Goal: Information Seeking & Learning: Learn about a topic

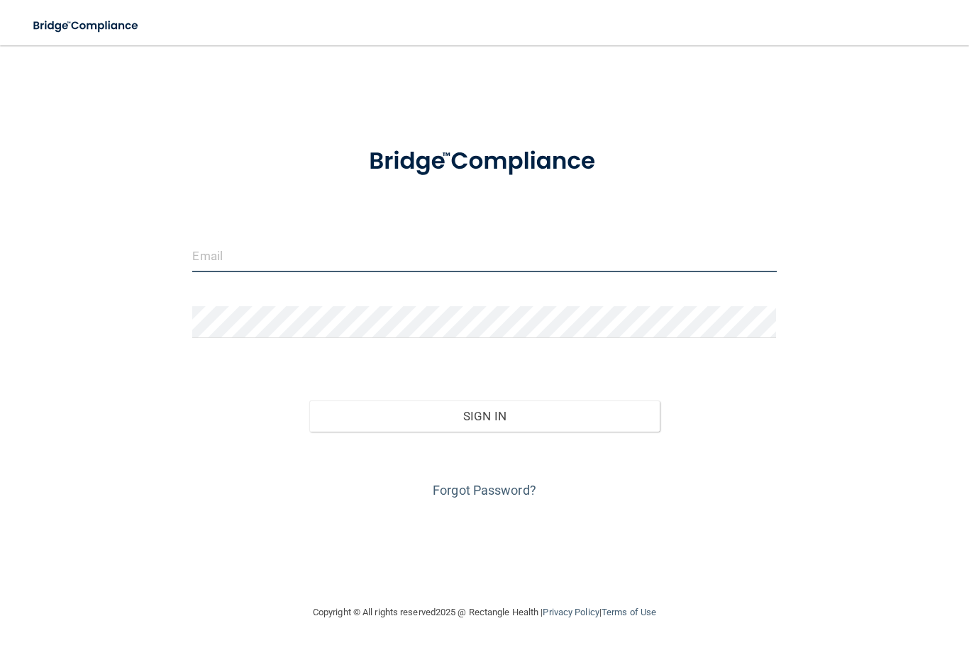
type input "Louris624@icloud.com"
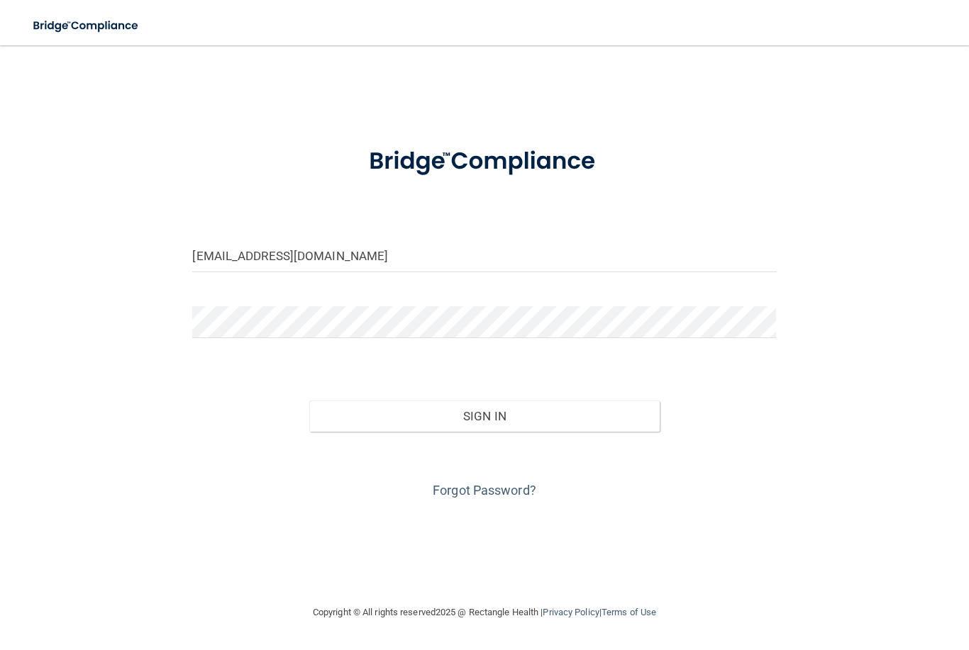
click at [484, 415] on button "Sign In" at bounding box center [484, 416] width 350 height 31
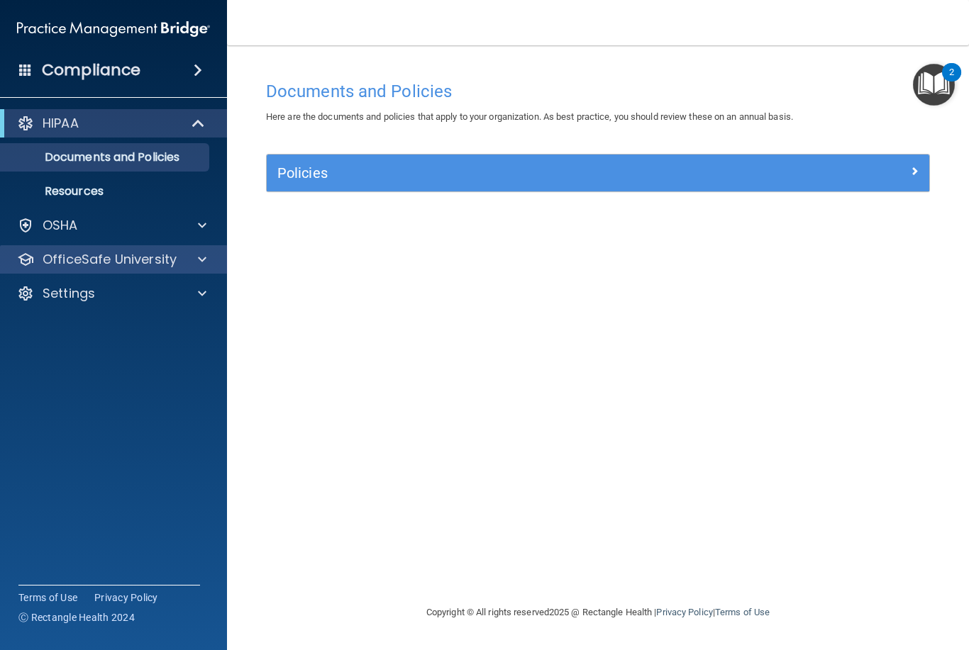
click at [144, 257] on p "OfficeSafe University" at bounding box center [110, 259] width 134 height 17
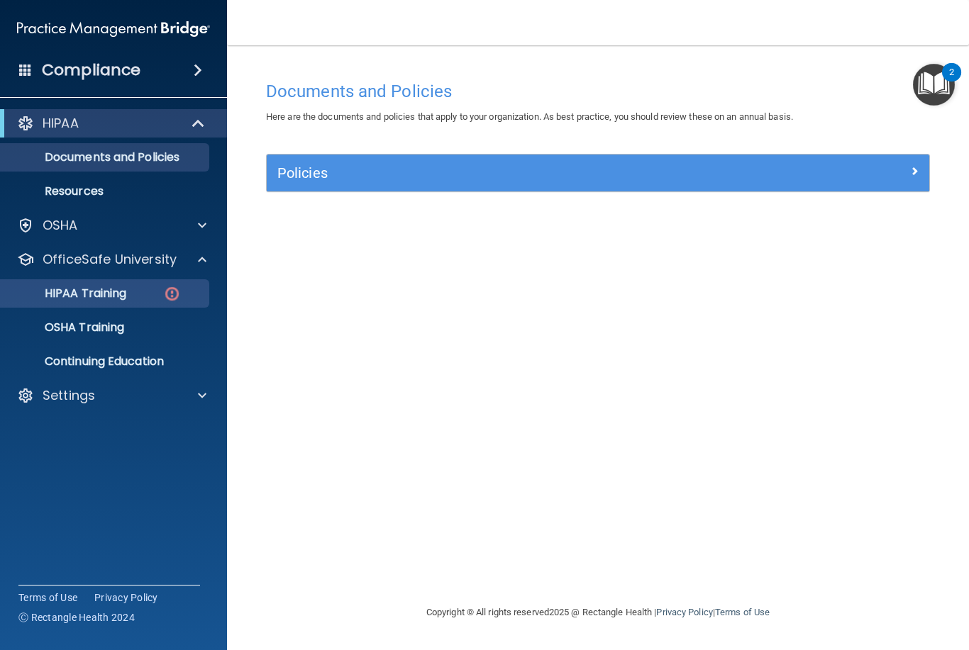
click at [100, 292] on p "HIPAA Training" at bounding box center [67, 293] width 117 height 14
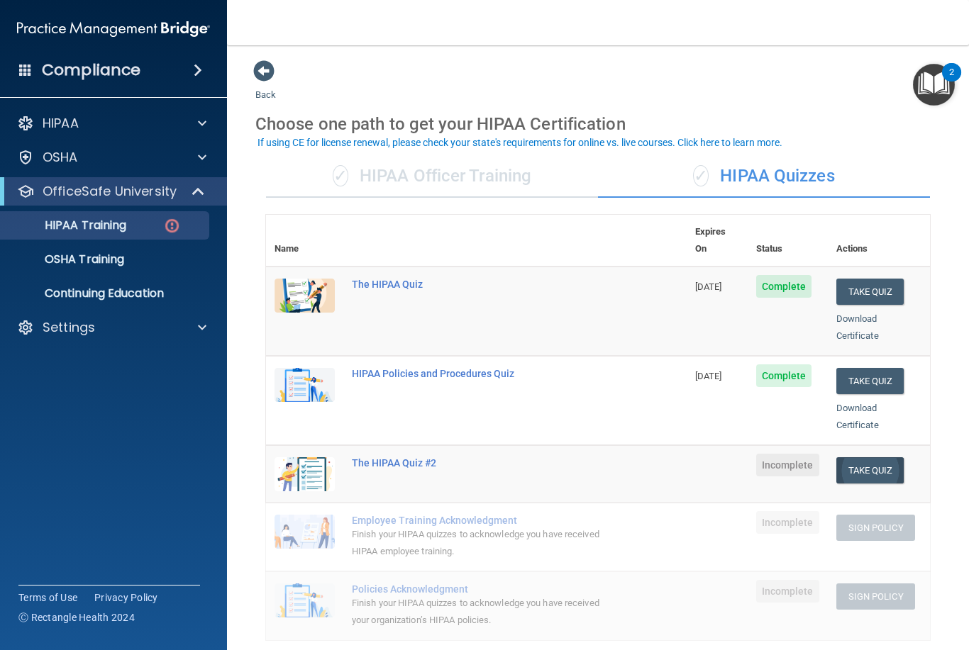
click at [874, 457] on button "Take Quiz" at bounding box center [870, 470] width 68 height 26
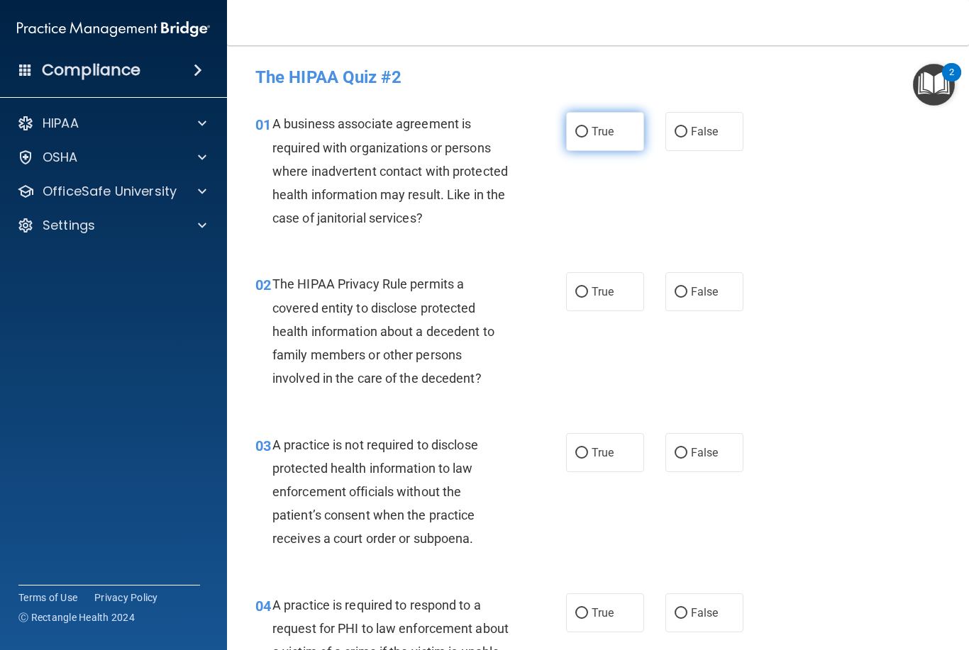
click at [597, 118] on label "True" at bounding box center [605, 131] width 78 height 39
click at [588, 127] on input "True" at bounding box center [581, 132] width 13 height 11
radio input "true"
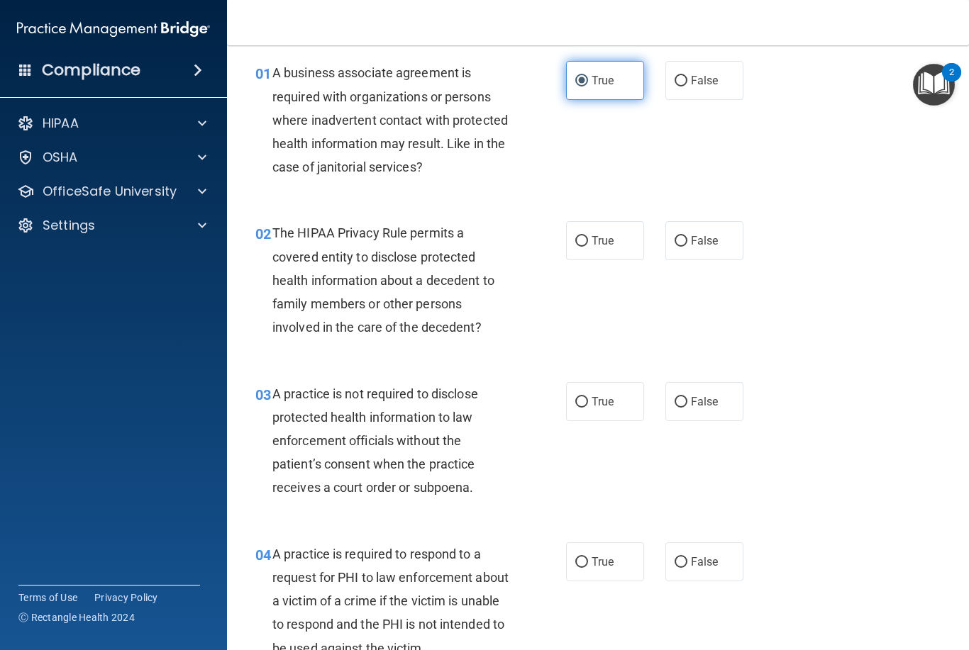
scroll to position [48, 0]
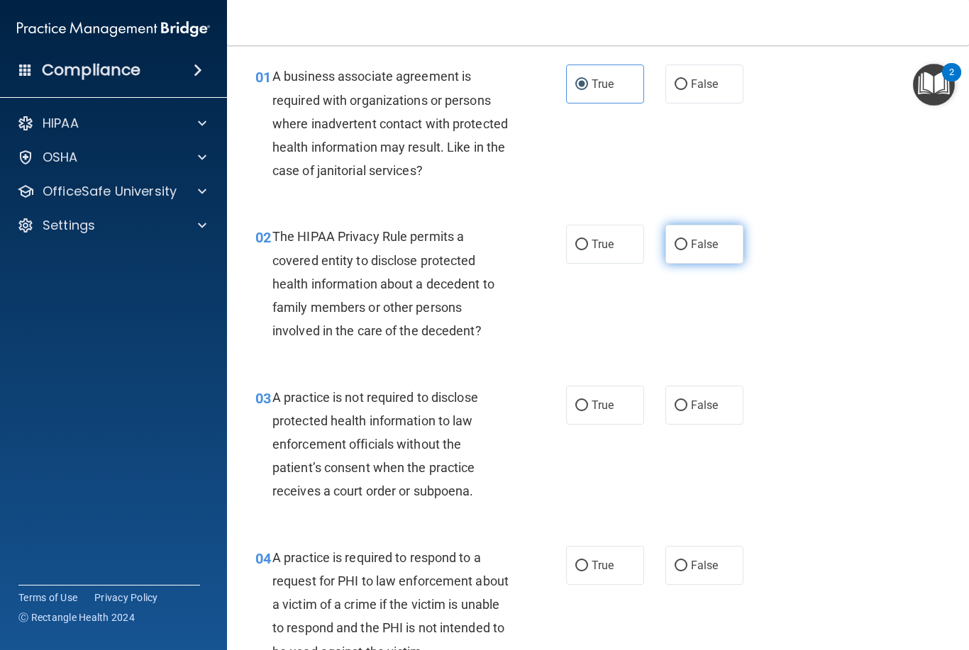
click at [678, 243] on input "False" at bounding box center [680, 245] width 13 height 11
radio input "true"
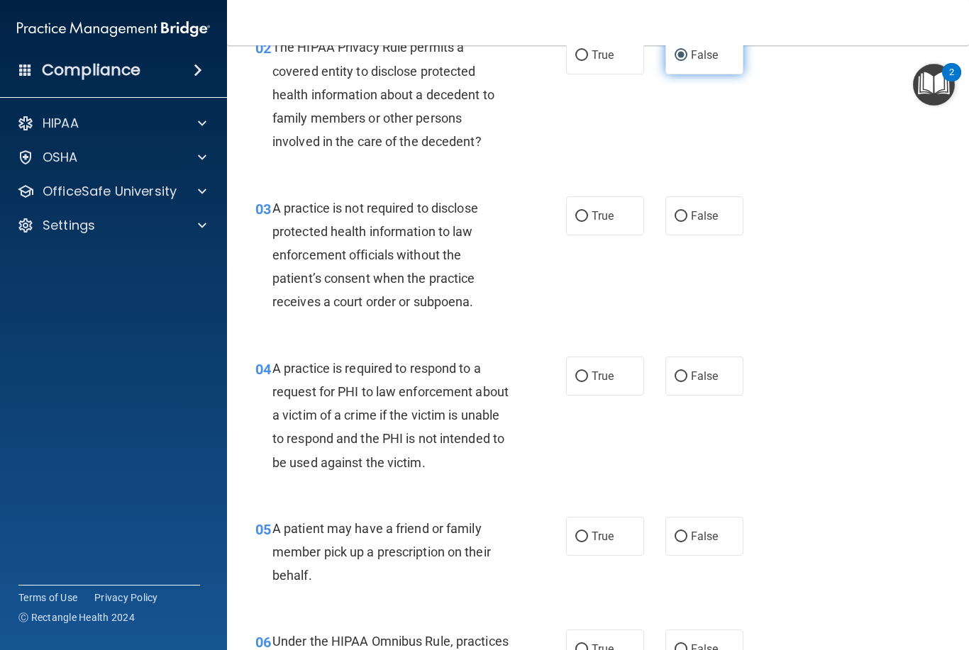
scroll to position [238, 0]
click at [682, 211] on input "False" at bounding box center [680, 216] width 13 height 11
radio input "true"
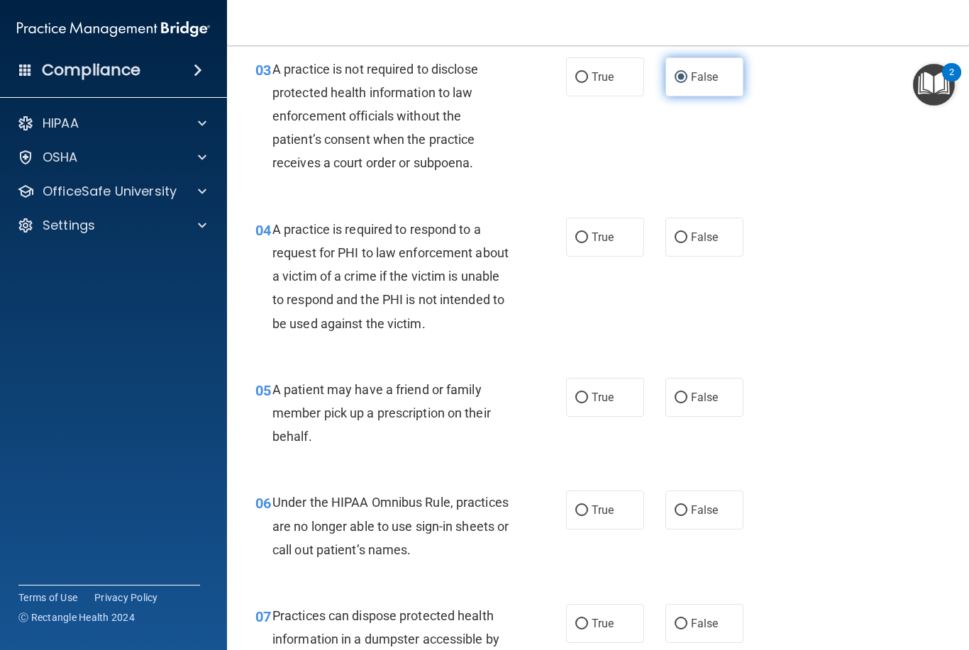
scroll to position [379, 0]
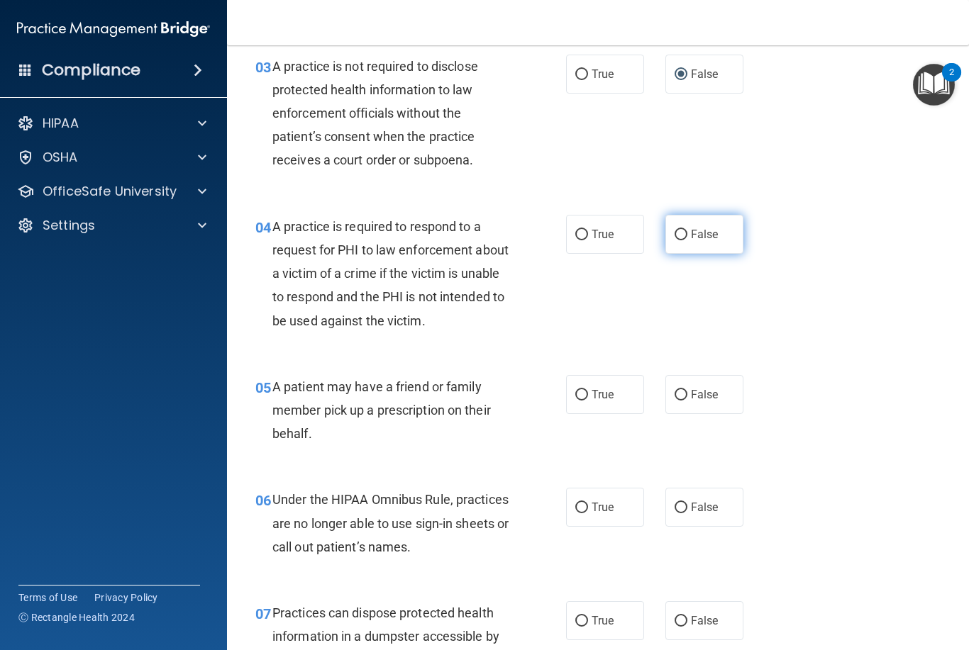
click at [683, 235] on input "False" at bounding box center [680, 235] width 13 height 11
radio input "true"
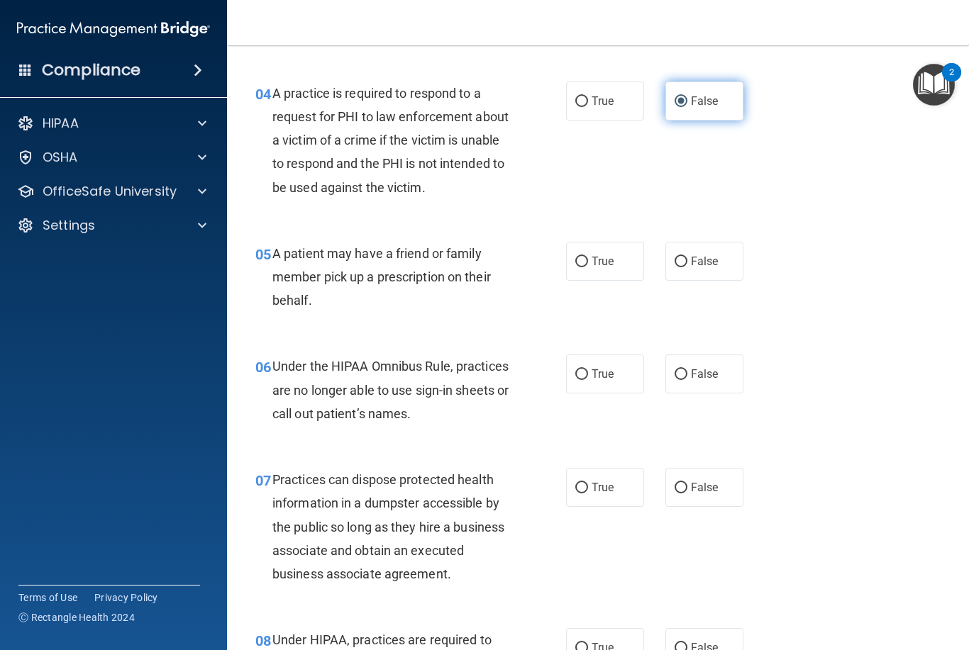
scroll to position [523, 0]
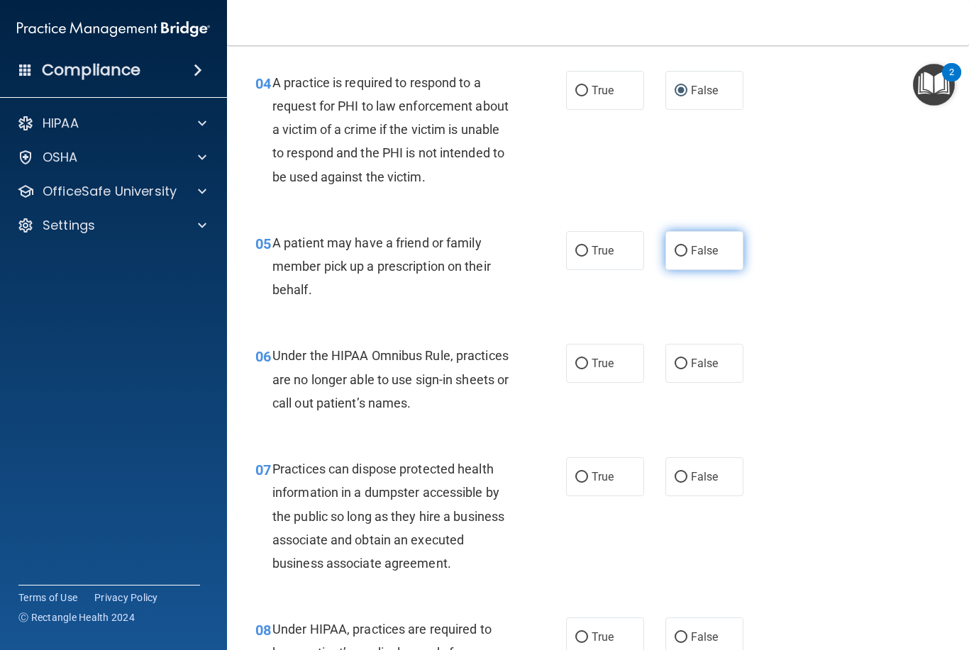
click at [676, 250] on input "False" at bounding box center [680, 251] width 13 height 11
radio input "true"
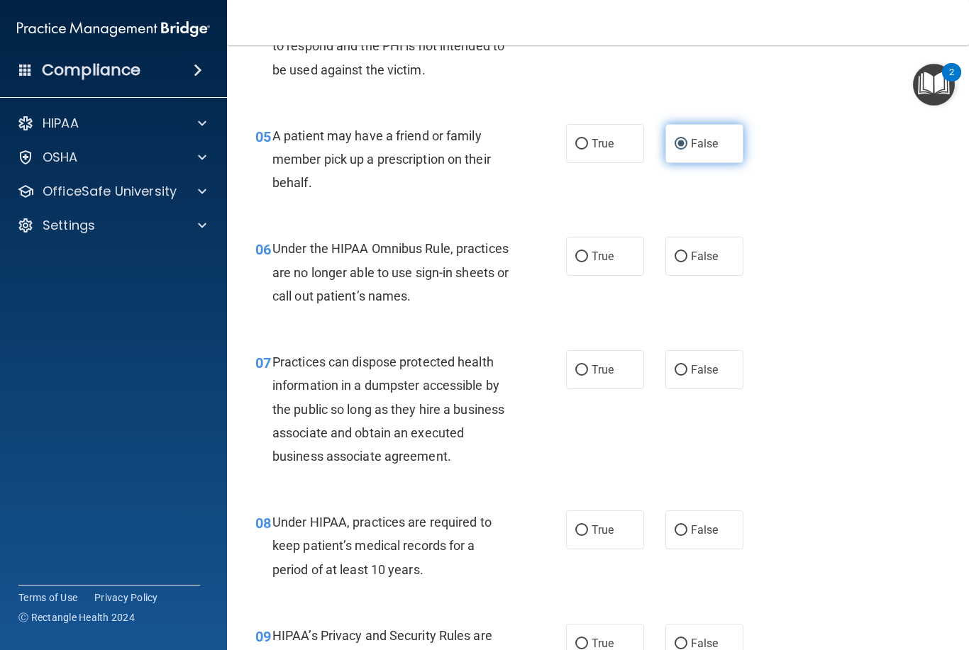
scroll to position [631, 0]
click at [606, 258] on label "True" at bounding box center [605, 254] width 78 height 39
click at [588, 258] on input "True" at bounding box center [581, 255] width 13 height 11
radio input "true"
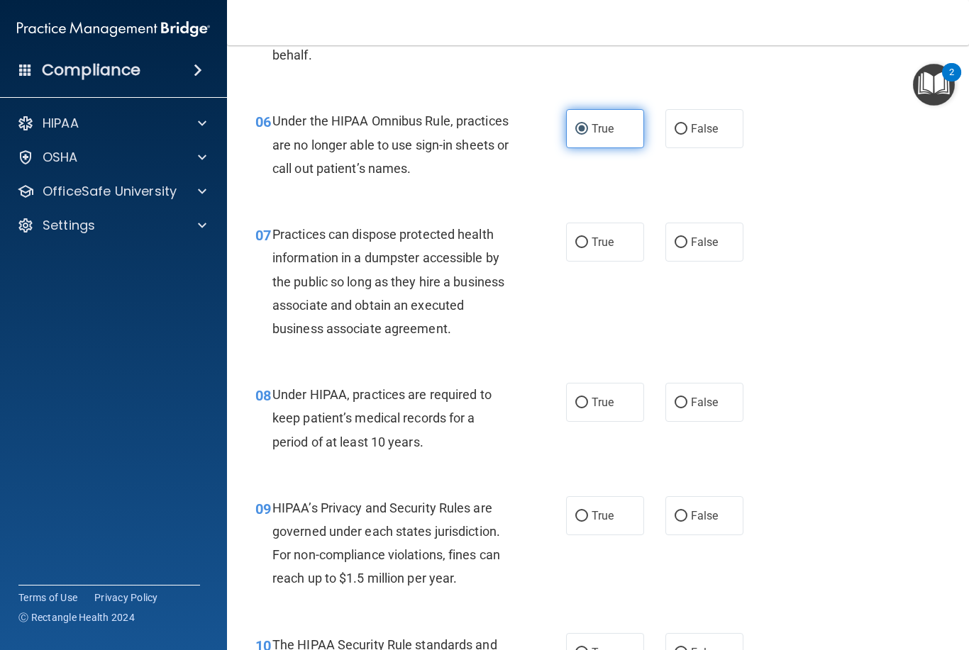
scroll to position [758, 0]
click at [706, 235] on span "False" at bounding box center [705, 241] width 28 height 13
click at [687, 237] on input "False" at bounding box center [680, 242] width 13 height 11
radio input "true"
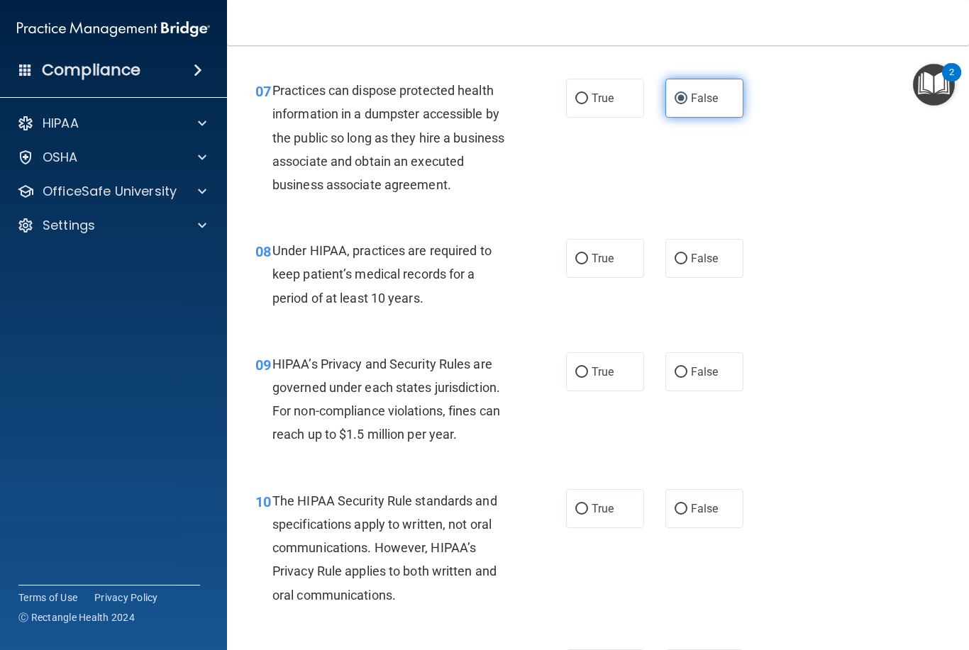
scroll to position [902, 0]
click at [608, 251] on span "True" at bounding box center [602, 257] width 22 height 13
click at [588, 253] on input "True" at bounding box center [581, 258] width 13 height 11
radio input "true"
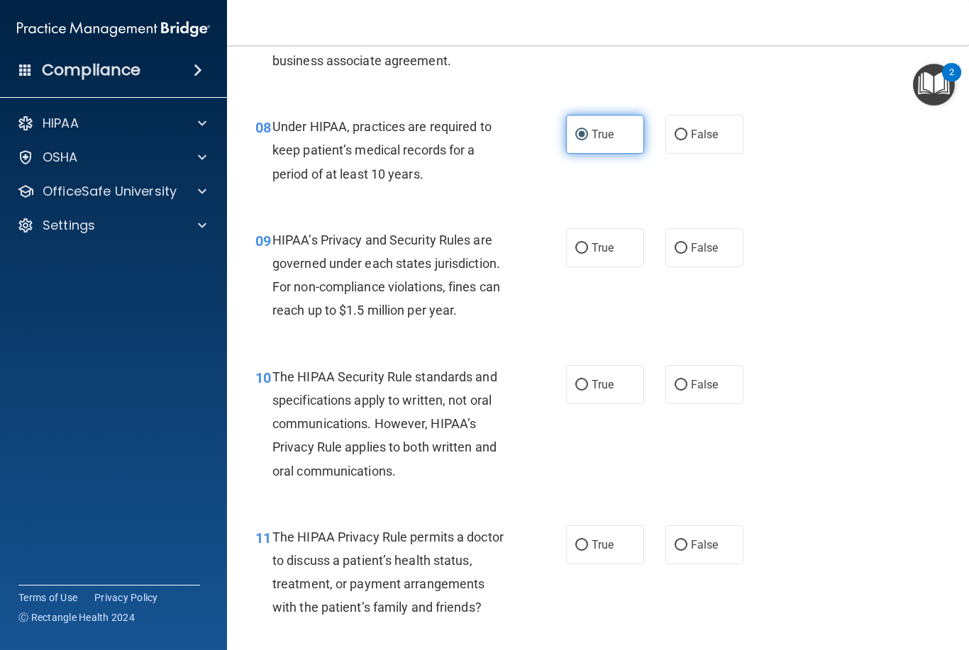
scroll to position [1026, 0]
click at [616, 238] on label "True" at bounding box center [605, 247] width 78 height 39
click at [588, 243] on input "True" at bounding box center [581, 248] width 13 height 11
radio input "true"
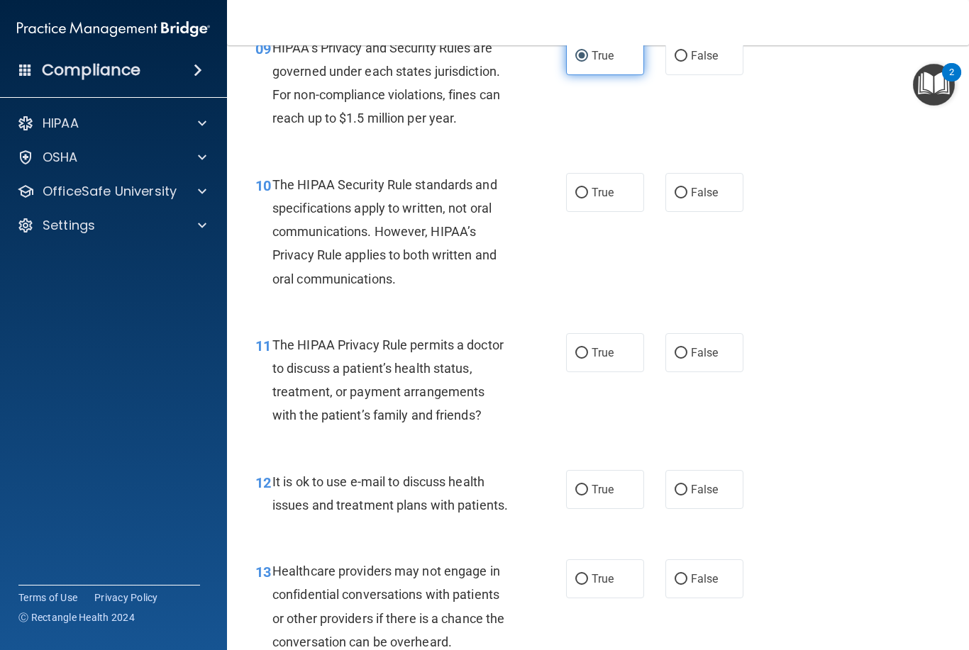
scroll to position [1218, 0]
click at [607, 177] on label "True" at bounding box center [605, 191] width 78 height 39
click at [588, 187] on input "True" at bounding box center [581, 192] width 13 height 11
radio input "true"
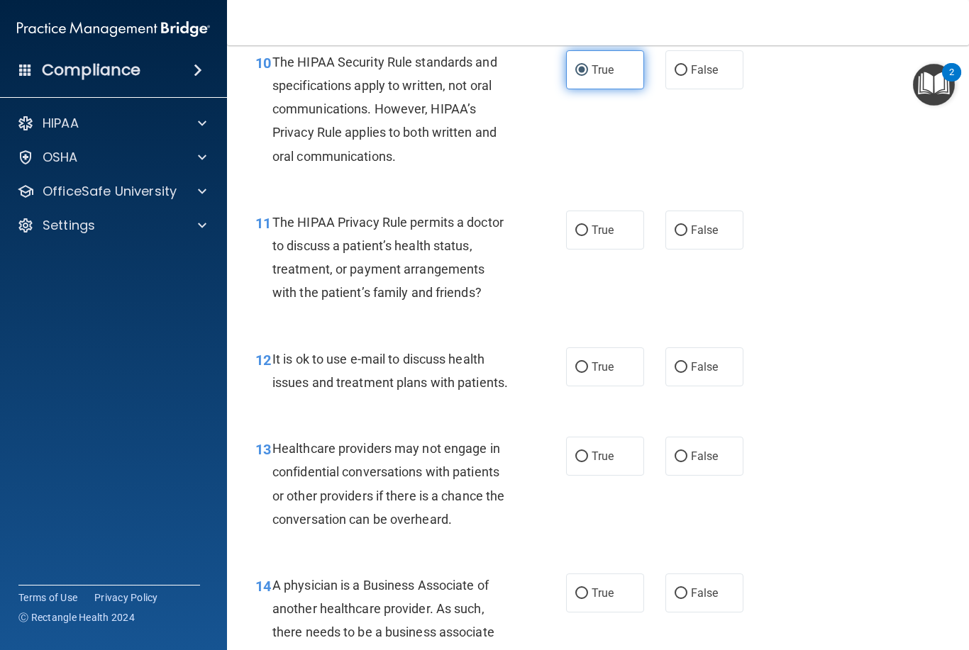
scroll to position [1341, 0]
click at [703, 223] on span "False" at bounding box center [705, 229] width 28 height 13
click at [687, 225] on input "False" at bounding box center [680, 230] width 13 height 11
radio input "true"
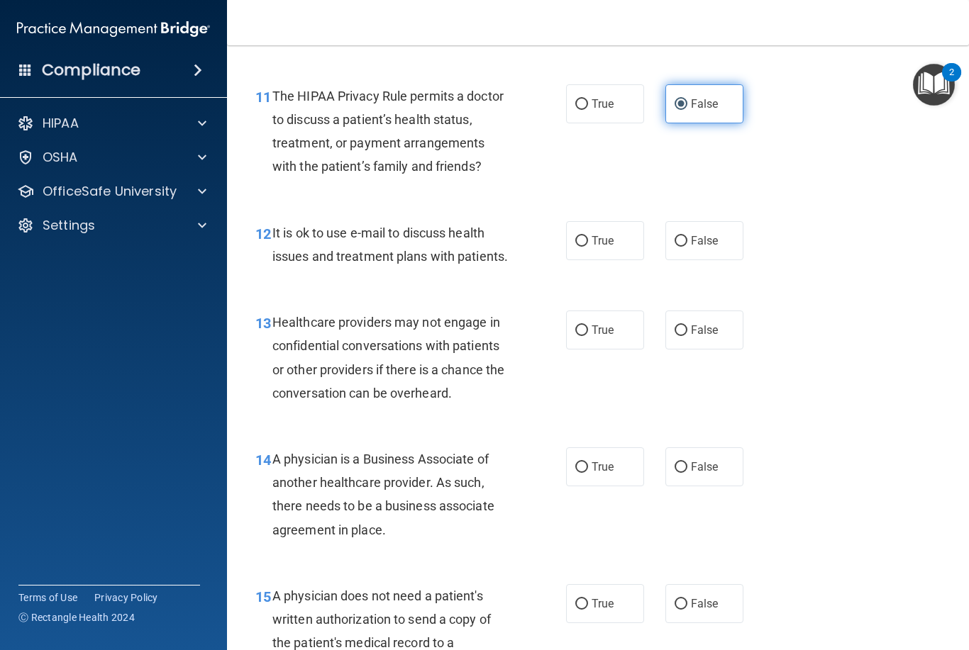
scroll to position [1467, 0]
click at [705, 233] on span "False" at bounding box center [705, 239] width 28 height 13
click at [687, 235] on input "False" at bounding box center [680, 240] width 13 height 11
radio input "true"
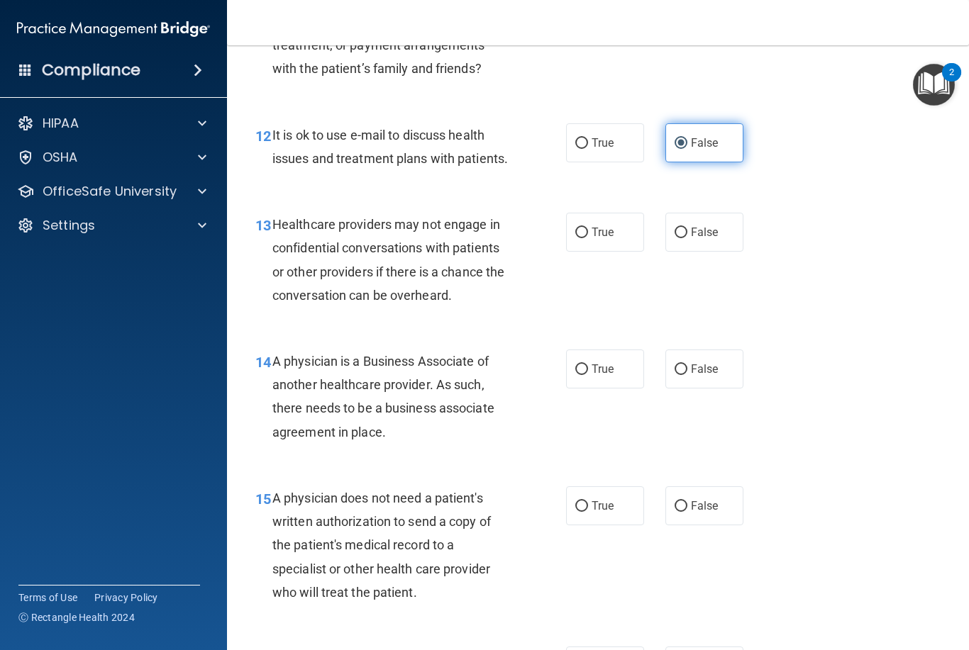
scroll to position [1565, 0]
click at [601, 225] on span "True" at bounding box center [602, 231] width 22 height 13
click at [588, 227] on input "True" at bounding box center [581, 232] width 13 height 11
radio input "true"
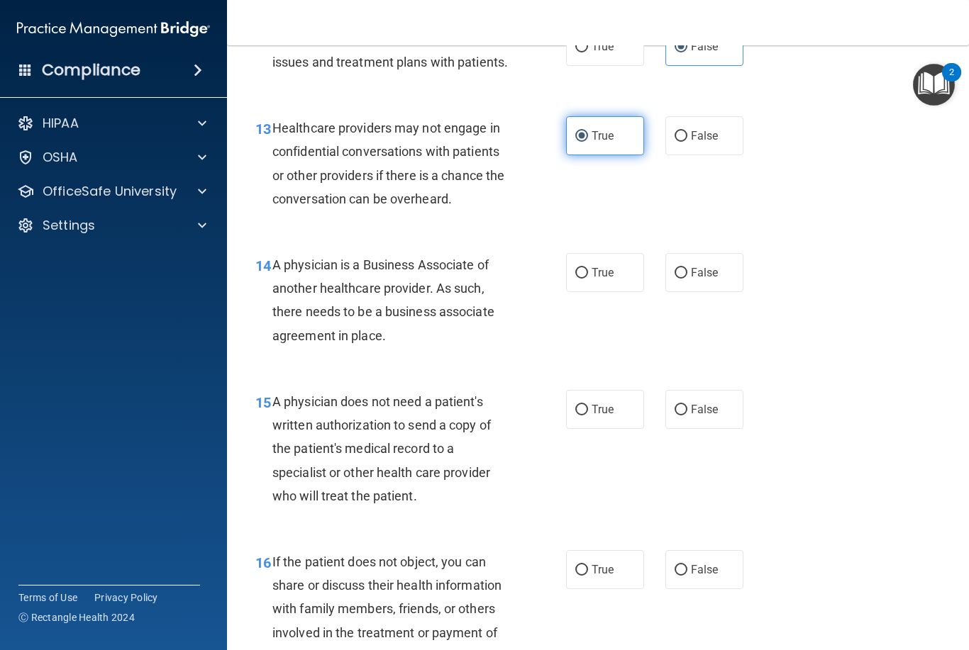
scroll to position [1669, 0]
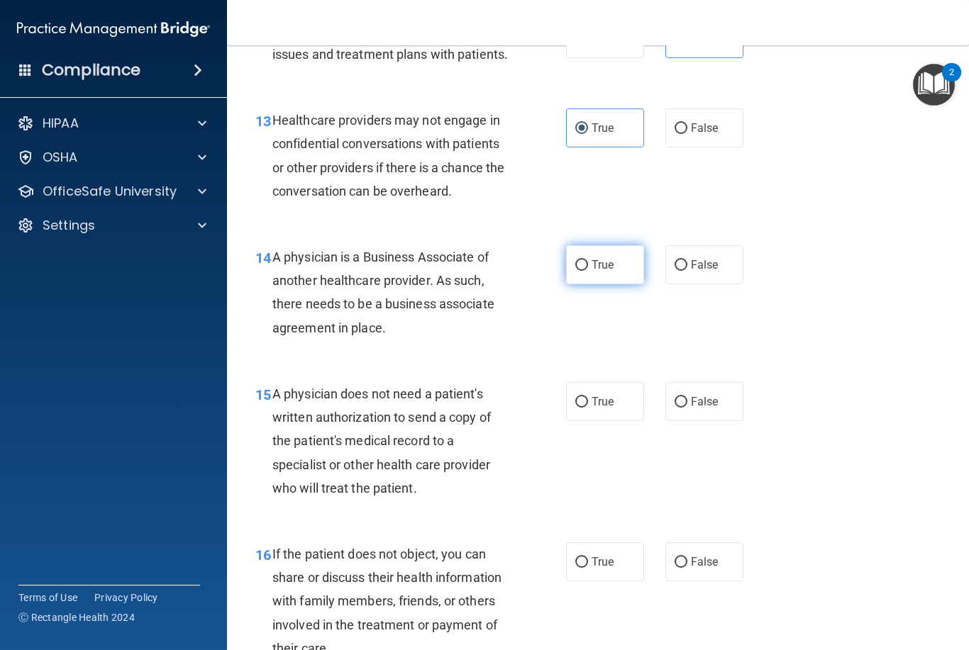
click at [605, 262] on span "True" at bounding box center [602, 264] width 22 height 13
click at [588, 262] on input "True" at bounding box center [581, 265] width 13 height 11
radio input "true"
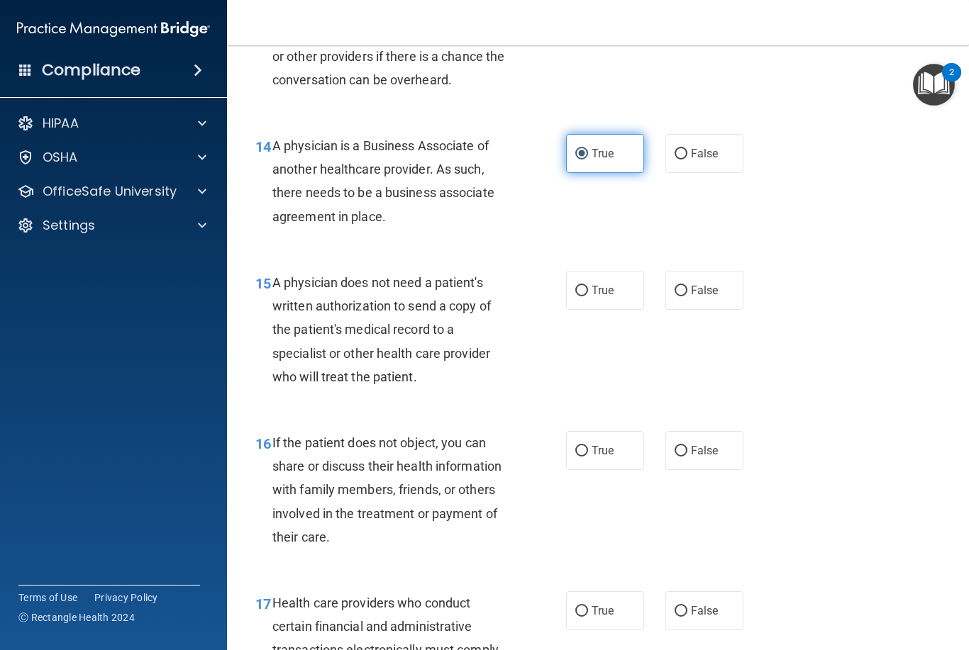
scroll to position [1788, 0]
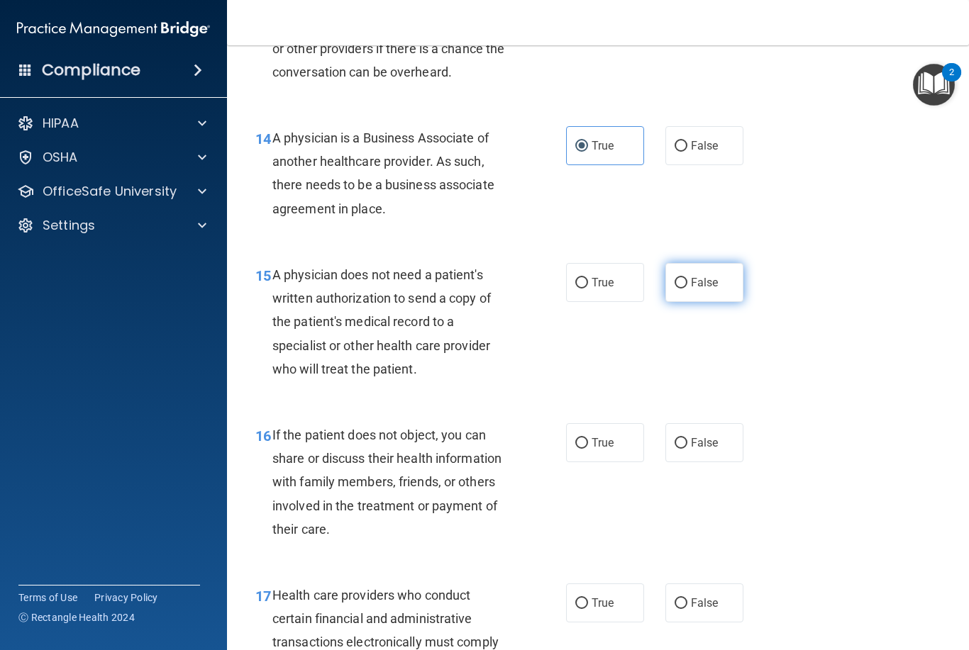
click at [683, 278] on input "False" at bounding box center [680, 283] width 13 height 11
radio input "true"
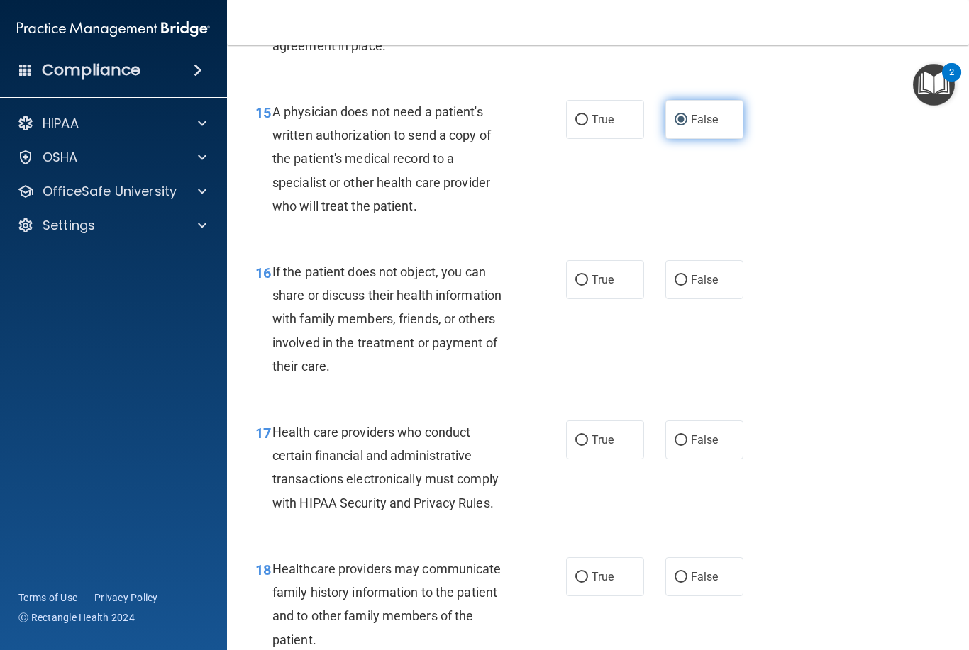
scroll to position [1952, 0]
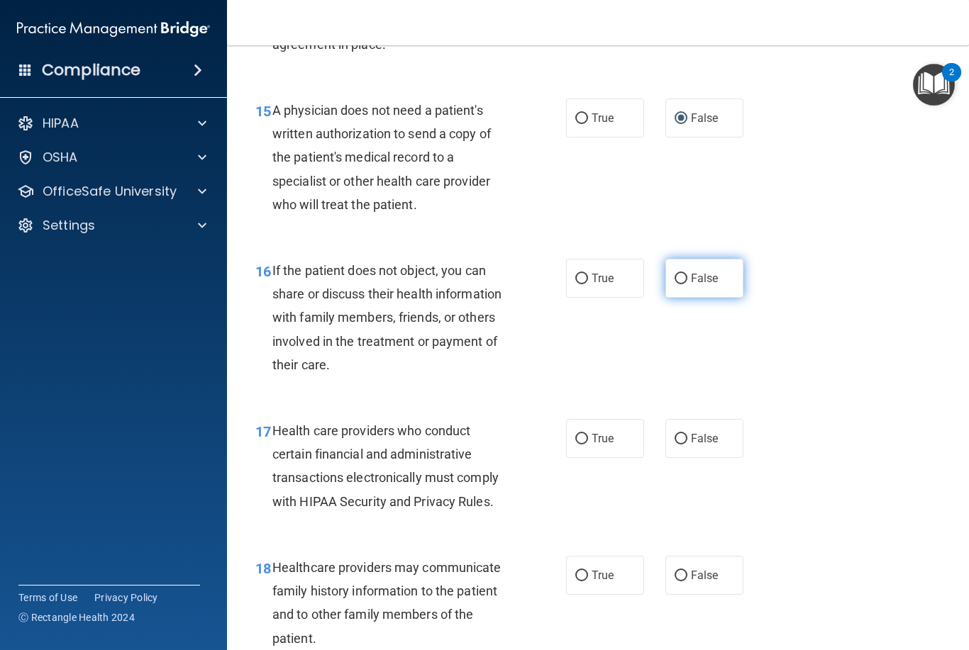
click at [706, 272] on span "False" at bounding box center [705, 278] width 28 height 13
click at [687, 274] on input "False" at bounding box center [680, 279] width 13 height 11
radio input "true"
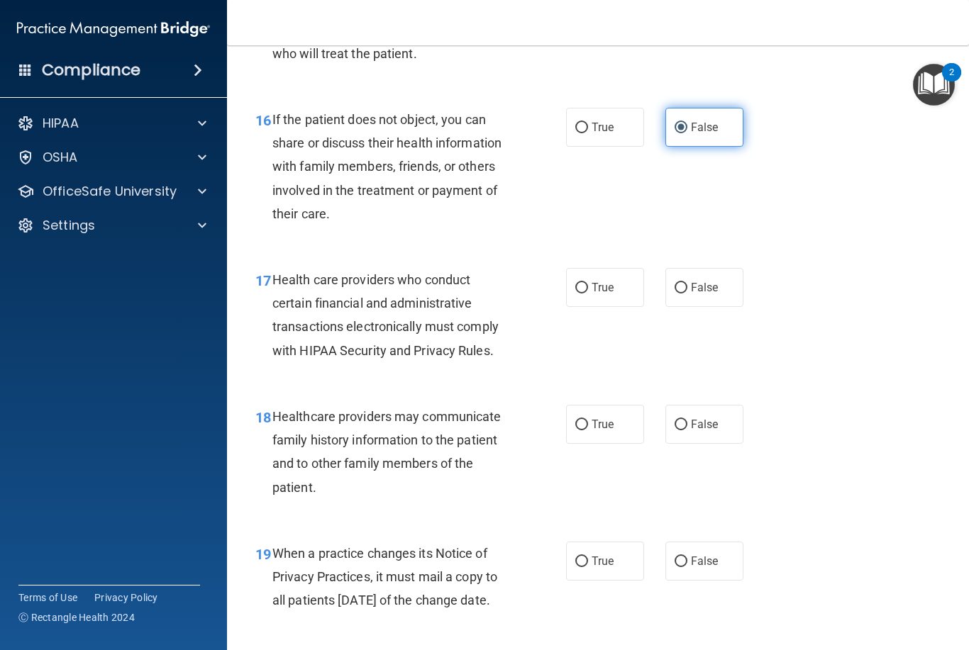
scroll to position [2110, 0]
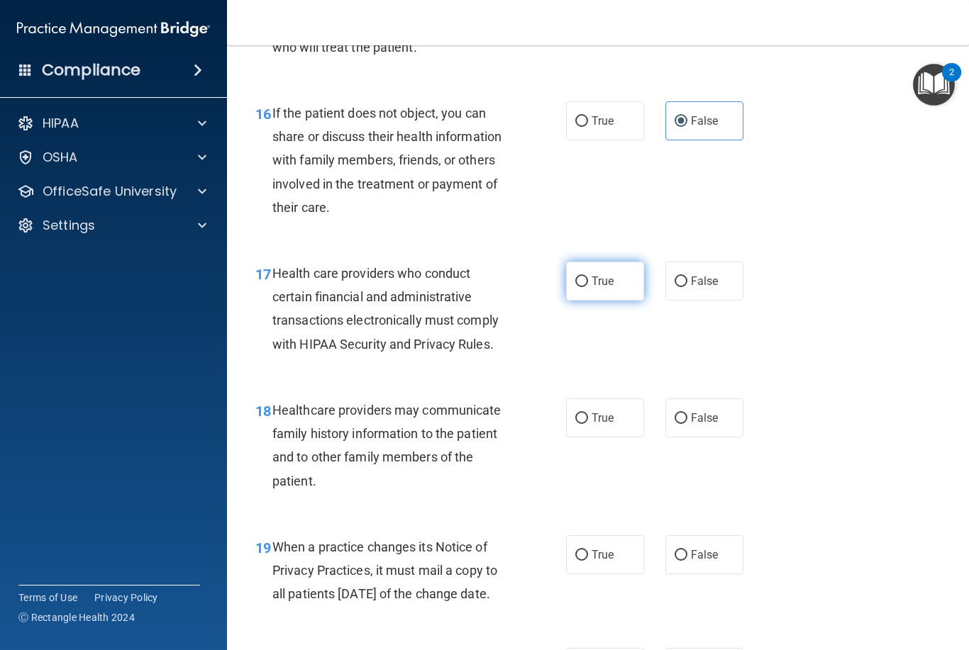
click at [602, 274] on span "True" at bounding box center [602, 280] width 22 height 13
click at [588, 277] on input "True" at bounding box center [581, 282] width 13 height 11
radio input "true"
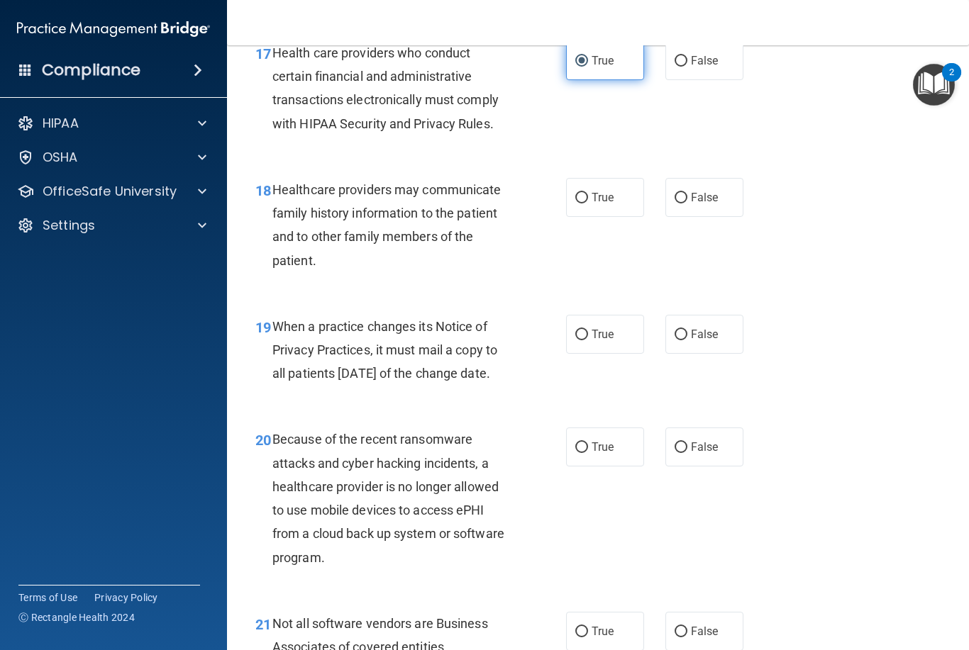
scroll to position [2331, 0]
click at [712, 190] on span "False" at bounding box center [705, 196] width 28 height 13
click at [687, 192] on input "False" at bounding box center [680, 197] width 13 height 11
radio input "true"
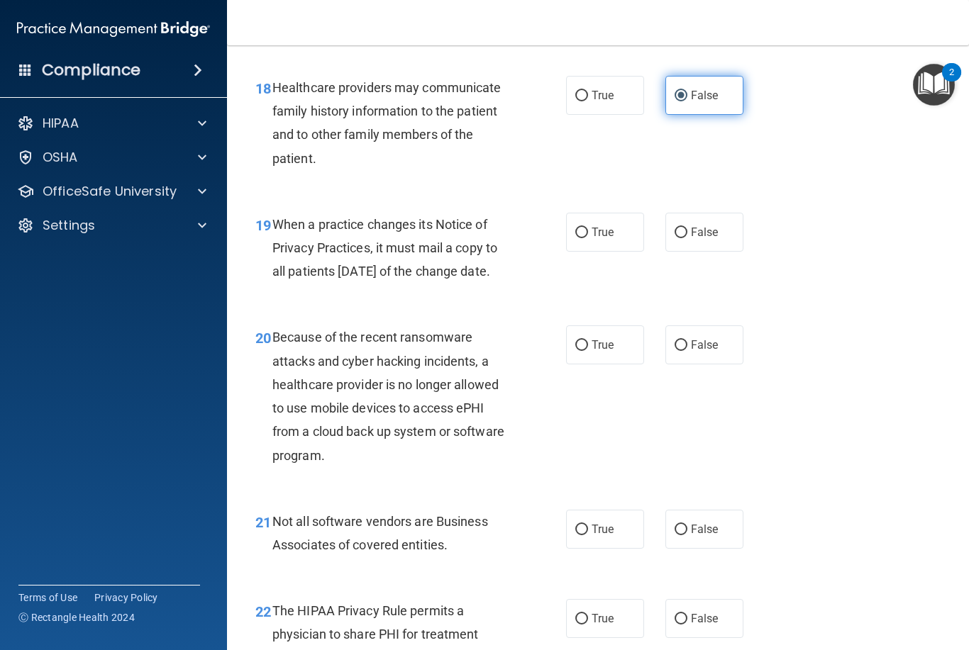
scroll to position [2433, 0]
click at [608, 225] on span "True" at bounding box center [602, 231] width 22 height 13
click at [588, 227] on input "True" at bounding box center [581, 232] width 13 height 11
radio input "true"
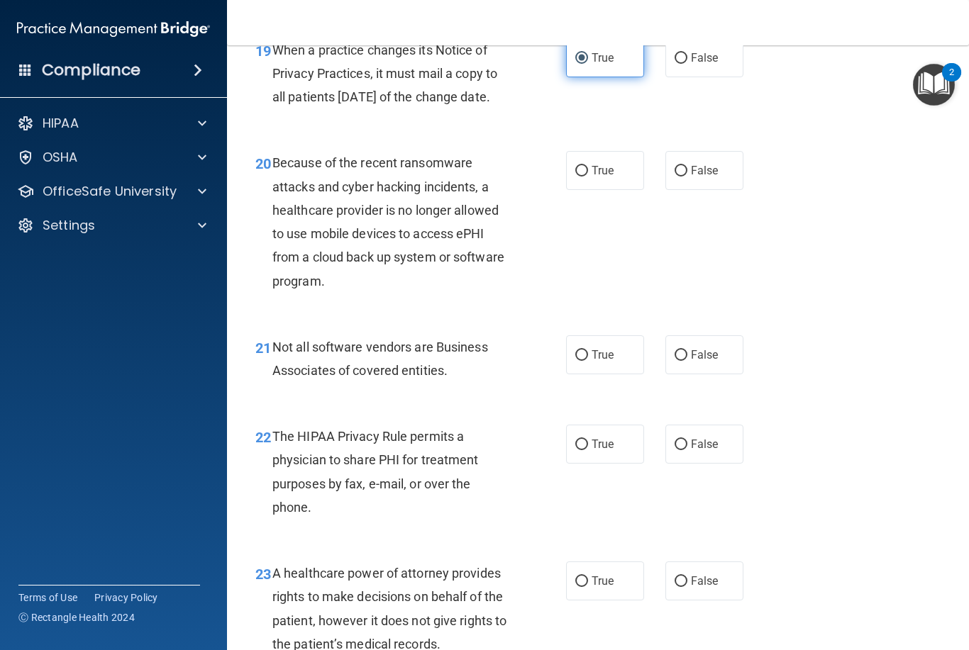
scroll to position [2615, 0]
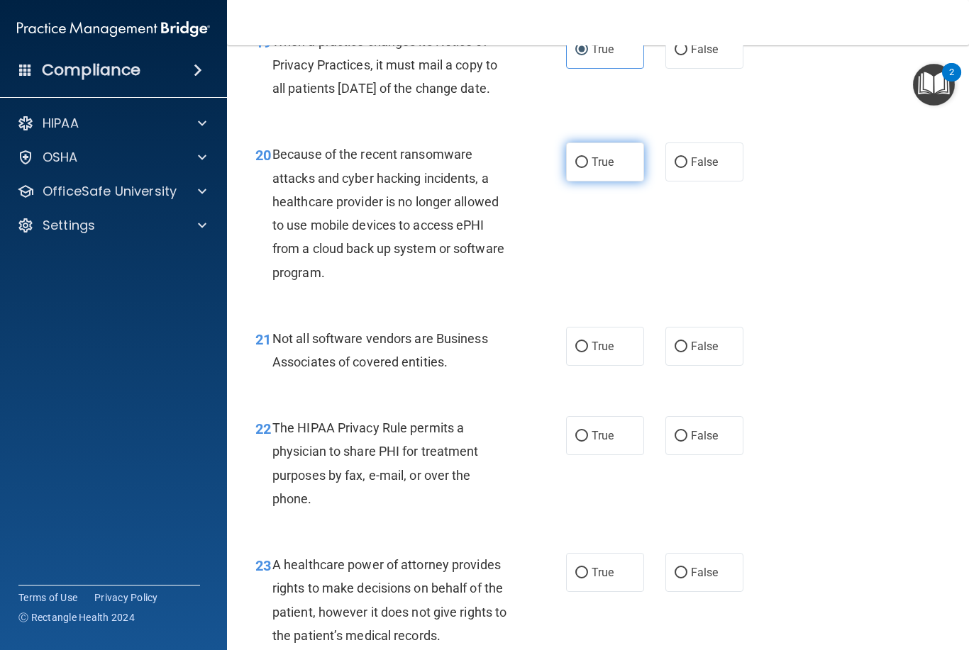
click at [611, 182] on label "True" at bounding box center [605, 162] width 78 height 39
click at [588, 168] on input "True" at bounding box center [581, 162] width 13 height 11
radio input "true"
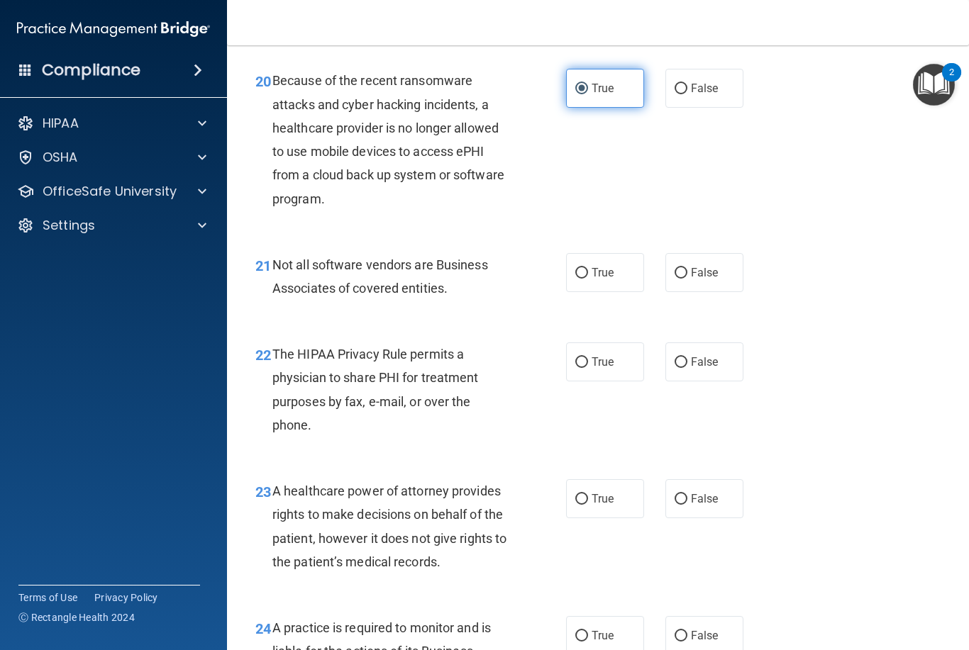
scroll to position [2690, 0]
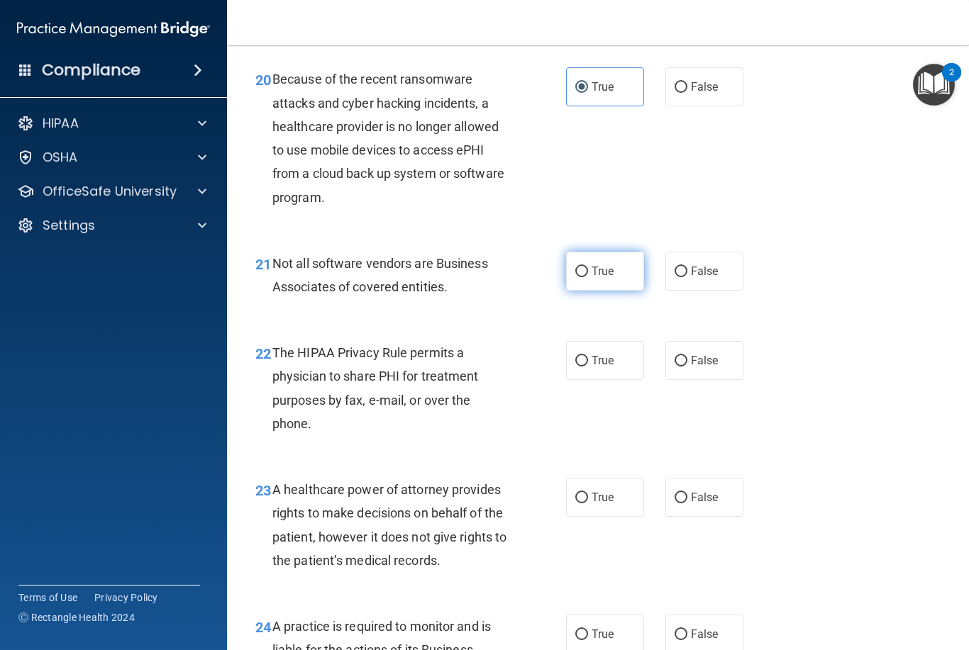
click at [597, 278] on span "True" at bounding box center [602, 270] width 22 height 13
click at [588, 277] on input "True" at bounding box center [581, 272] width 13 height 11
radio input "true"
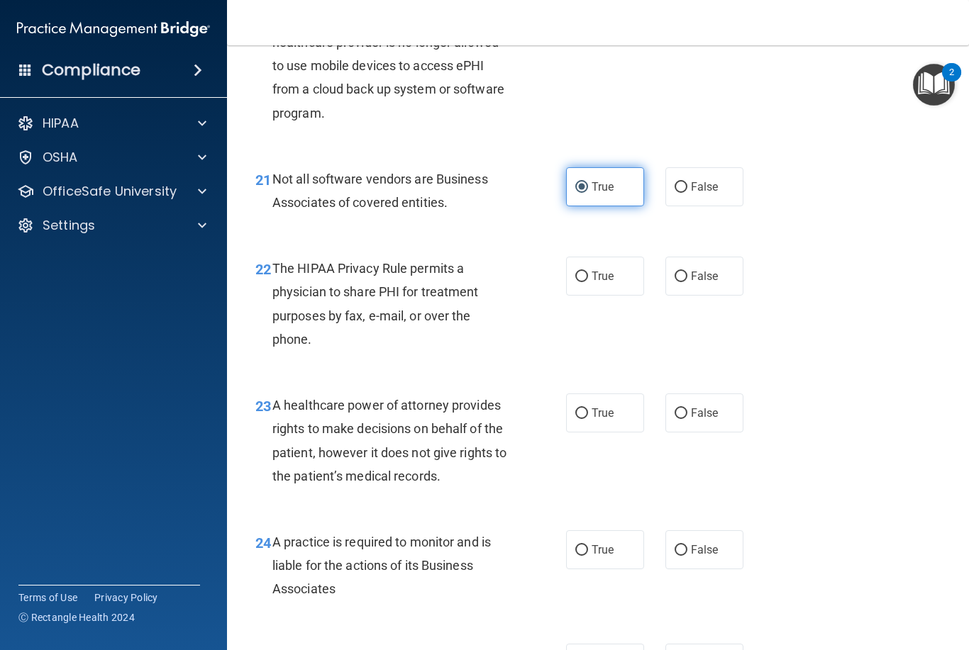
scroll to position [2775, 0]
click at [725, 282] on label "False" at bounding box center [704, 275] width 78 height 39
click at [687, 282] on input "False" at bounding box center [680, 276] width 13 height 11
radio input "true"
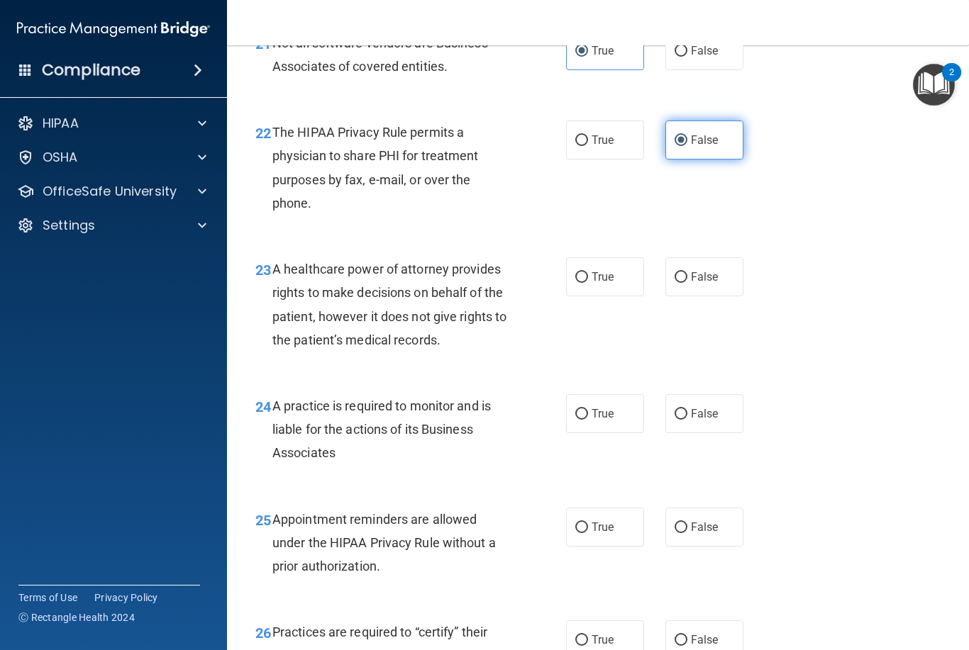
scroll to position [2916, 0]
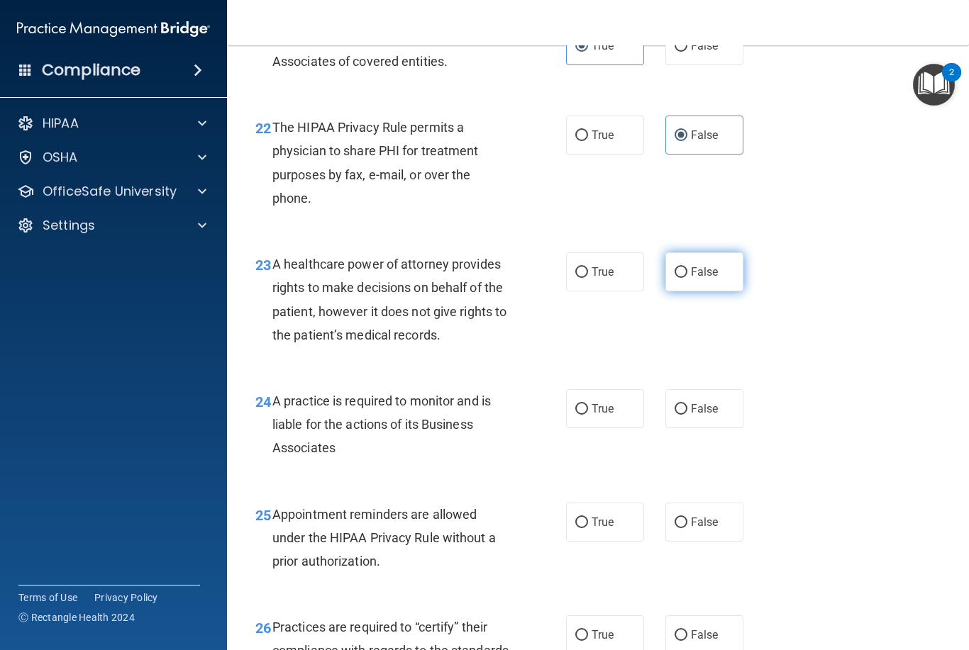
click at [718, 277] on label "False" at bounding box center [704, 271] width 78 height 39
click at [687, 277] on input "False" at bounding box center [680, 272] width 13 height 11
radio input "true"
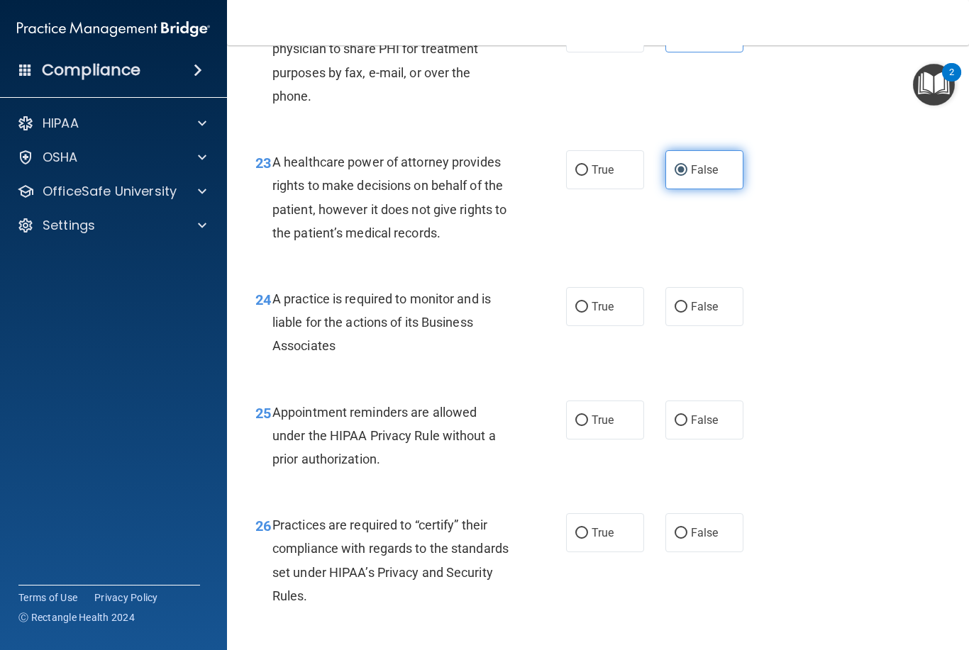
scroll to position [3019, 0]
click at [603, 313] on span "True" at bounding box center [602, 305] width 22 height 13
click at [588, 312] on input "True" at bounding box center [581, 306] width 13 height 11
radio input "true"
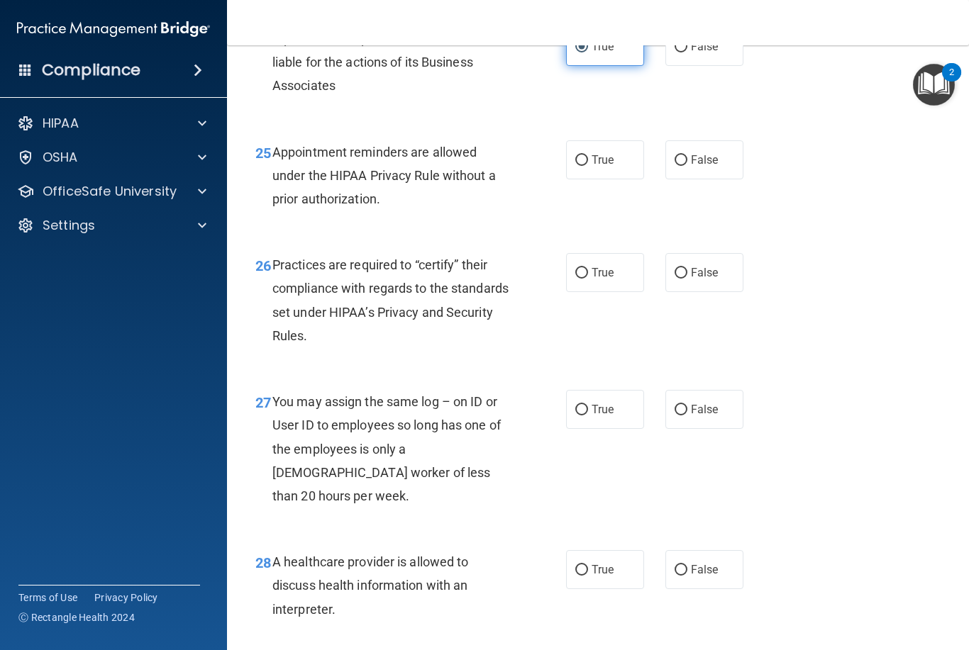
scroll to position [3280, 0]
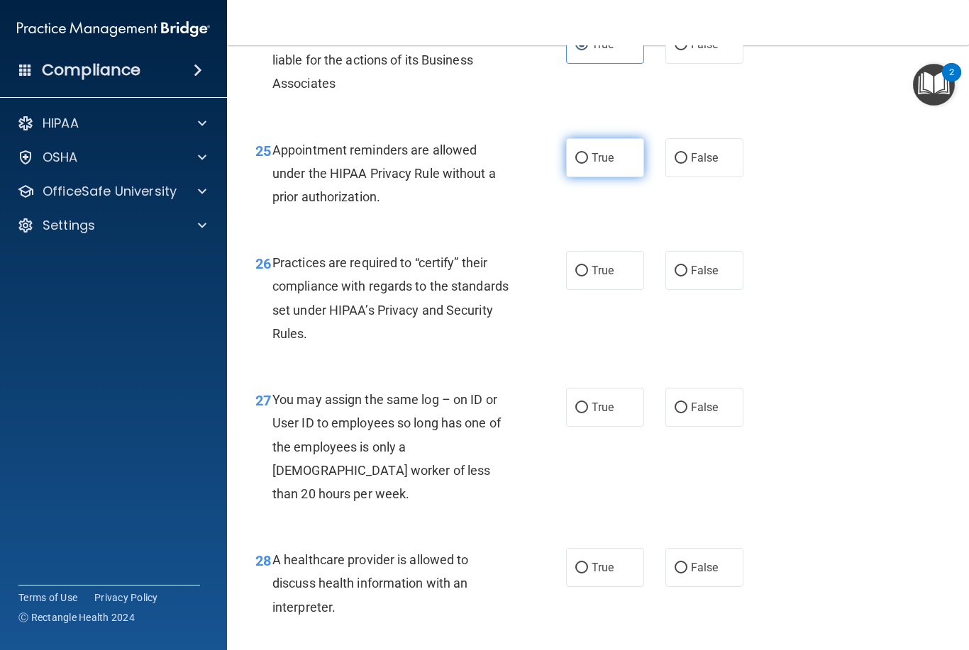
click at [603, 165] on span "True" at bounding box center [602, 157] width 22 height 13
click at [588, 164] on input "True" at bounding box center [581, 158] width 13 height 11
radio input "true"
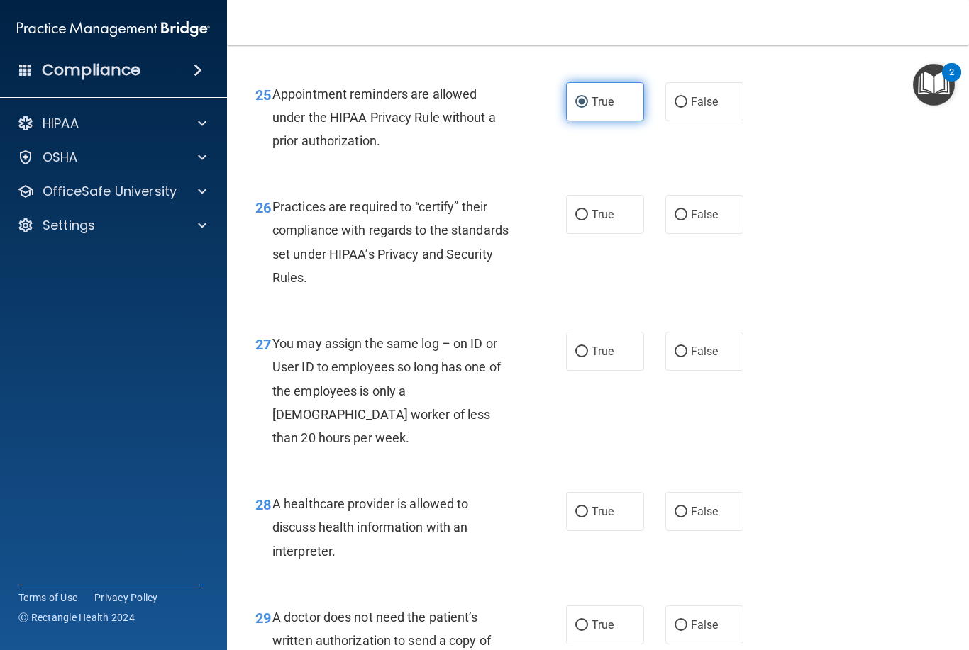
scroll to position [3337, 0]
click at [578, 210] on label "True" at bounding box center [605, 213] width 78 height 39
click at [578, 210] on input "True" at bounding box center [581, 214] width 13 height 11
radio input "true"
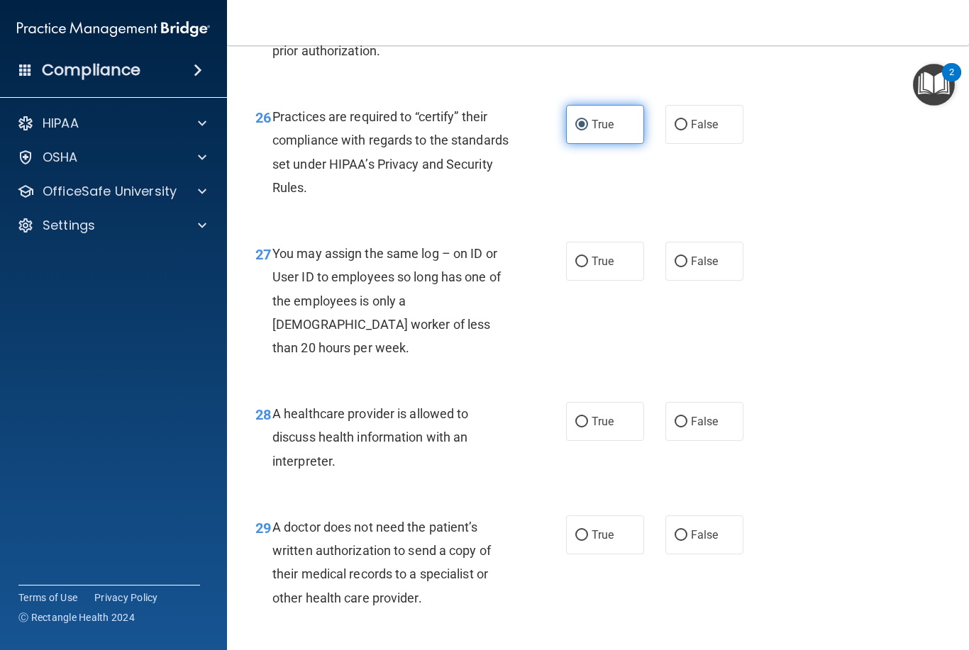
scroll to position [3430, 0]
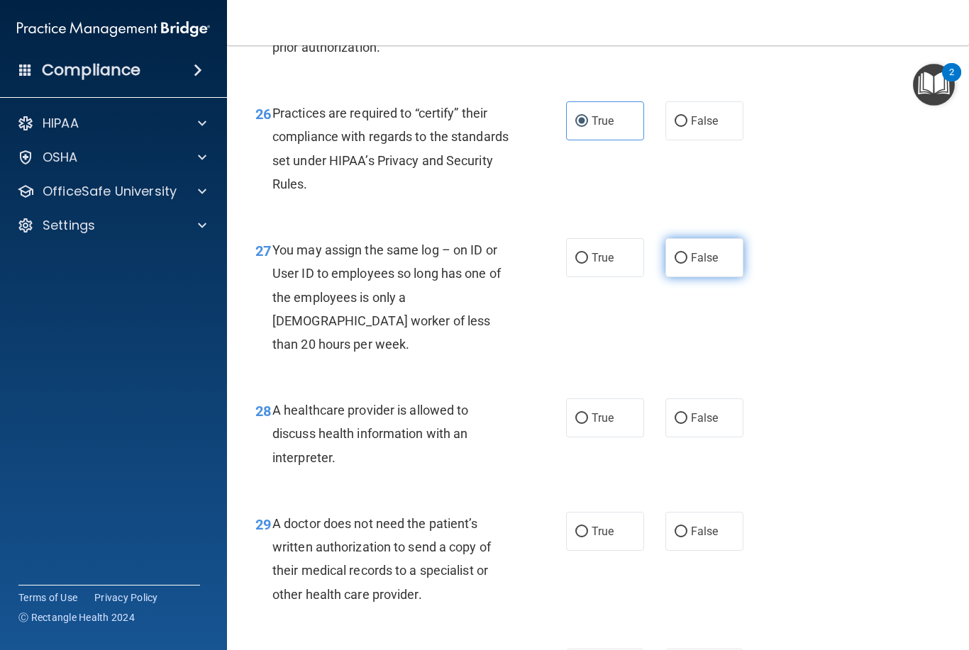
click at [708, 264] on span "False" at bounding box center [705, 257] width 28 height 13
click at [687, 264] on input "False" at bounding box center [680, 258] width 13 height 11
radio input "true"
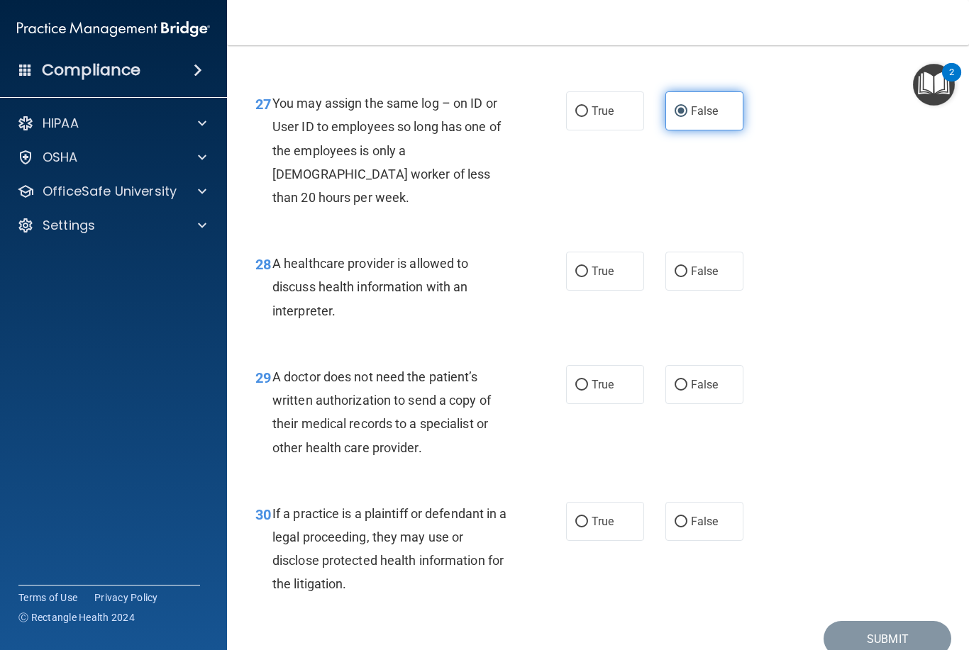
scroll to position [3579, 0]
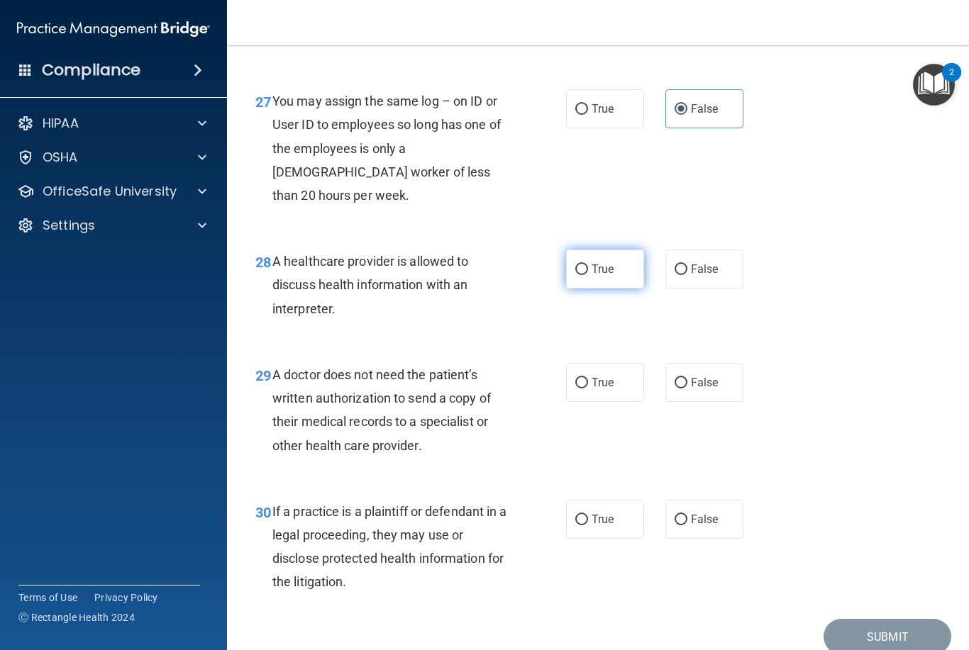
click at [614, 260] on label "True" at bounding box center [605, 269] width 78 height 39
click at [588, 264] on input "True" at bounding box center [581, 269] width 13 height 11
radio input "true"
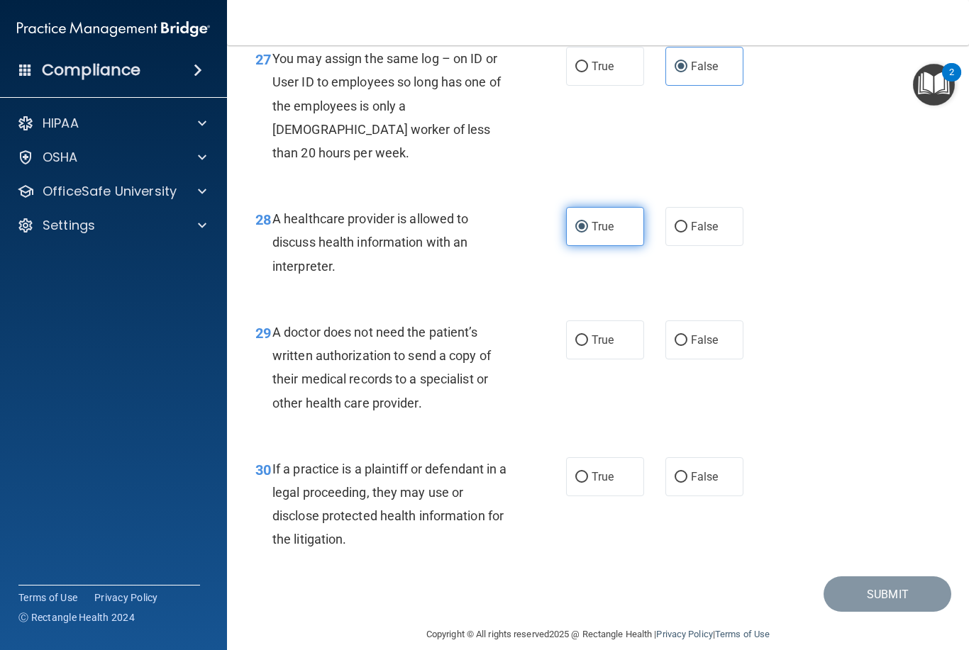
scroll to position [3621, 0]
click at [711, 458] on label "False" at bounding box center [704, 477] width 78 height 39
click at [687, 473] on input "False" at bounding box center [680, 478] width 13 height 11
radio input "true"
click at [662, 630] on link "Privacy Policy" at bounding box center [684, 635] width 56 height 11
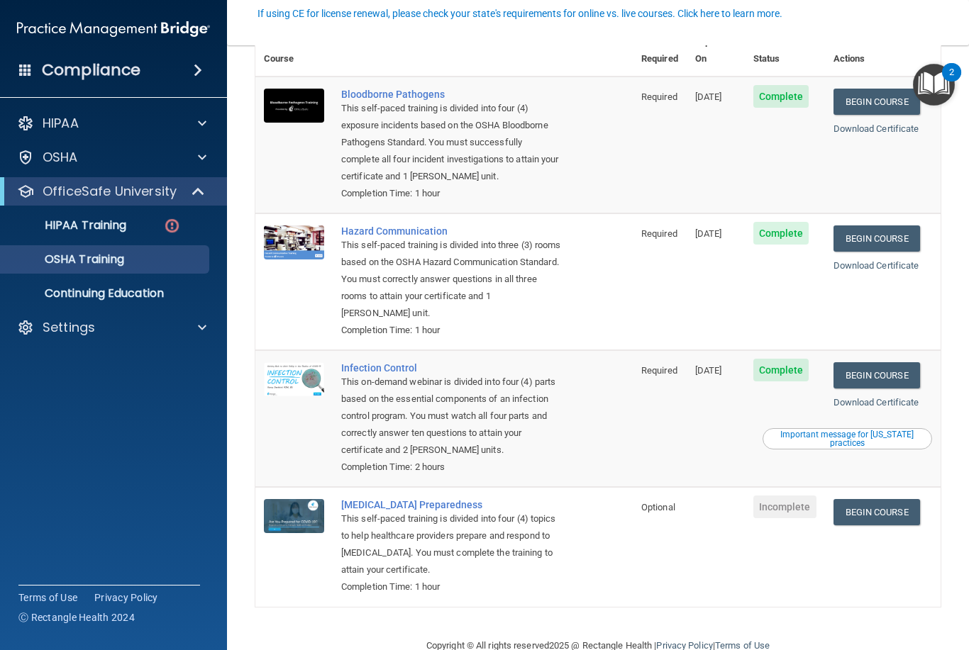
scroll to position [99, 0]
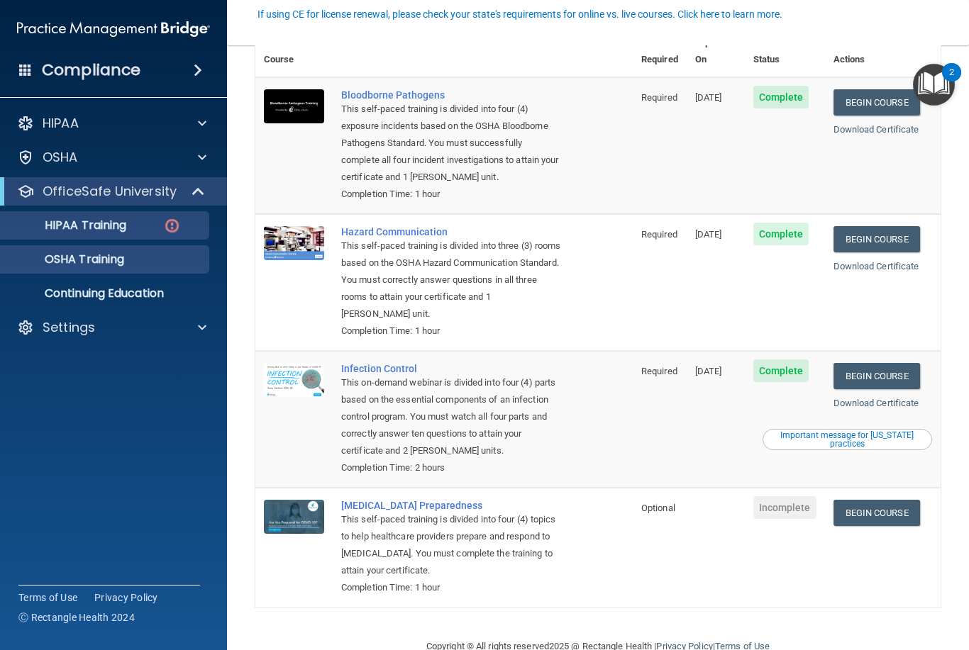
click at [91, 222] on p "HIPAA Training" at bounding box center [67, 225] width 117 height 14
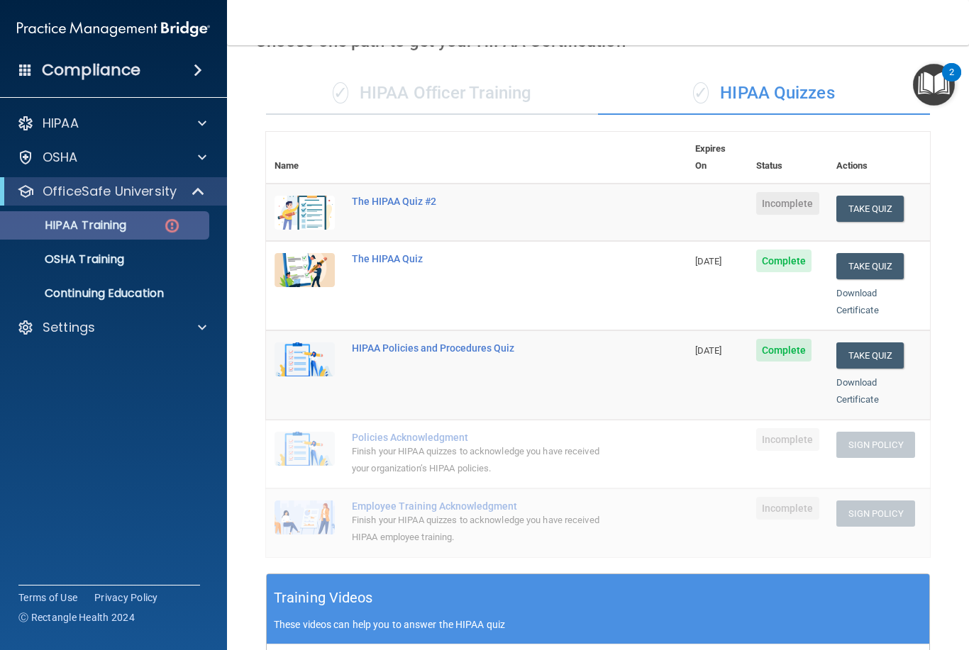
scroll to position [81, 0]
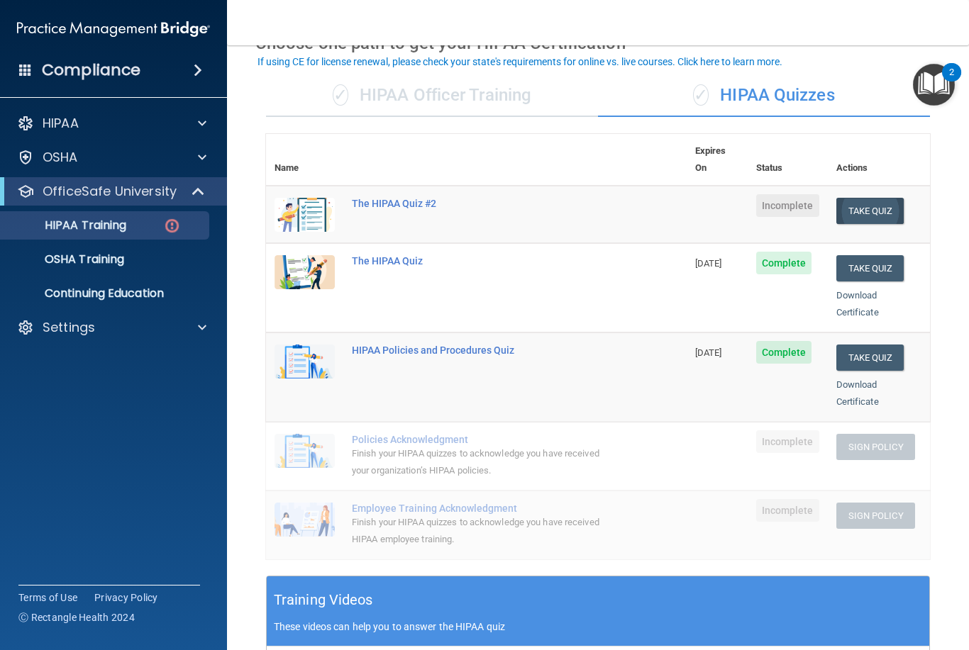
click at [871, 198] on button "Take Quiz" at bounding box center [870, 211] width 68 height 26
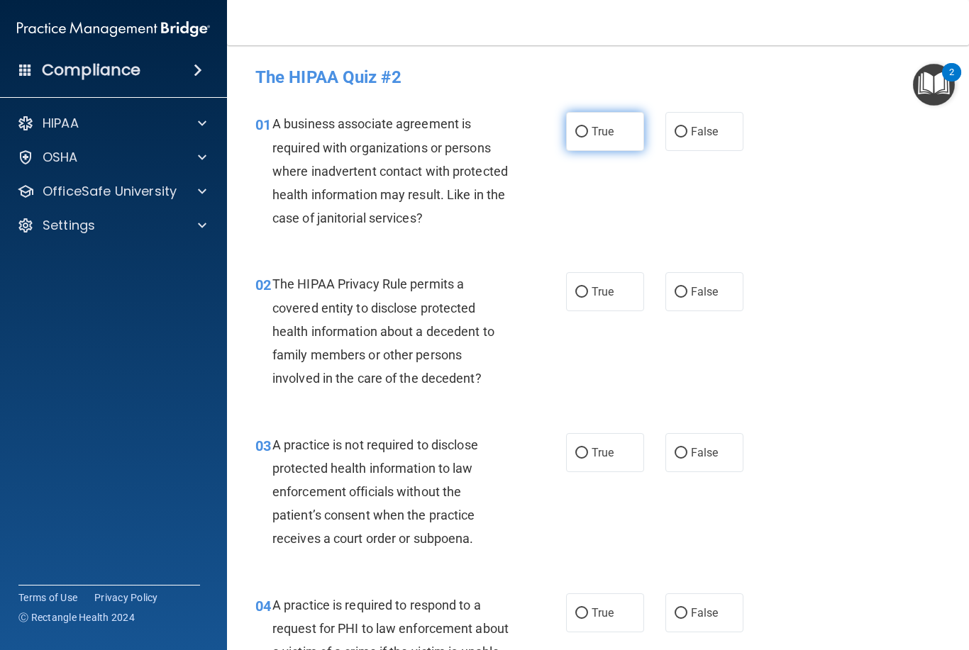
click at [586, 133] on input "True" at bounding box center [581, 132] width 13 height 11
radio input "true"
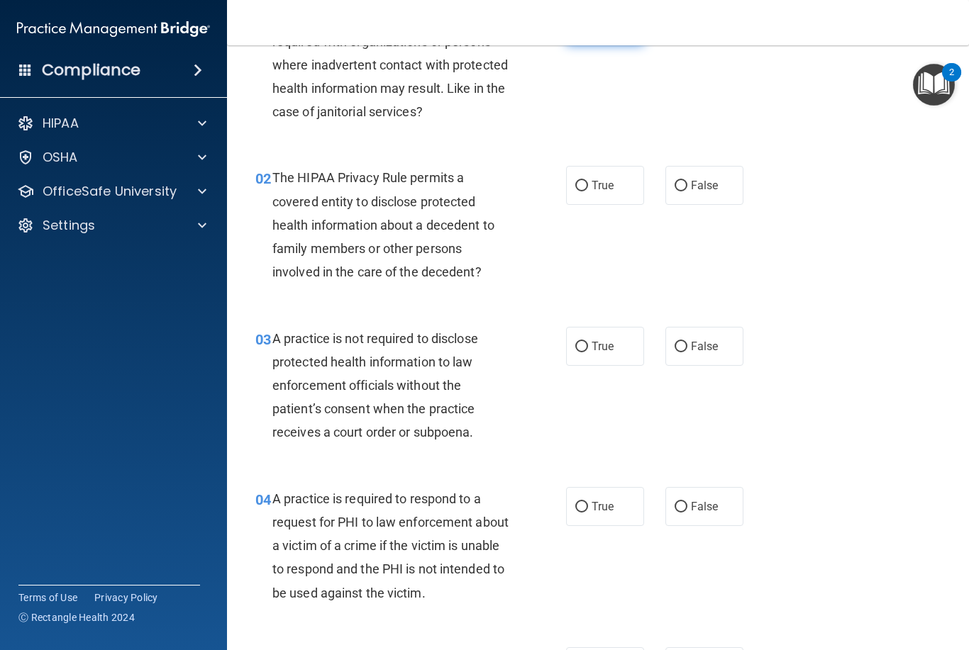
scroll to position [107, 0]
click at [713, 180] on span "False" at bounding box center [705, 184] width 28 height 13
click at [687, 180] on input "False" at bounding box center [680, 185] width 13 height 11
radio input "true"
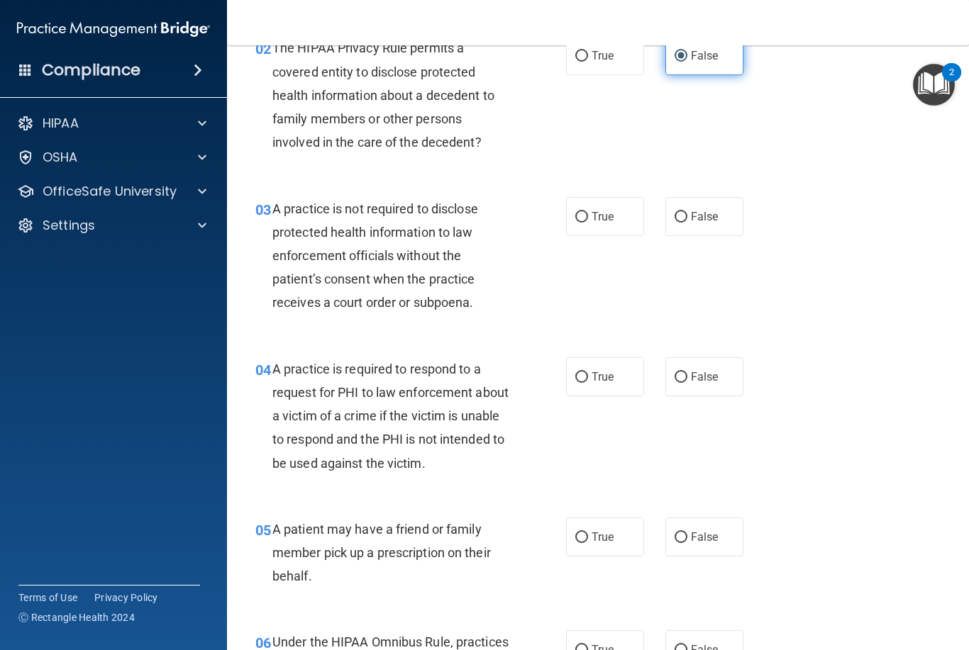
scroll to position [237, 0]
click at [611, 196] on label "True" at bounding box center [605, 215] width 78 height 39
click at [588, 211] on input "True" at bounding box center [581, 216] width 13 height 11
radio input "true"
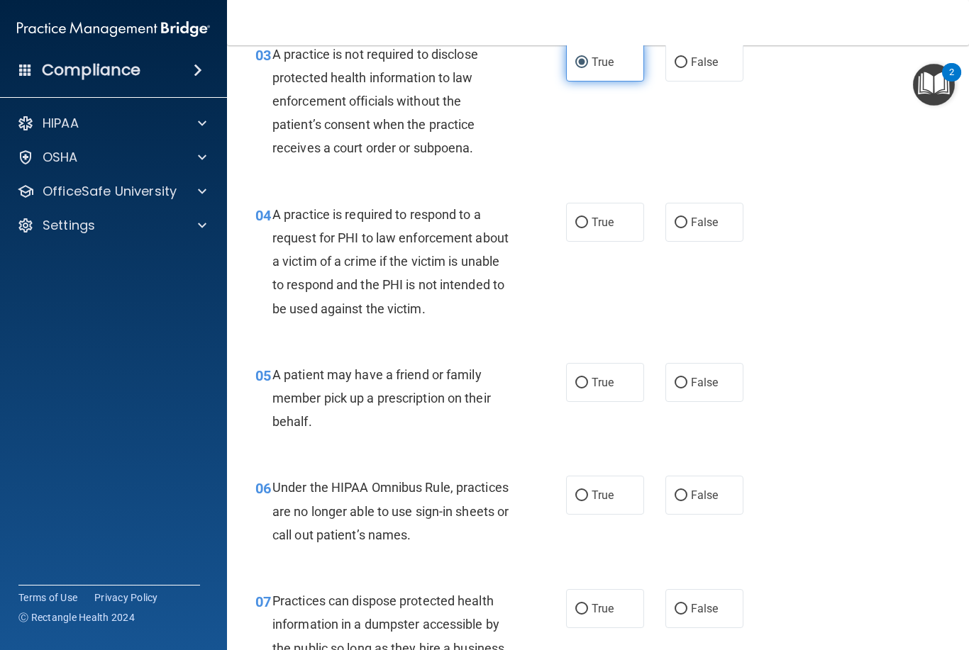
scroll to position [391, 0]
click at [698, 219] on span "False" at bounding box center [705, 221] width 28 height 13
click at [687, 219] on input "False" at bounding box center [680, 222] width 13 height 11
radio input "true"
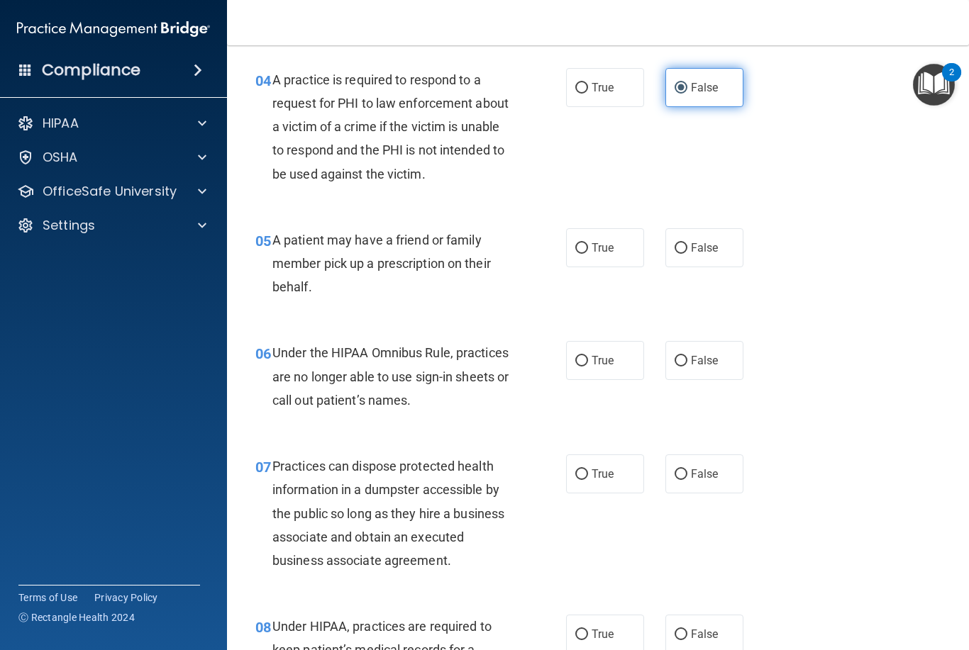
scroll to position [533, 0]
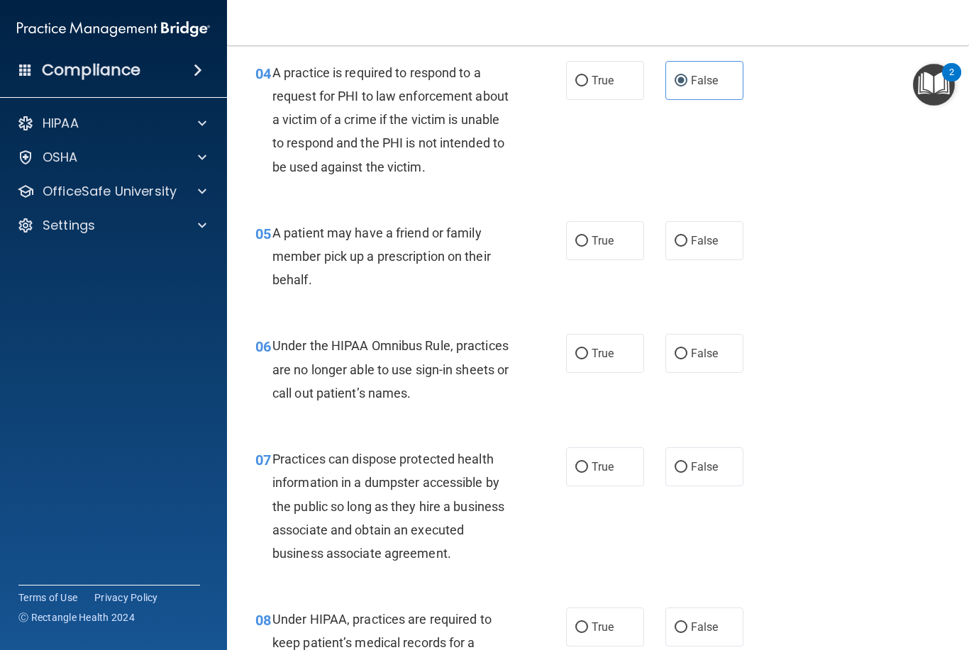
click at [662, 230] on div "True False" at bounding box center [659, 240] width 187 height 39
click at [708, 234] on span "False" at bounding box center [705, 240] width 28 height 13
click at [687, 236] on input "False" at bounding box center [680, 241] width 13 height 11
radio input "true"
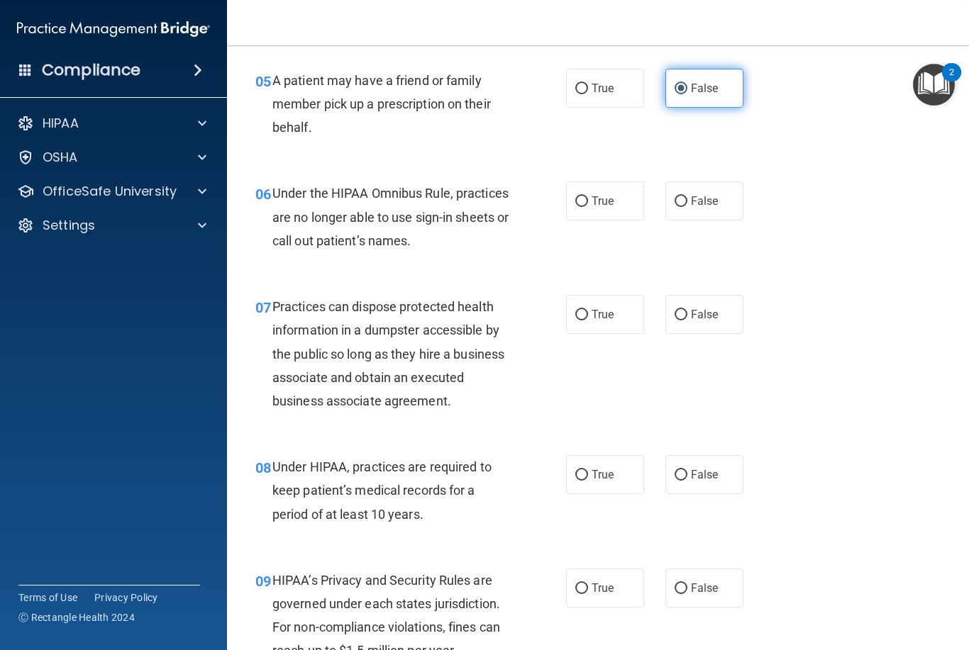
scroll to position [686, 0]
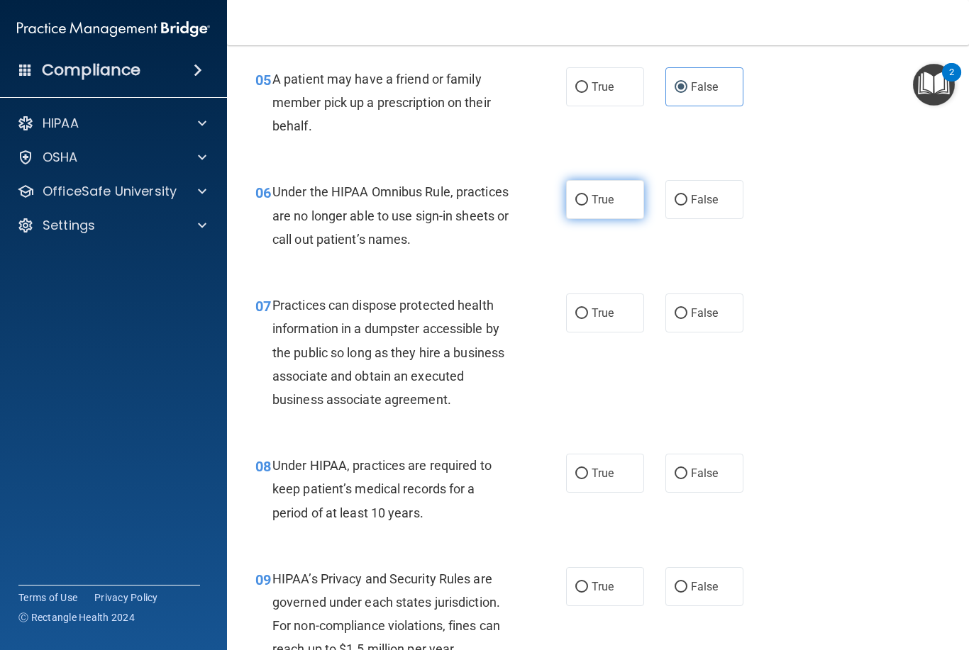
click at [601, 189] on label "True" at bounding box center [605, 199] width 78 height 39
click at [588, 195] on input "True" at bounding box center [581, 200] width 13 height 11
radio input "true"
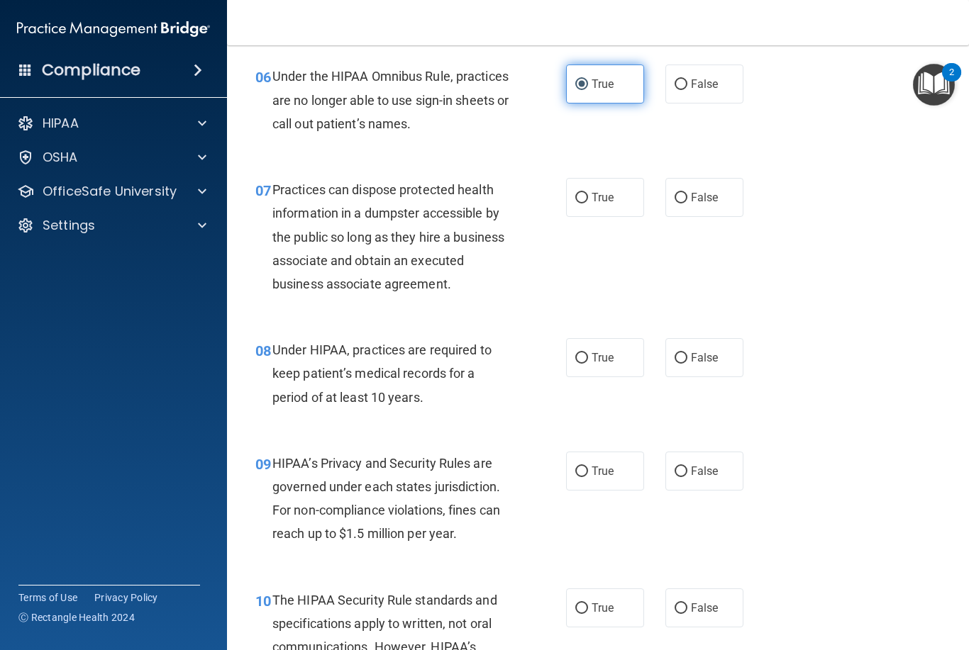
scroll to position [803, 0]
click at [611, 195] on span "True" at bounding box center [602, 196] width 22 height 13
click at [588, 195] on input "True" at bounding box center [581, 197] width 13 height 11
radio input "true"
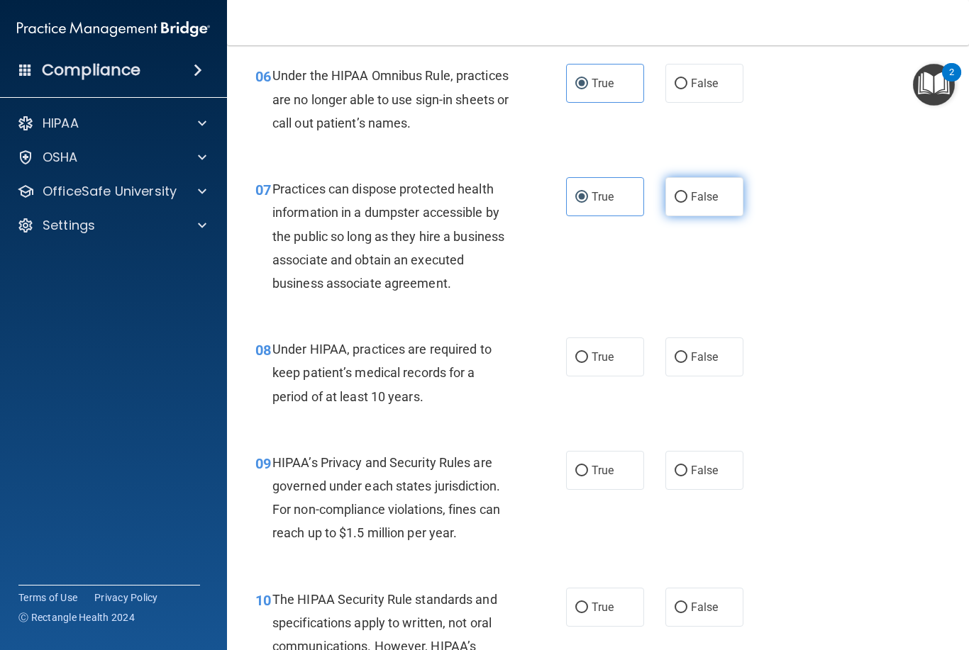
click at [716, 184] on label "False" at bounding box center [704, 196] width 78 height 39
click at [687, 192] on input "False" at bounding box center [680, 197] width 13 height 11
radio input "true"
radio input "false"
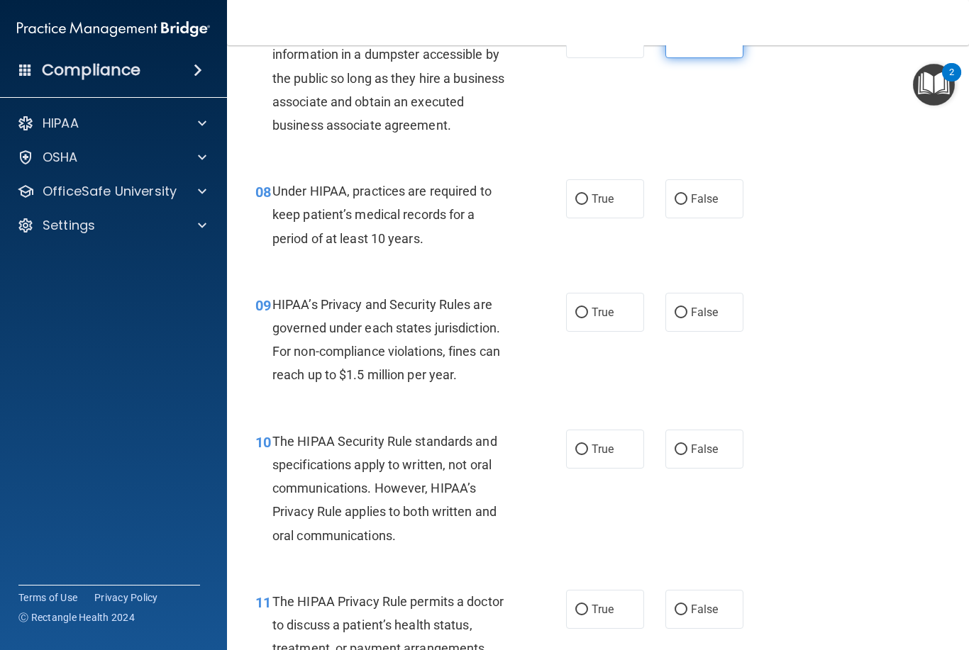
scroll to position [964, 0]
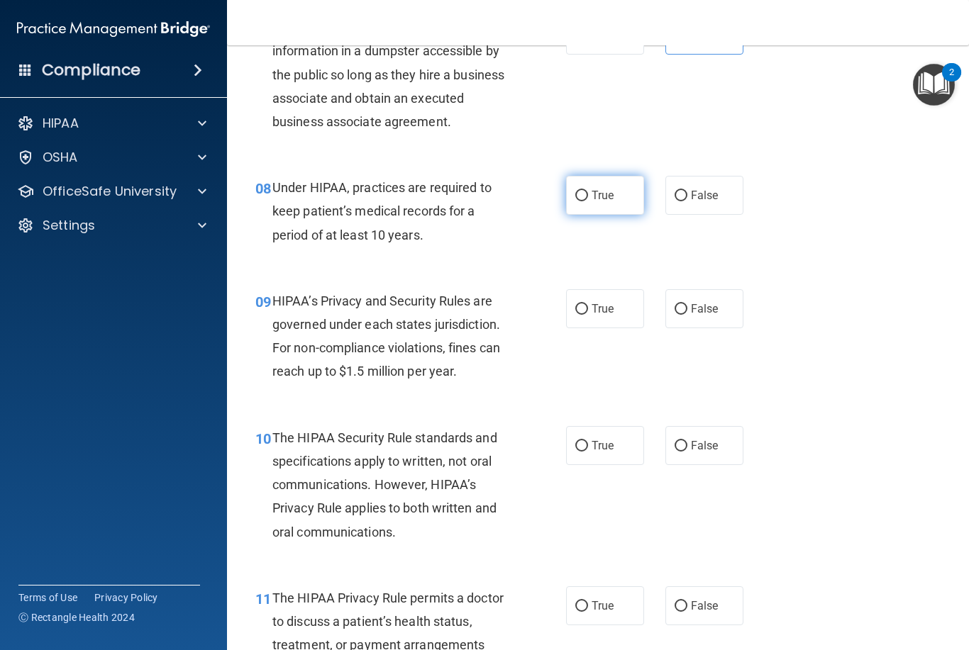
click at [598, 189] on span "True" at bounding box center [602, 195] width 22 height 13
click at [588, 191] on input "True" at bounding box center [581, 196] width 13 height 11
radio input "true"
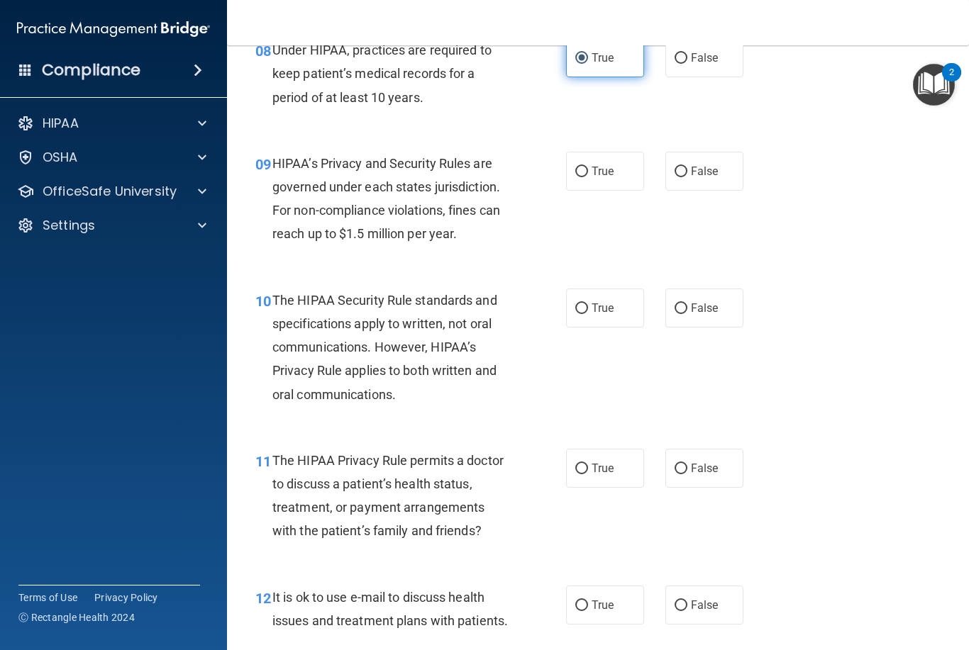
scroll to position [1104, 0]
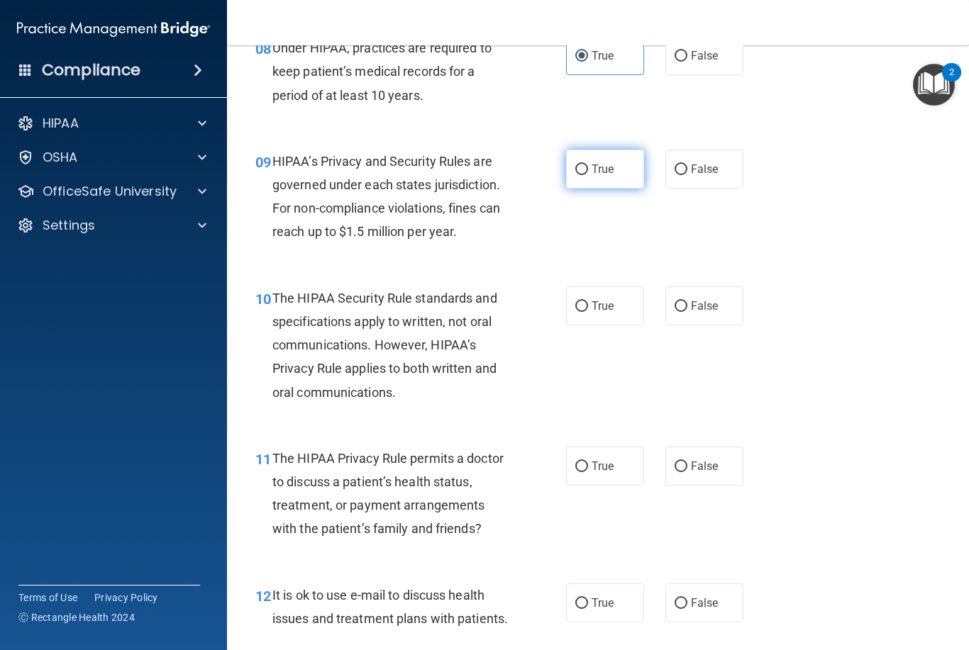
click at [606, 163] on span "True" at bounding box center [602, 168] width 22 height 13
click at [588, 165] on input "True" at bounding box center [581, 170] width 13 height 11
radio input "true"
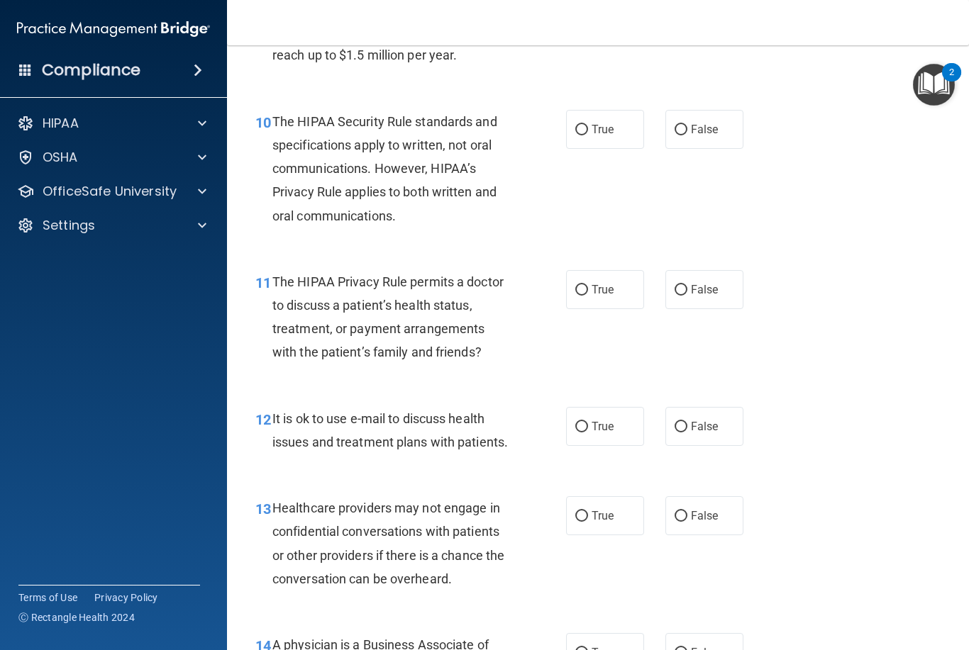
scroll to position [1293, 0]
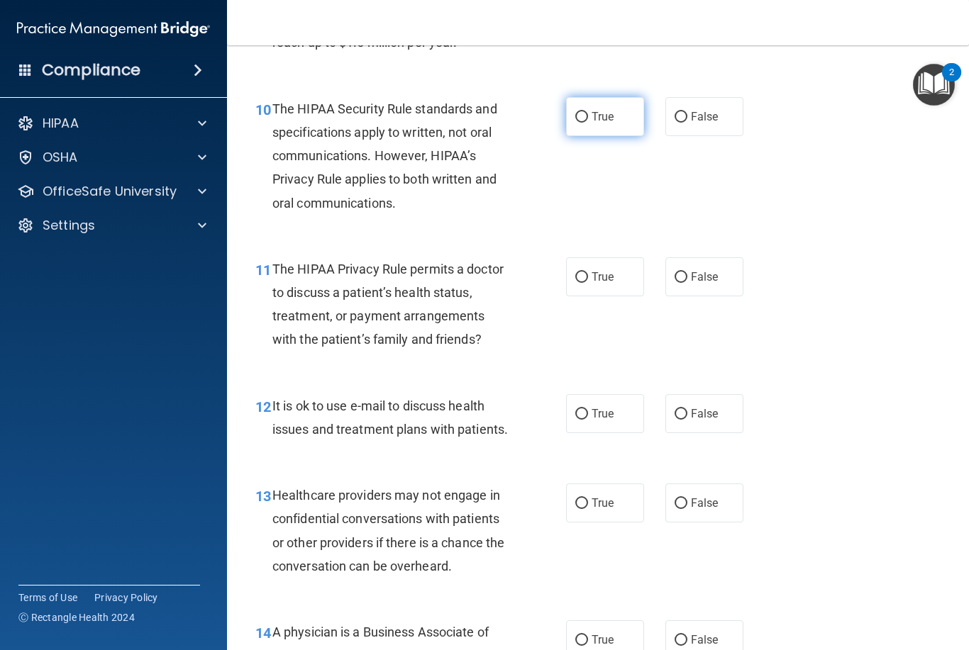
click at [600, 111] on span "True" at bounding box center [602, 116] width 22 height 13
click at [588, 112] on input "True" at bounding box center [581, 117] width 13 height 11
radio input "true"
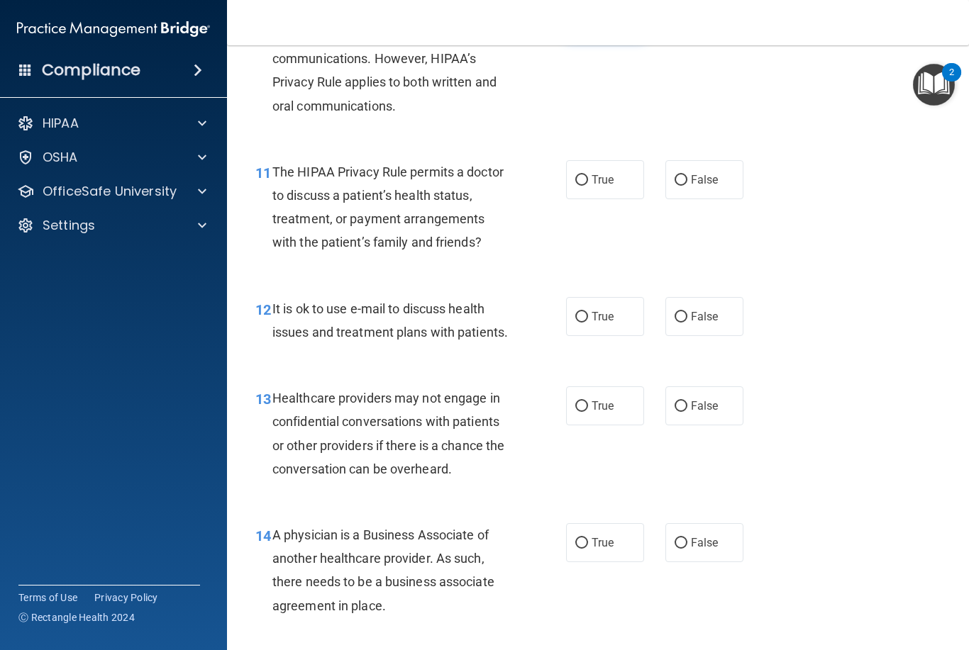
scroll to position [1393, 0]
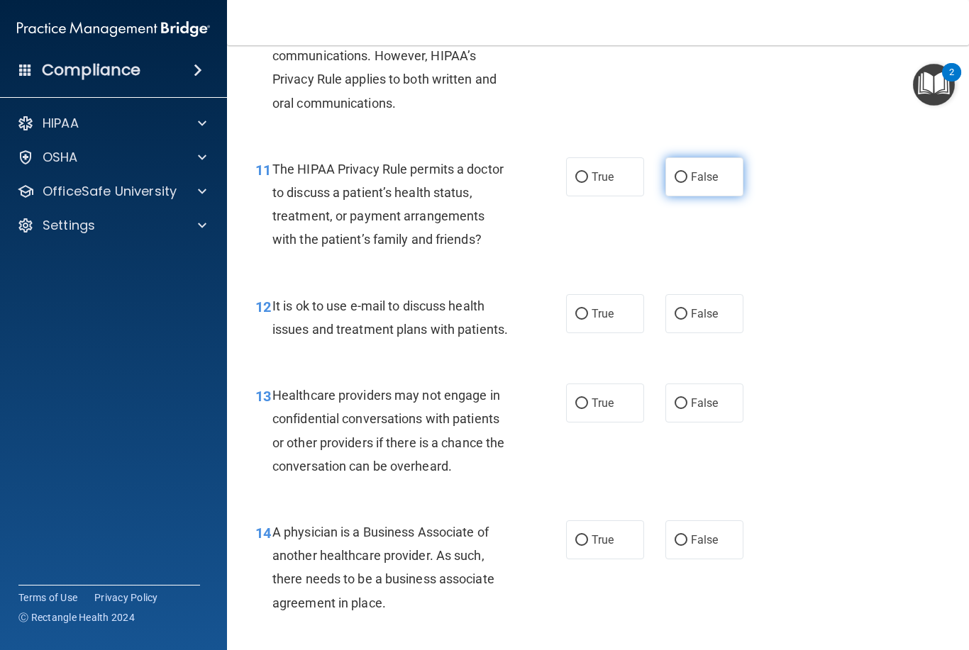
click at [706, 170] on span "False" at bounding box center [705, 176] width 28 height 13
click at [687, 172] on input "False" at bounding box center [680, 177] width 13 height 11
radio input "true"
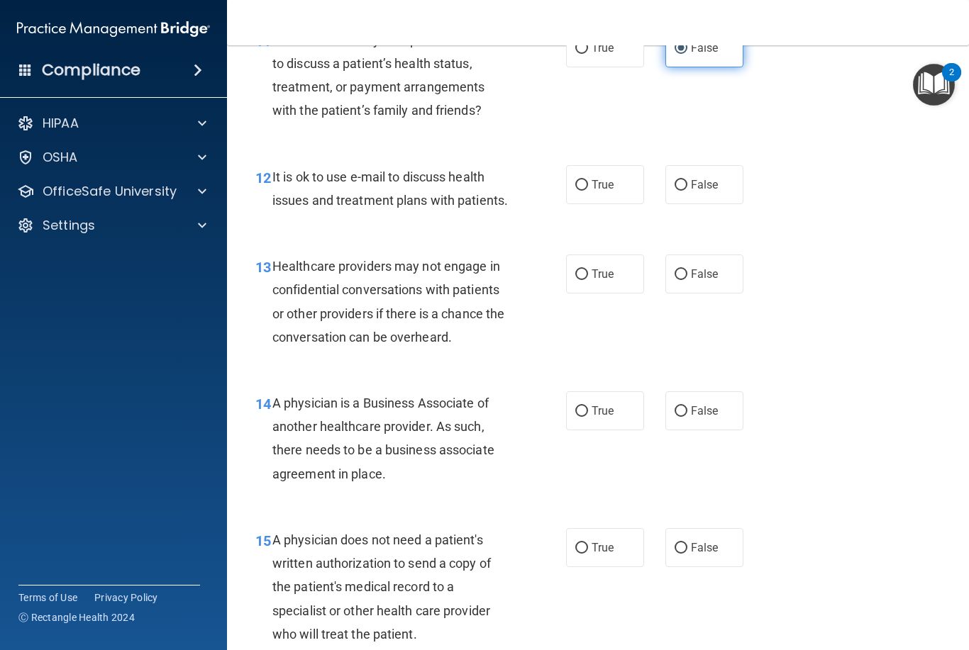
scroll to position [1523, 0]
click at [694, 182] on span "False" at bounding box center [705, 183] width 28 height 13
click at [687, 182] on input "False" at bounding box center [680, 184] width 13 height 11
radio input "true"
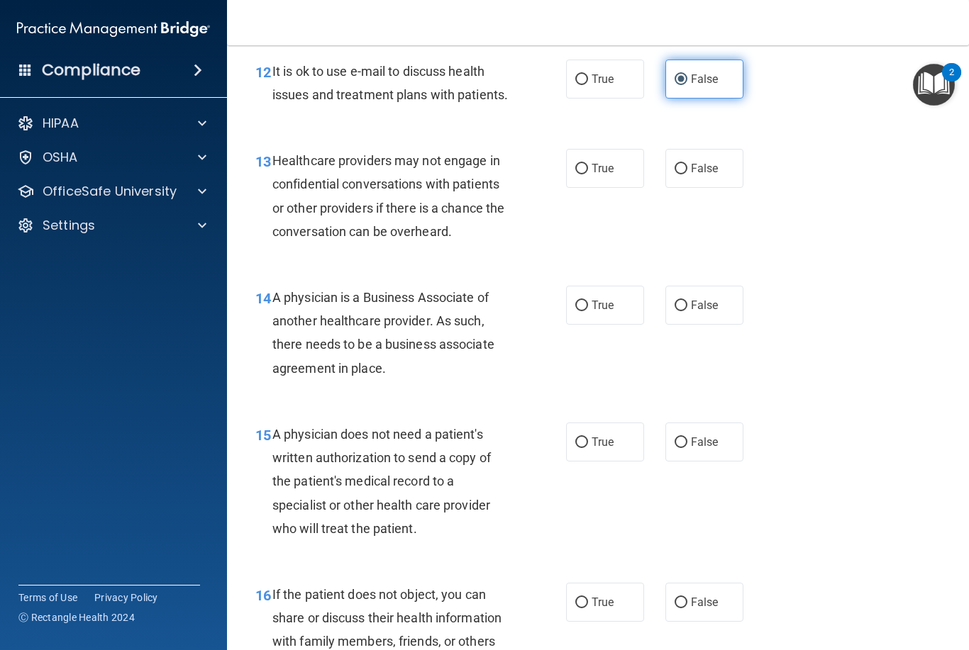
scroll to position [1631, 0]
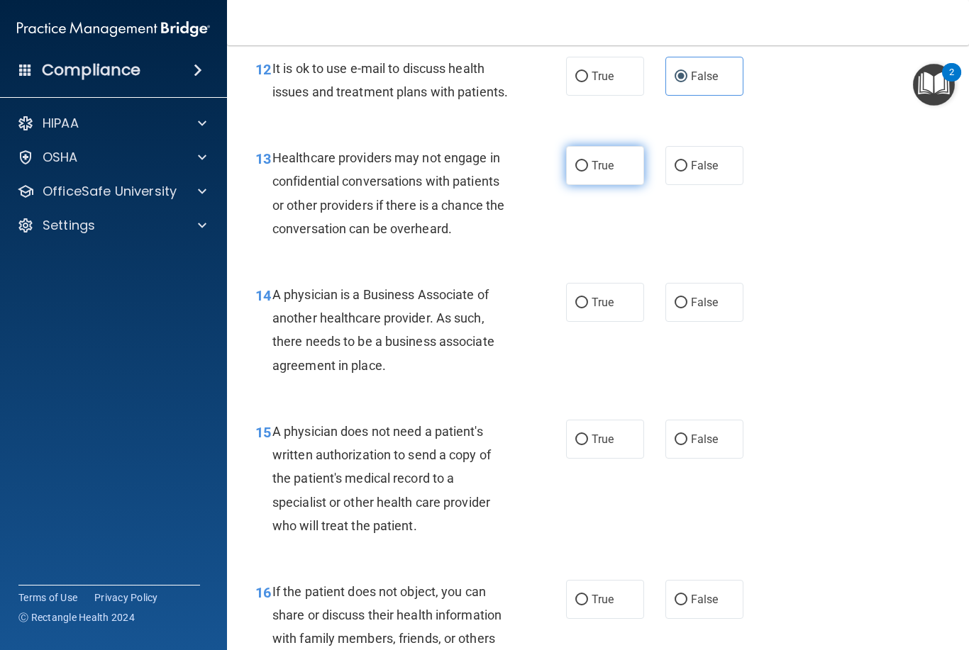
click at [618, 155] on label "True" at bounding box center [605, 165] width 78 height 39
click at [588, 161] on input "True" at bounding box center [581, 166] width 13 height 11
radio input "true"
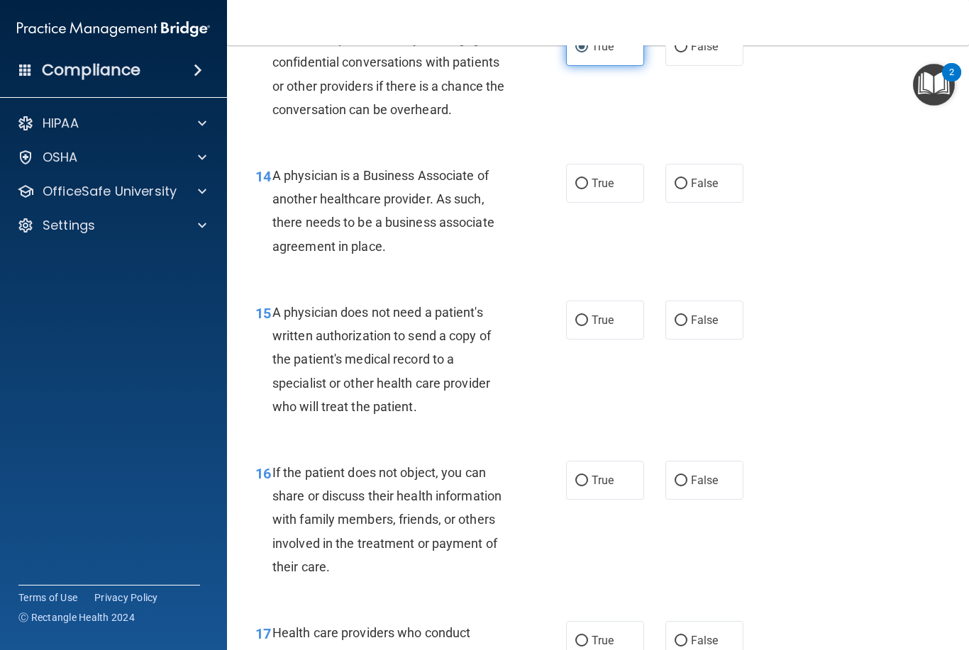
scroll to position [1755, 0]
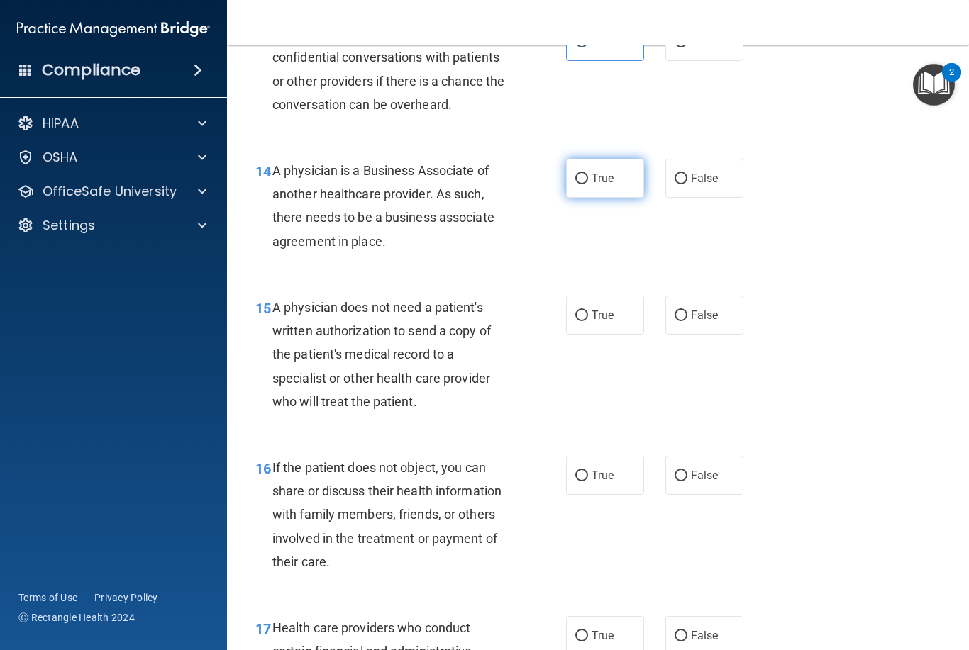
click at [601, 172] on span "True" at bounding box center [602, 178] width 22 height 13
click at [588, 174] on input "True" at bounding box center [581, 179] width 13 height 11
radio input "true"
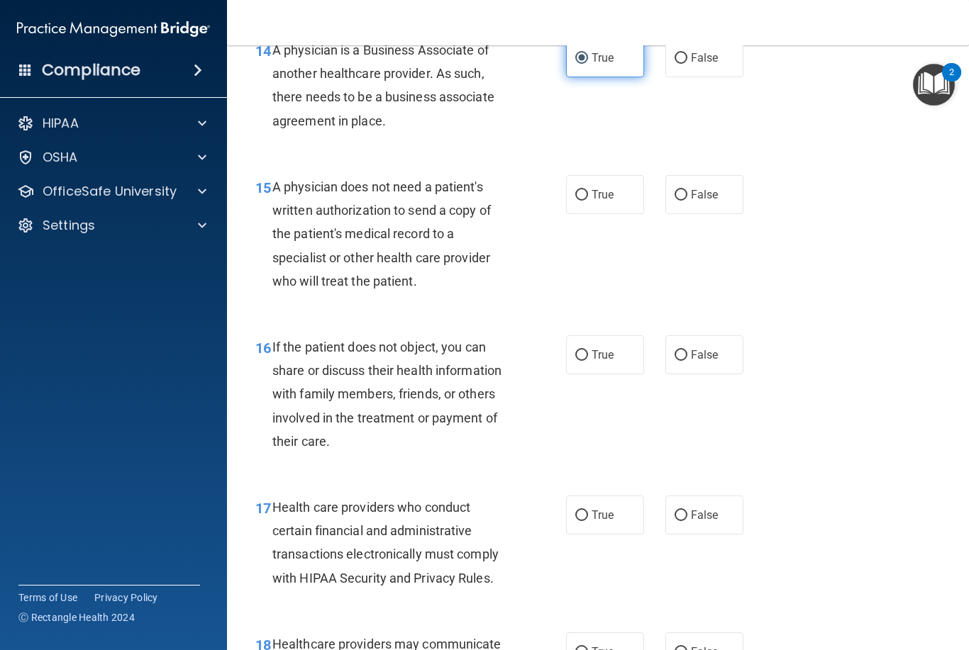
scroll to position [1876, 0]
click at [691, 187] on span "False" at bounding box center [705, 193] width 28 height 13
click at [687, 189] on input "False" at bounding box center [680, 194] width 13 height 11
radio input "true"
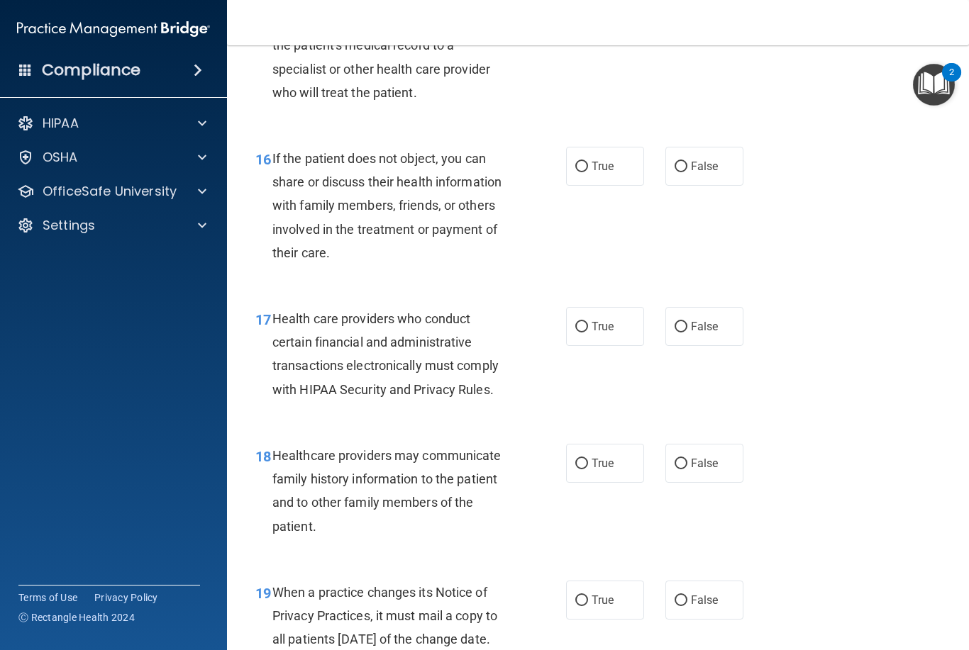
scroll to position [2068, 0]
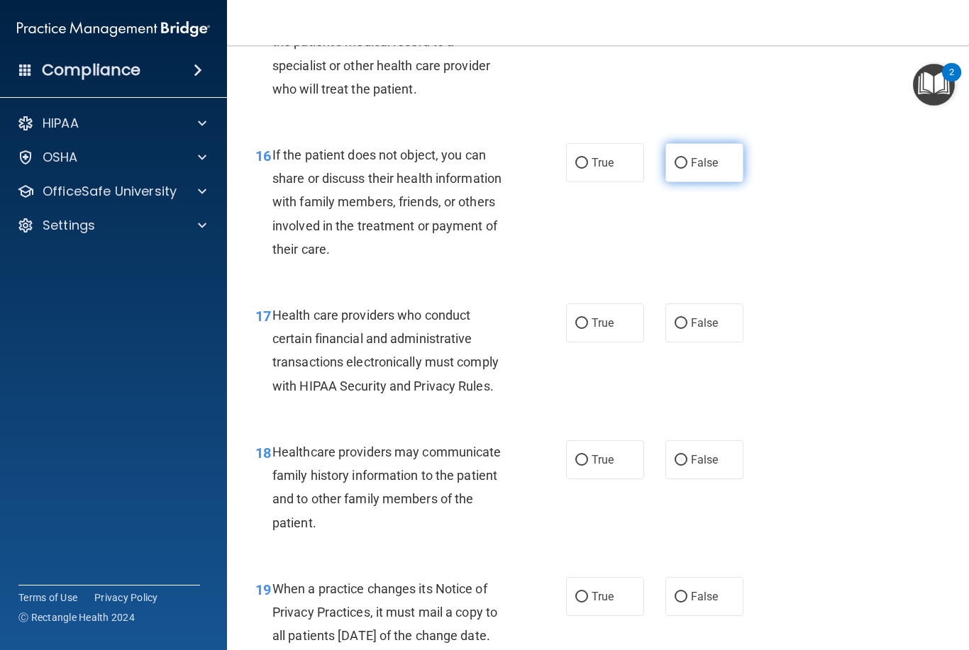
click at [694, 156] on span "False" at bounding box center [705, 162] width 28 height 13
click at [687, 158] on input "False" at bounding box center [680, 163] width 13 height 11
radio input "true"
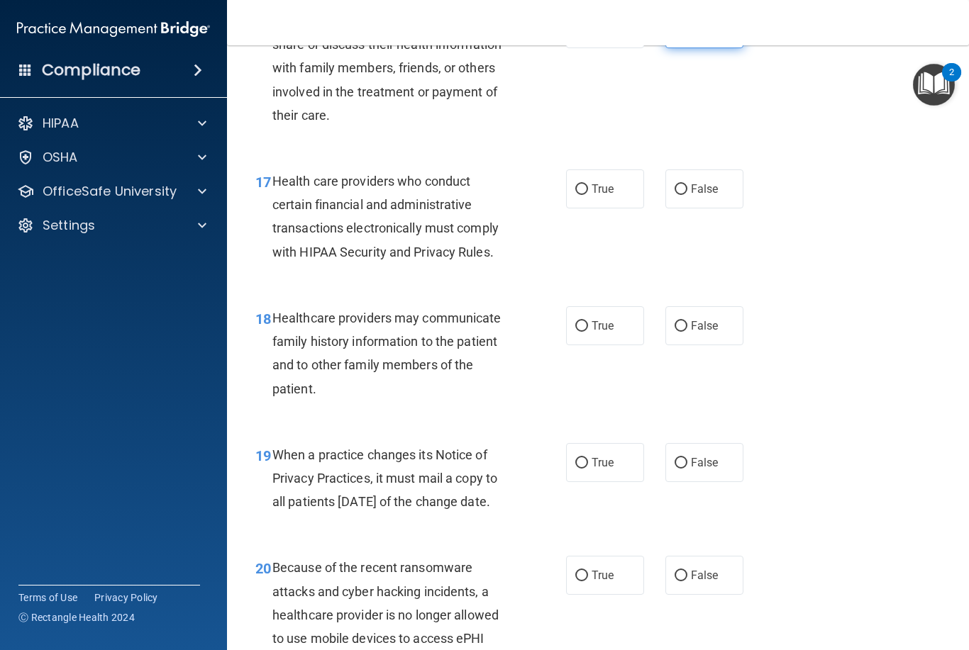
scroll to position [2204, 0]
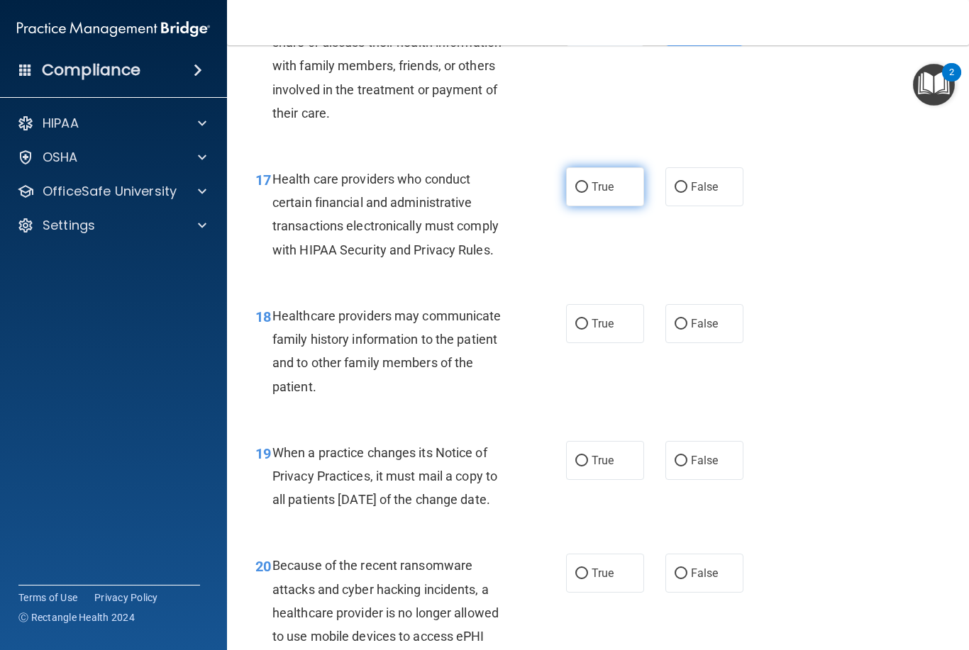
click at [595, 180] on span "True" at bounding box center [602, 186] width 22 height 13
click at [588, 182] on input "True" at bounding box center [581, 187] width 13 height 11
radio input "true"
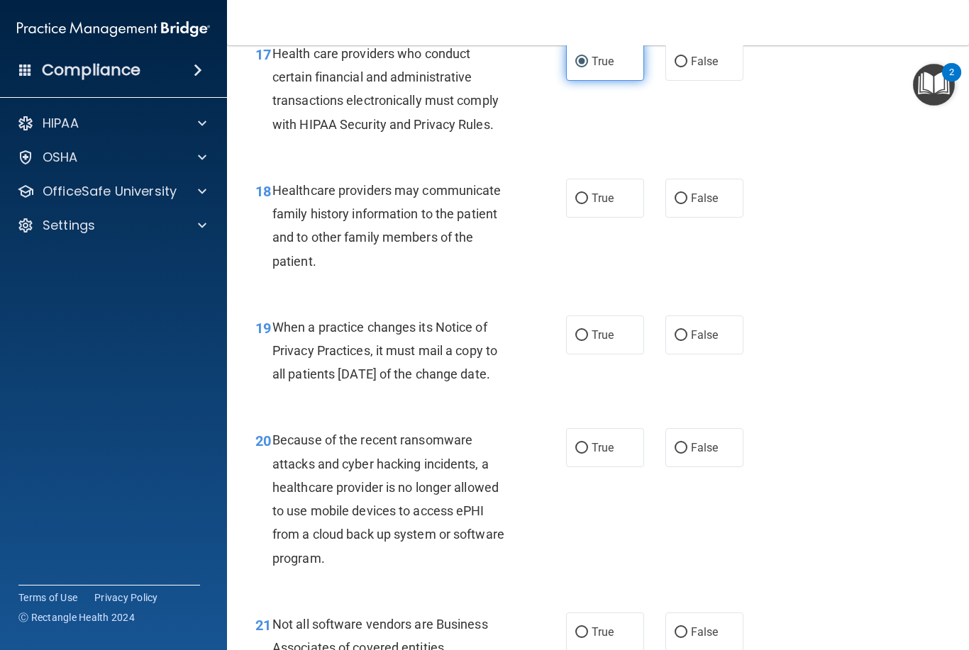
scroll to position [2334, 0]
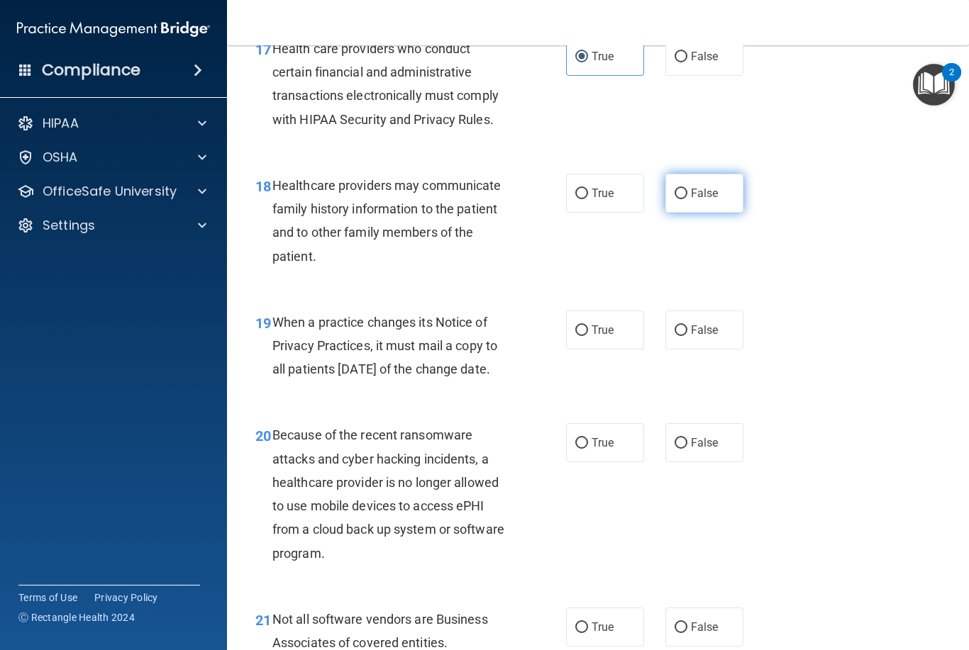
click at [723, 186] on label "False" at bounding box center [704, 193] width 78 height 39
click at [687, 189] on input "False" at bounding box center [680, 194] width 13 height 11
radio input "true"
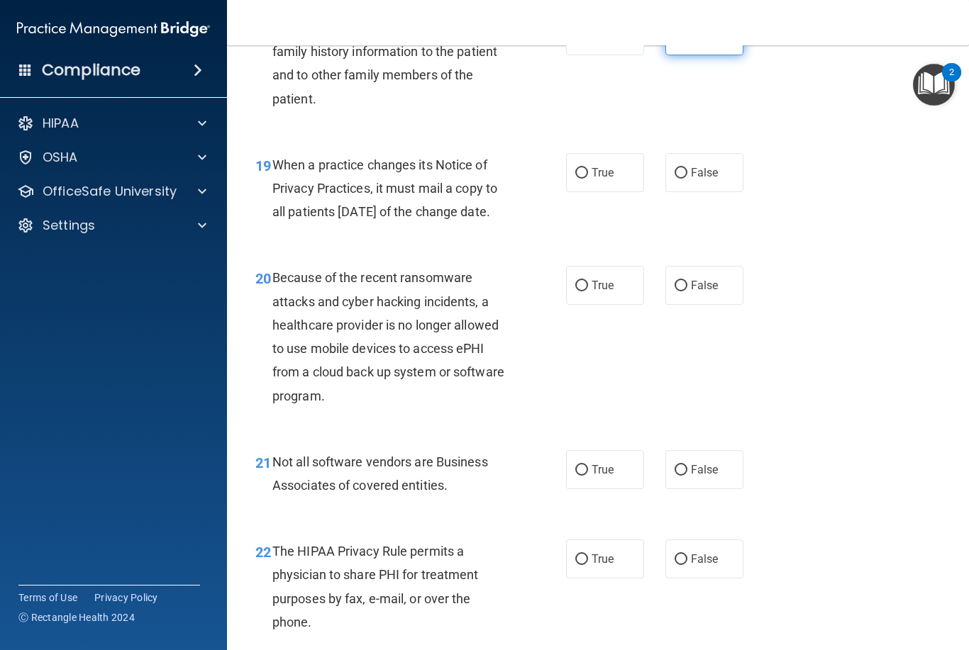
scroll to position [2495, 0]
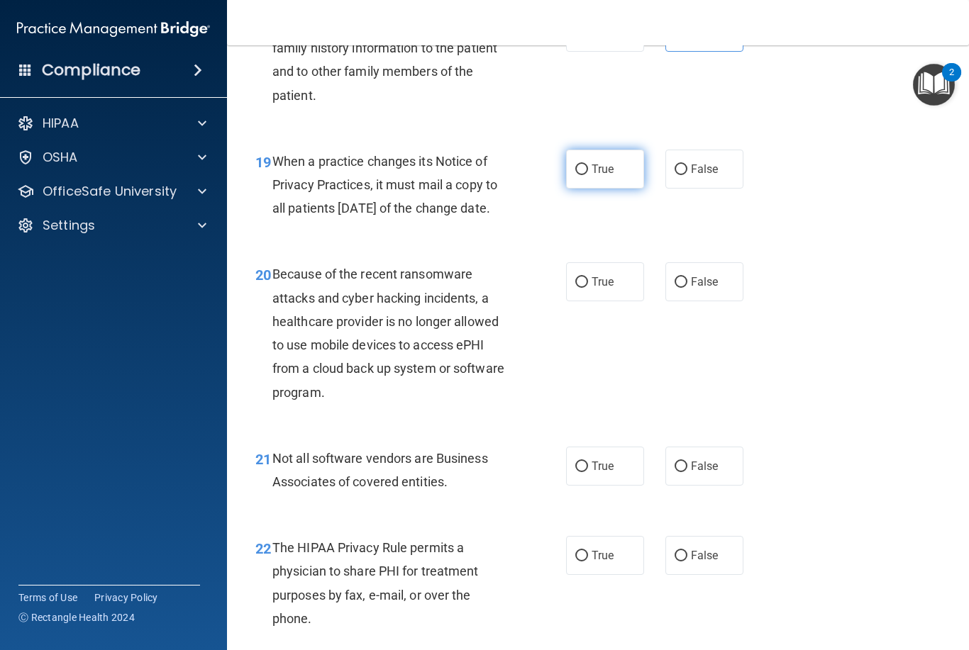
click at [596, 162] on span "True" at bounding box center [602, 168] width 22 height 13
click at [588, 165] on input "True" at bounding box center [581, 170] width 13 height 11
radio input "true"
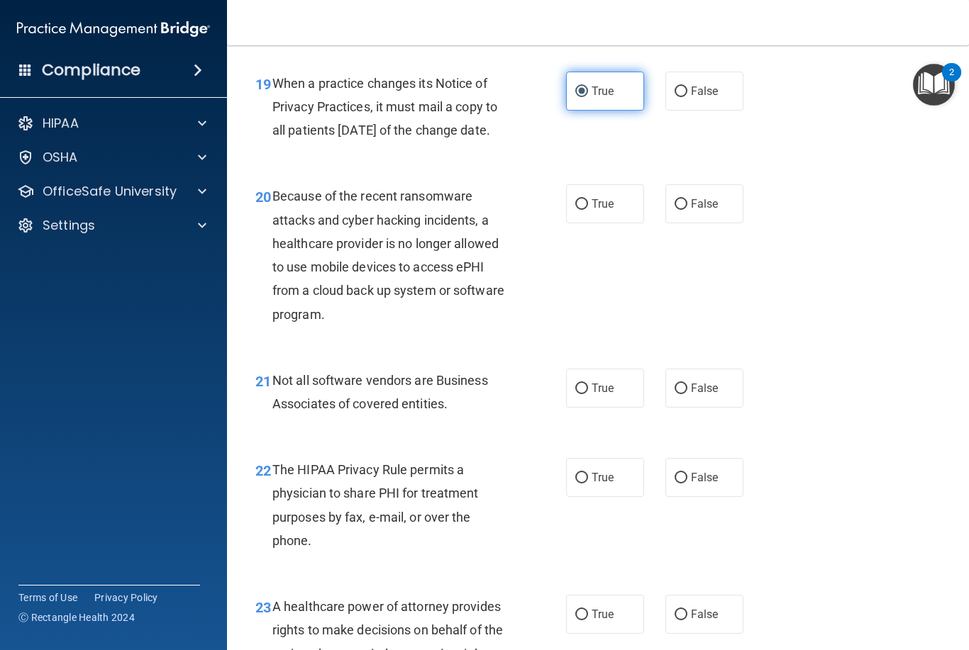
scroll to position [2584, 0]
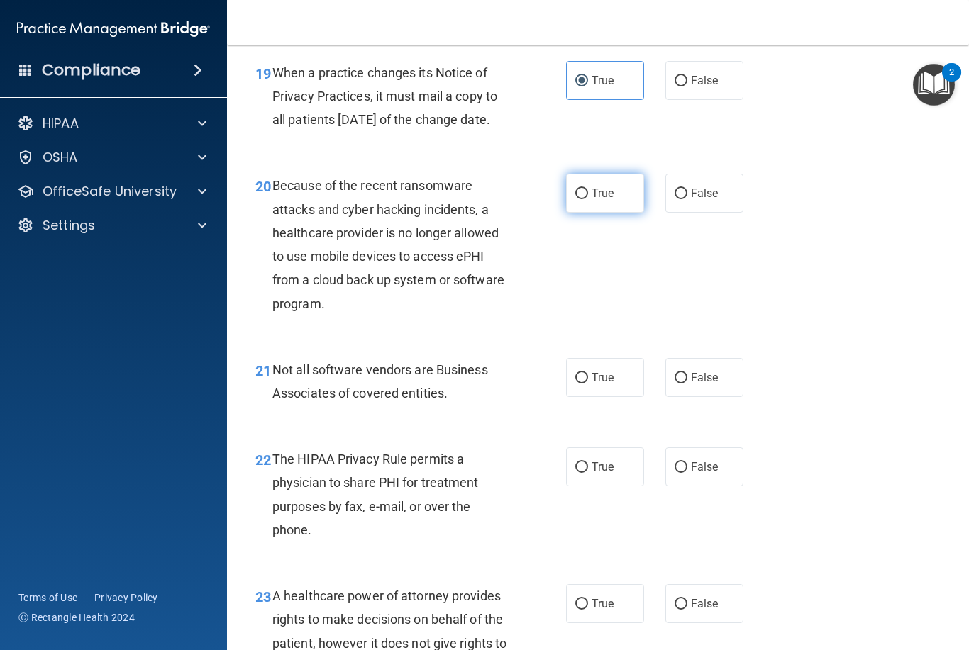
click at [609, 192] on label "True" at bounding box center [605, 193] width 78 height 39
click at [588, 192] on input "True" at bounding box center [581, 194] width 13 height 11
radio input "true"
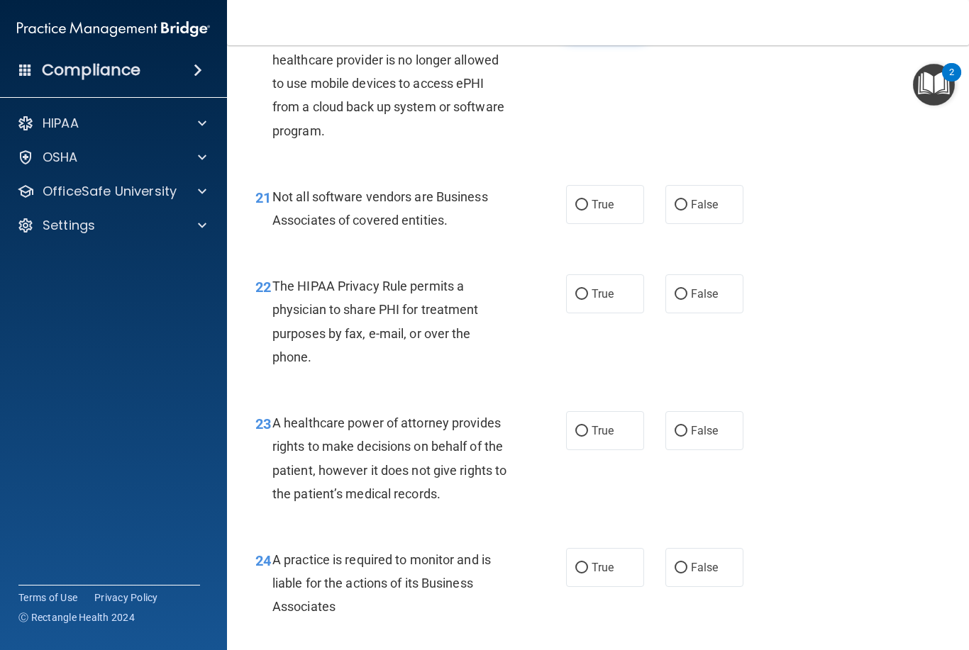
scroll to position [2763, 0]
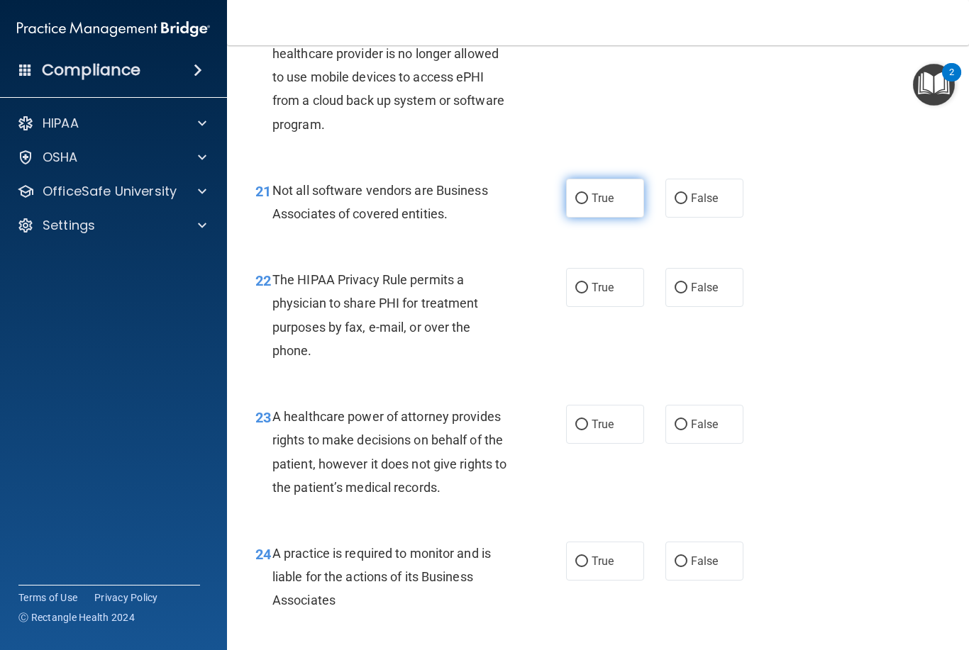
click at [603, 205] on span "True" at bounding box center [602, 197] width 22 height 13
click at [588, 204] on input "True" at bounding box center [581, 199] width 13 height 11
radio input "true"
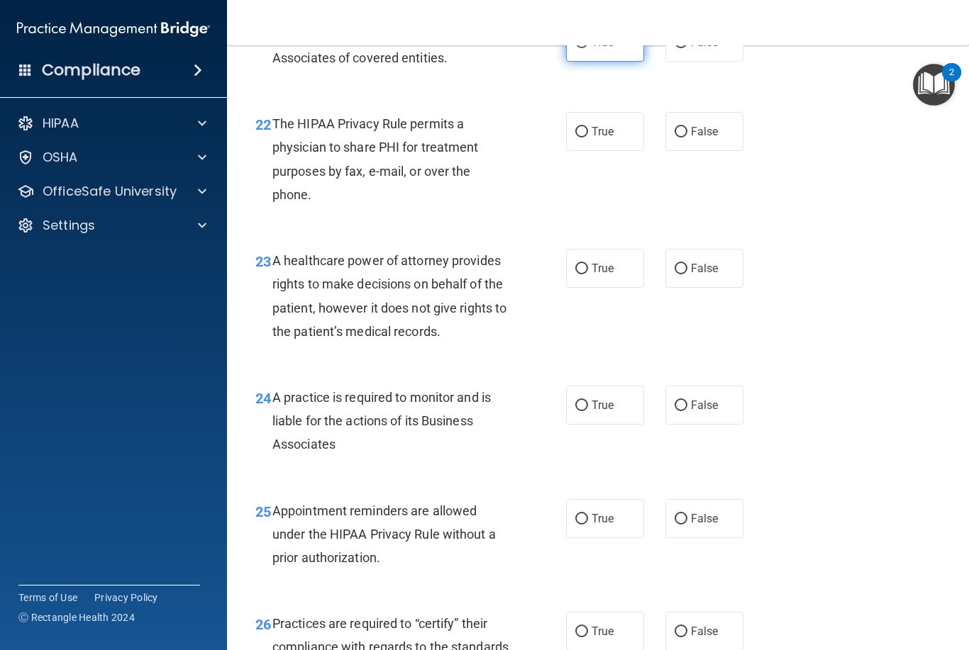
scroll to position [2922, 0]
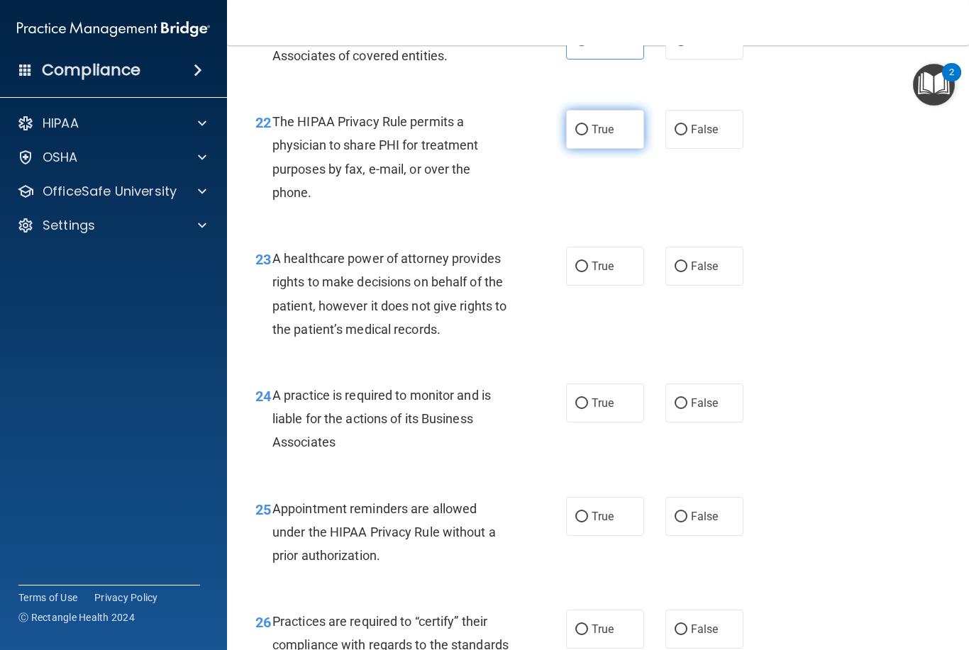
click at [603, 136] on span "True" at bounding box center [602, 129] width 22 height 13
click at [588, 135] on input "True" at bounding box center [581, 130] width 13 height 11
radio input "true"
click at [701, 136] on span "False" at bounding box center [705, 129] width 28 height 13
click at [687, 135] on input "False" at bounding box center [680, 130] width 13 height 11
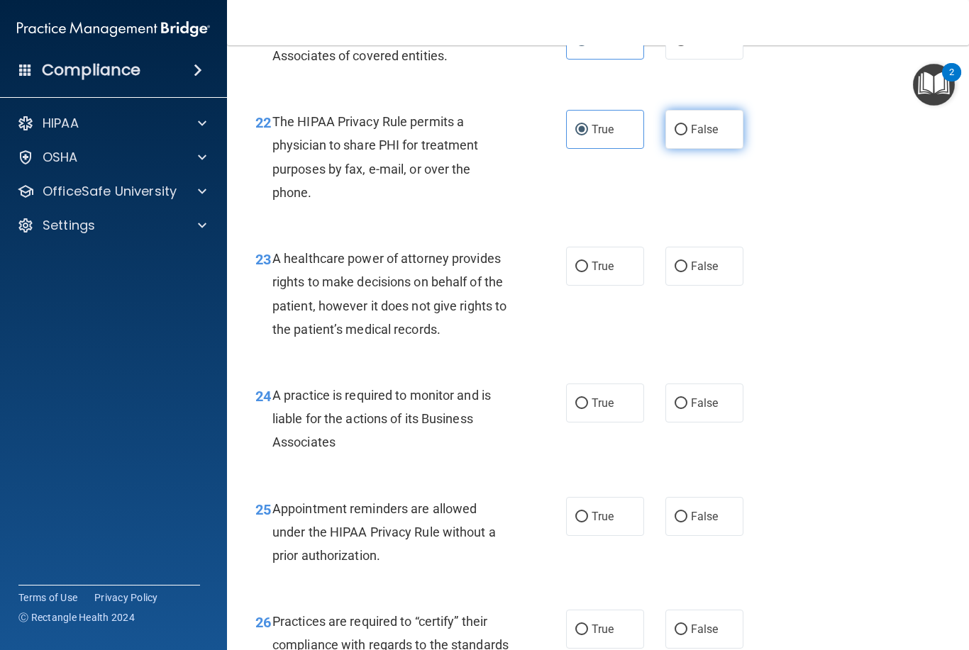
radio input "true"
radio input "false"
click at [598, 273] on span "True" at bounding box center [602, 266] width 22 height 13
click at [588, 272] on input "True" at bounding box center [581, 267] width 13 height 11
radio input "true"
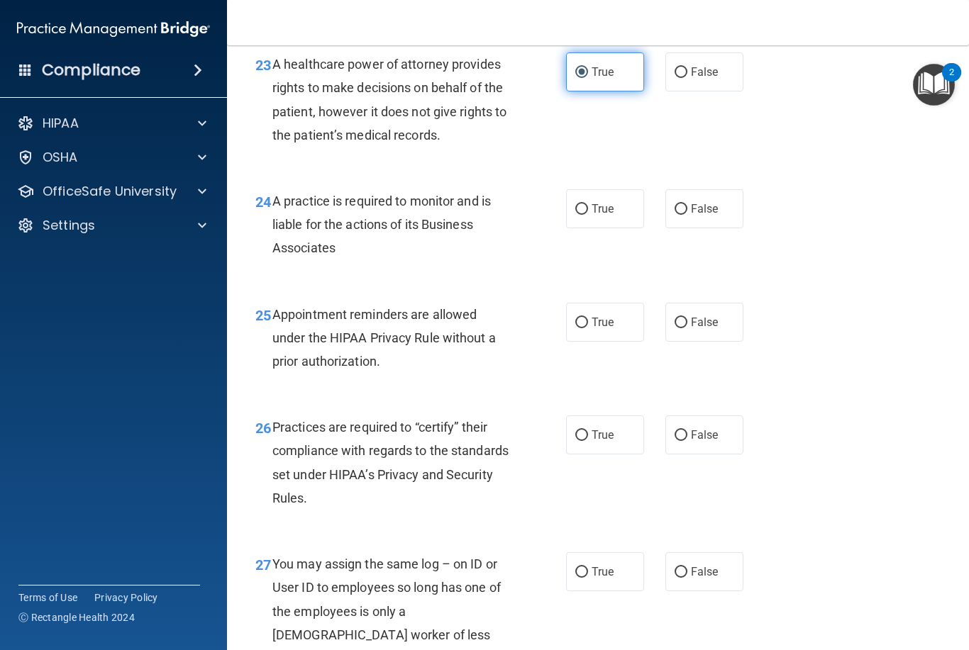
scroll to position [3118, 0]
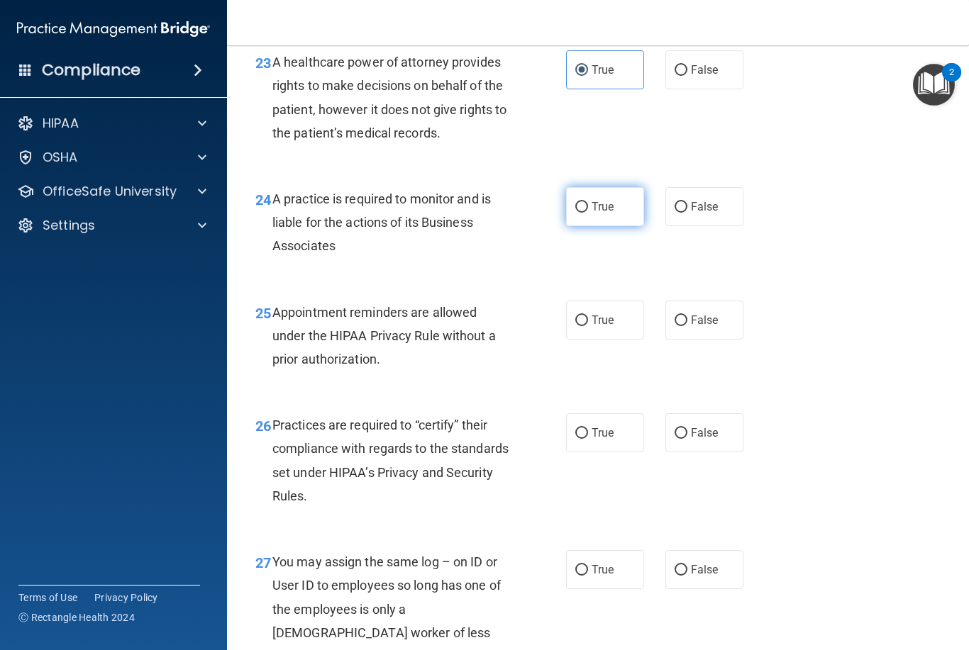
click at [604, 213] on span "True" at bounding box center [602, 206] width 22 height 13
click at [588, 213] on input "True" at bounding box center [581, 207] width 13 height 11
radio input "true"
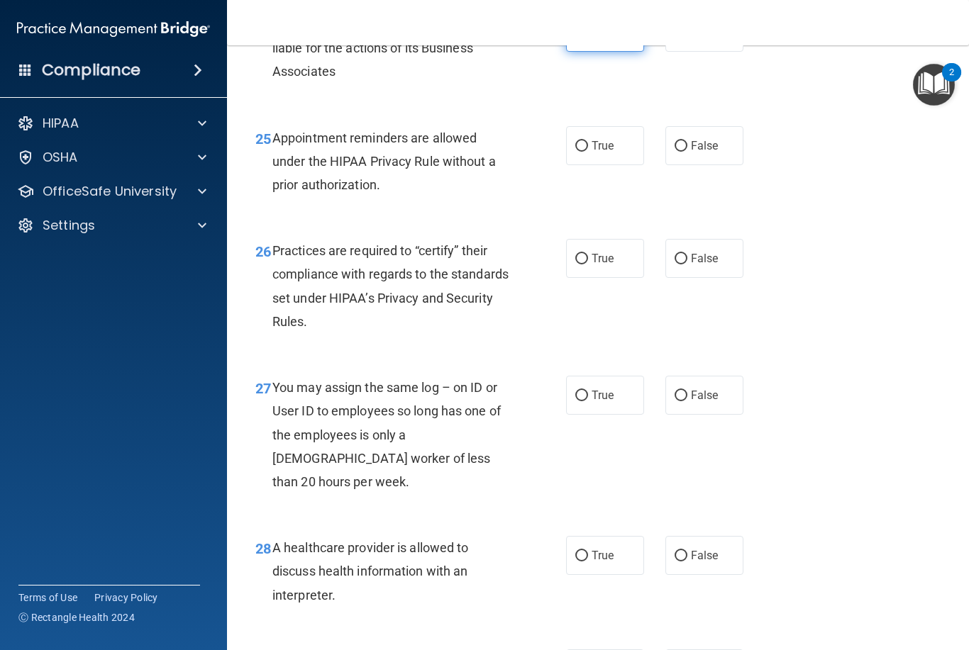
scroll to position [3293, 0]
click at [588, 147] on label "True" at bounding box center [605, 145] width 78 height 39
click at [588, 147] on input "True" at bounding box center [581, 145] width 13 height 11
radio input "true"
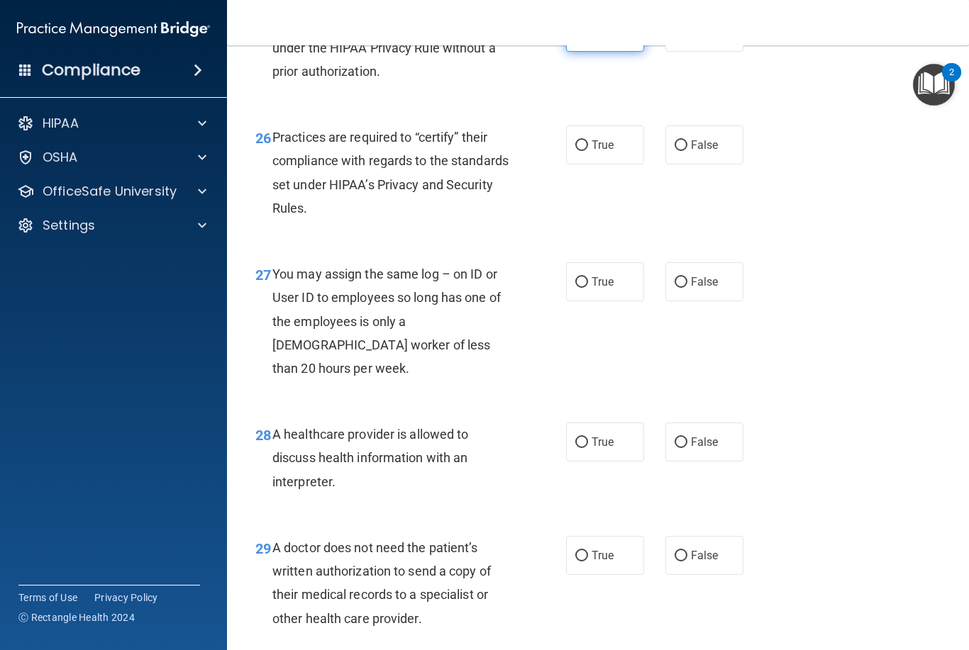
scroll to position [3407, 0]
click at [605, 141] on label "True" at bounding box center [605, 144] width 78 height 39
click at [588, 141] on input "True" at bounding box center [581, 145] width 13 height 11
radio input "true"
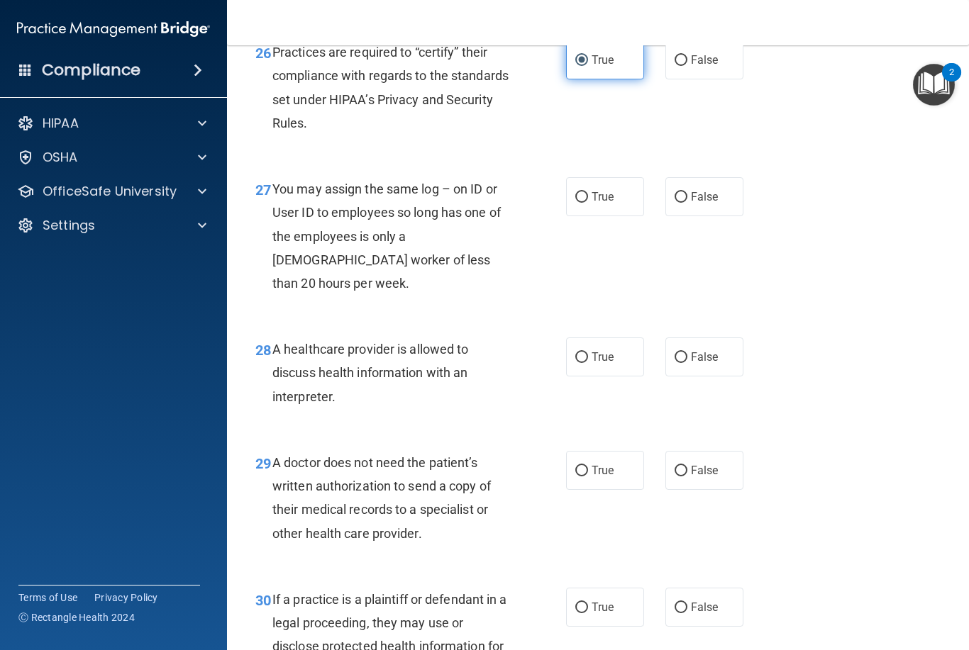
scroll to position [3497, 0]
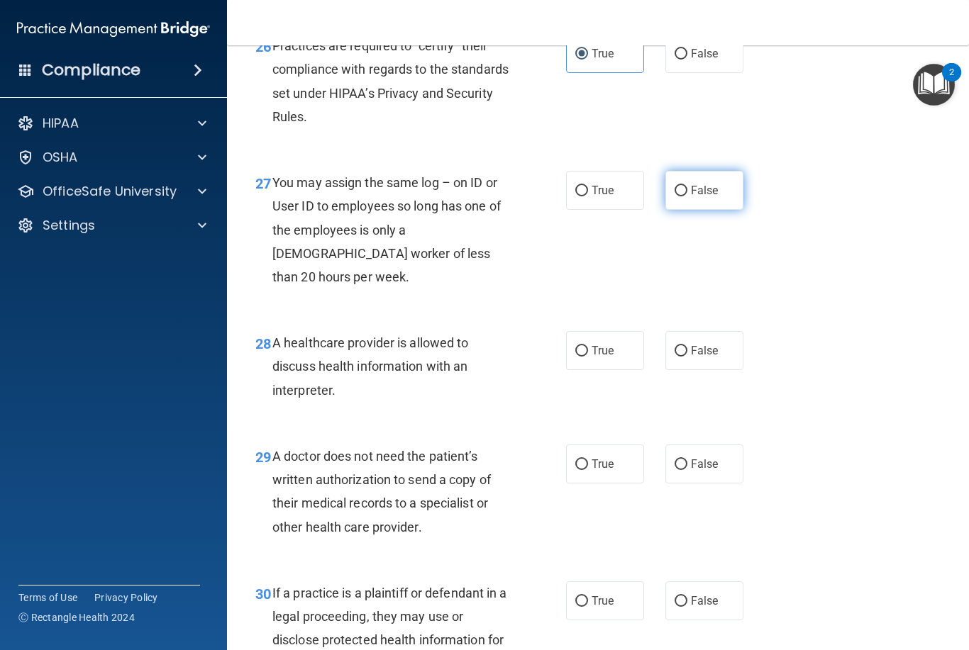
click at [686, 196] on input "False" at bounding box center [680, 191] width 13 height 11
radio input "true"
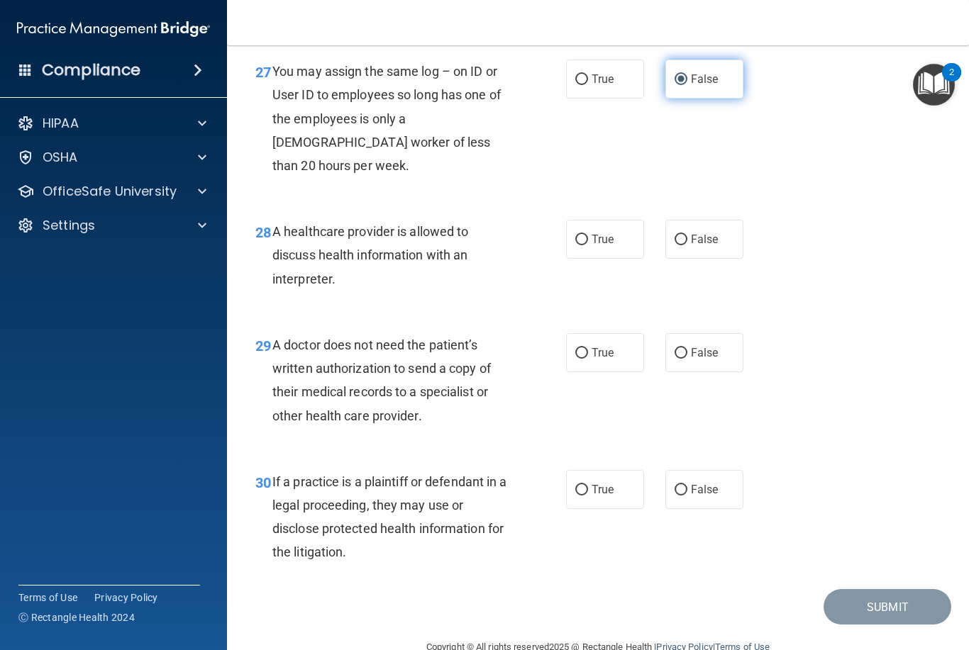
scroll to position [3610, 0]
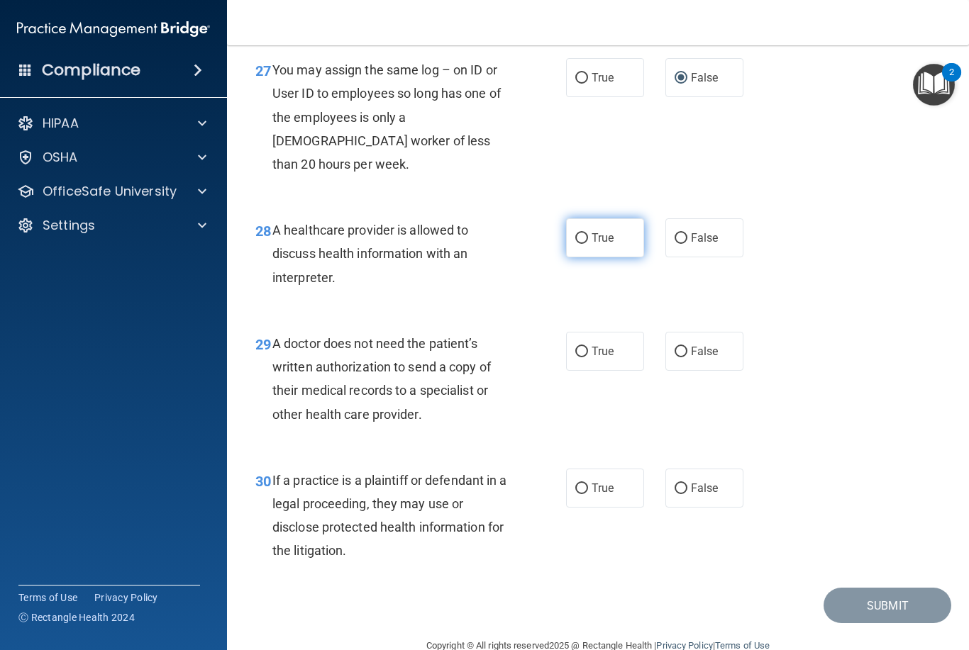
click at [601, 232] on label "True" at bounding box center [605, 237] width 78 height 39
click at [588, 233] on input "True" at bounding box center [581, 238] width 13 height 11
radio input "true"
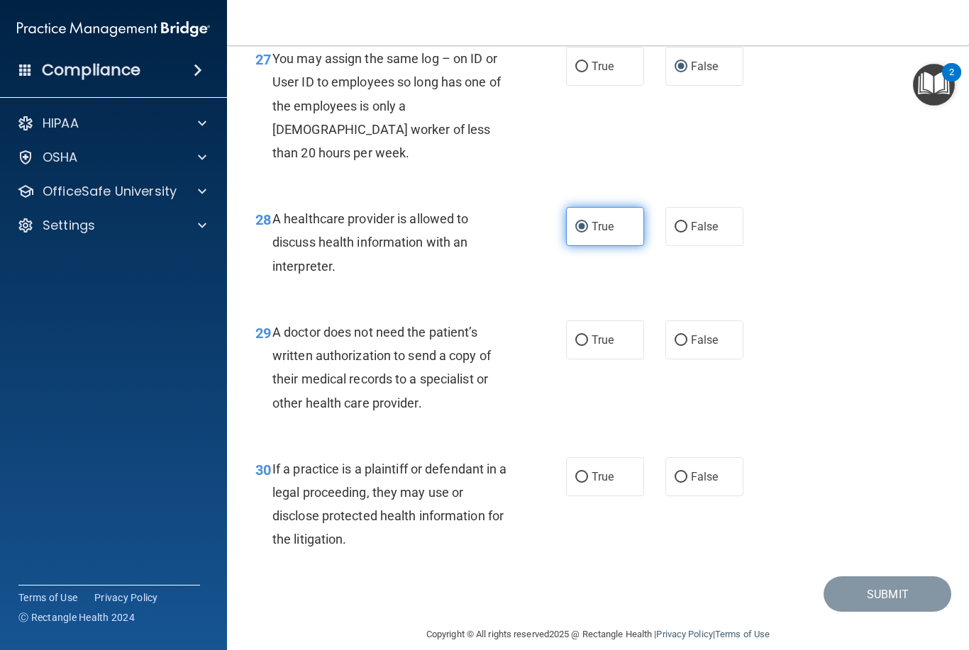
scroll to position [3621, 0]
click at [686, 336] on input "False" at bounding box center [680, 341] width 13 height 11
radio input "true"
click at [692, 471] on span "False" at bounding box center [705, 477] width 28 height 13
click at [687, 473] on input "False" at bounding box center [680, 478] width 13 height 11
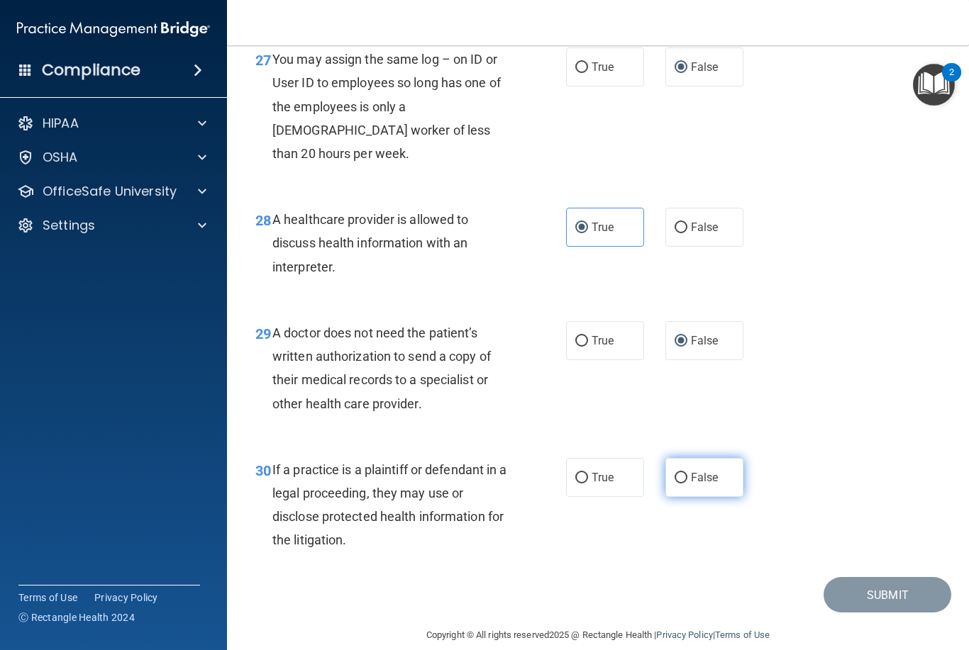
radio input "true"
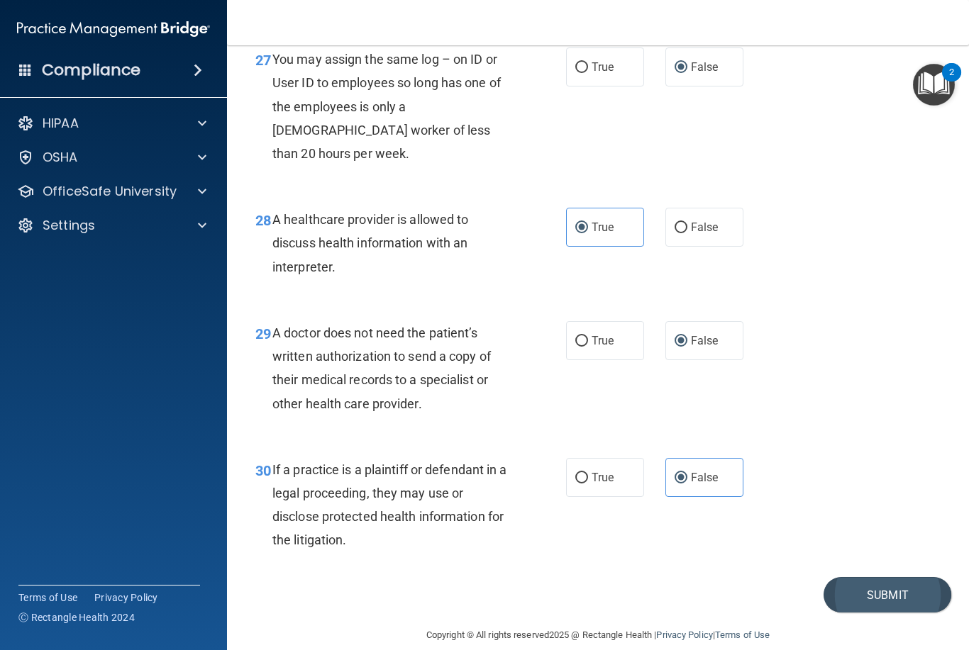
click at [895, 577] on button "Submit" at bounding box center [887, 595] width 128 height 36
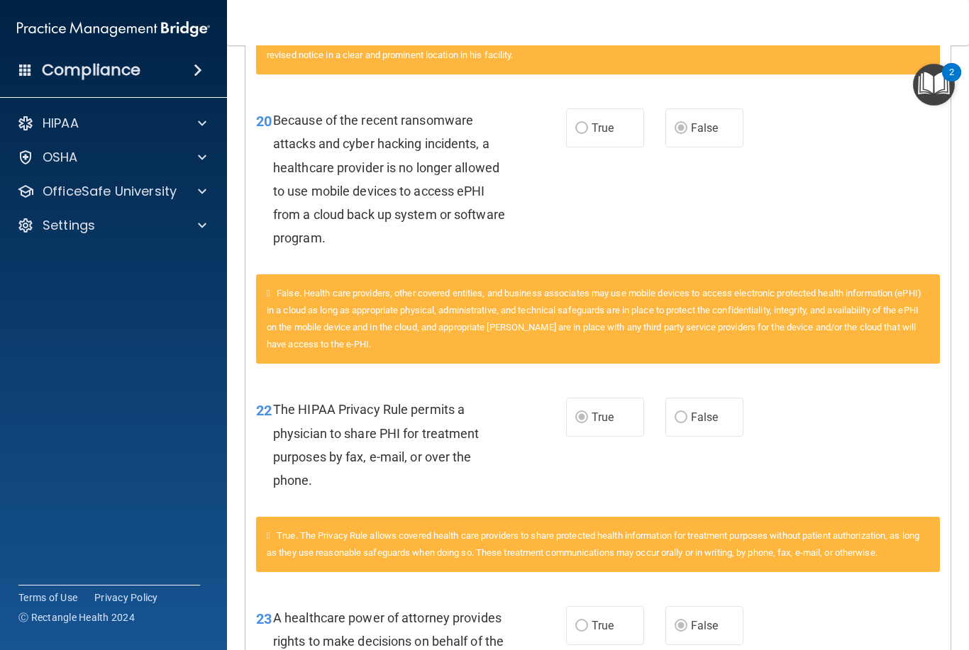
scroll to position [3587, 0]
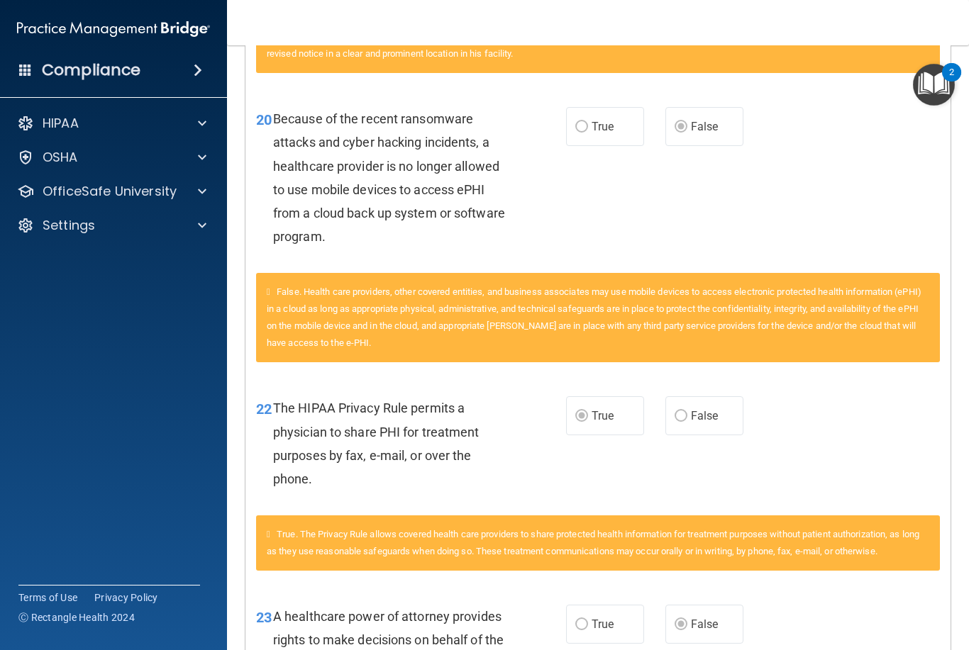
click at [308, 531] on span "True. The Privacy Rule allows covered health care providers to share protected …" at bounding box center [593, 543] width 652 height 28
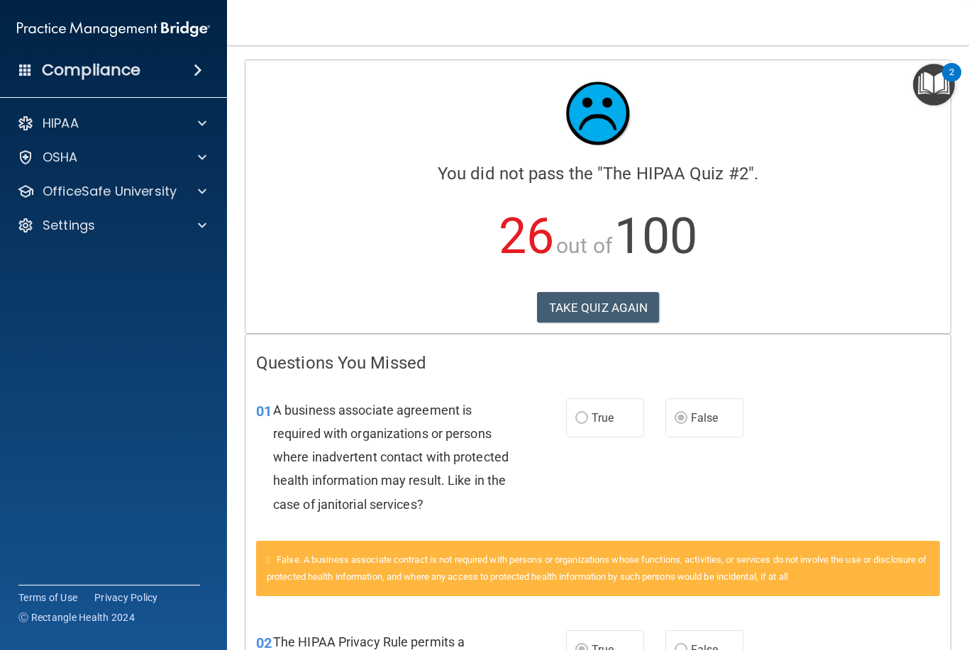
scroll to position [0, 0]
click at [592, 306] on button "TAKE QUIZ AGAIN" at bounding box center [598, 307] width 123 height 31
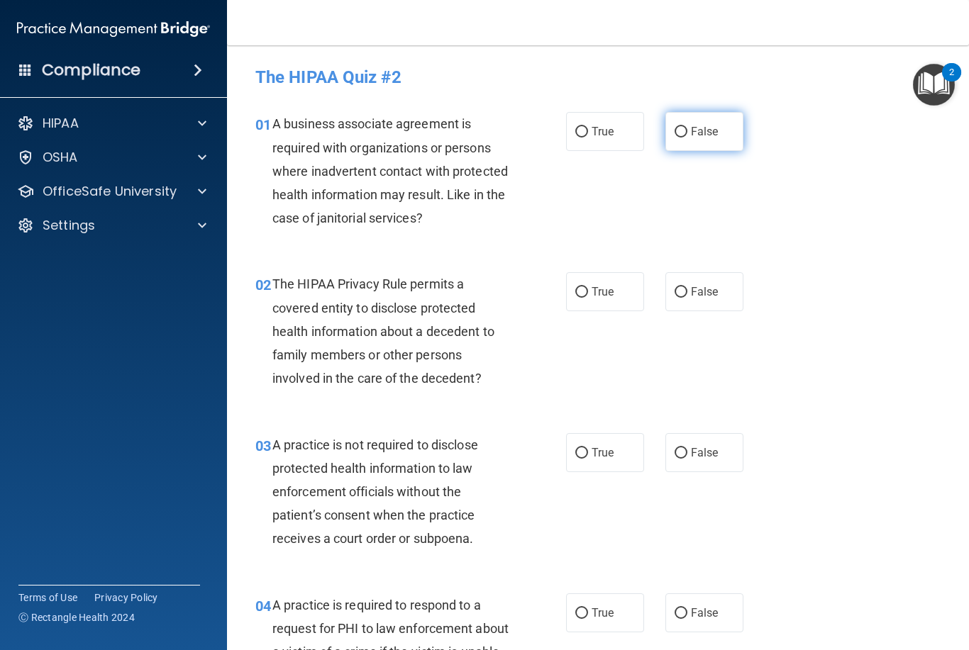
click at [695, 128] on span "False" at bounding box center [705, 131] width 28 height 13
click at [687, 128] on input "False" at bounding box center [680, 132] width 13 height 11
radio input "true"
click at [600, 282] on label "True" at bounding box center [605, 291] width 78 height 39
click at [588, 287] on input "True" at bounding box center [581, 292] width 13 height 11
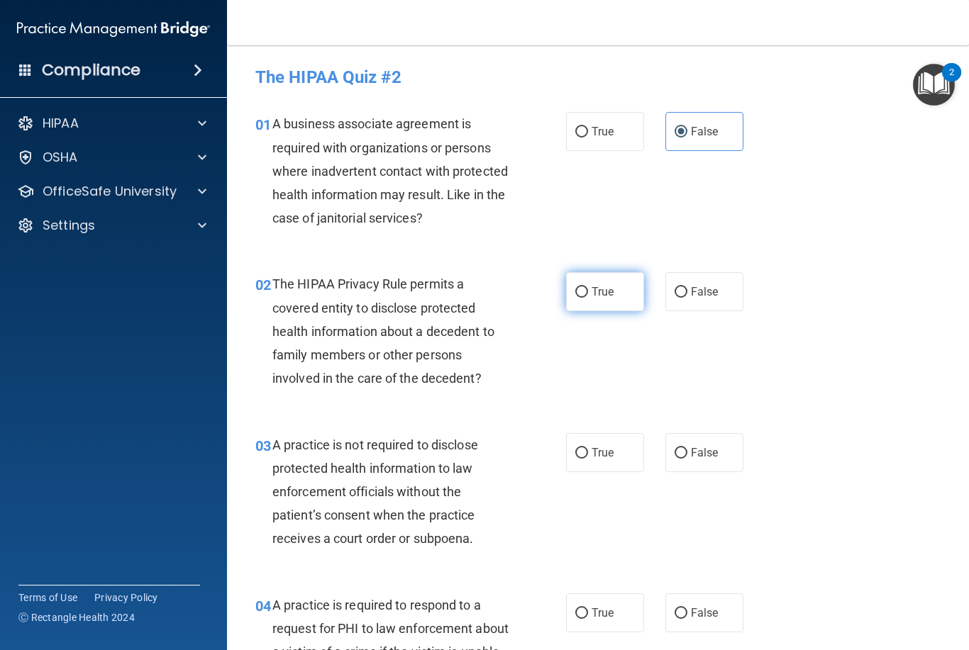
radio input "true"
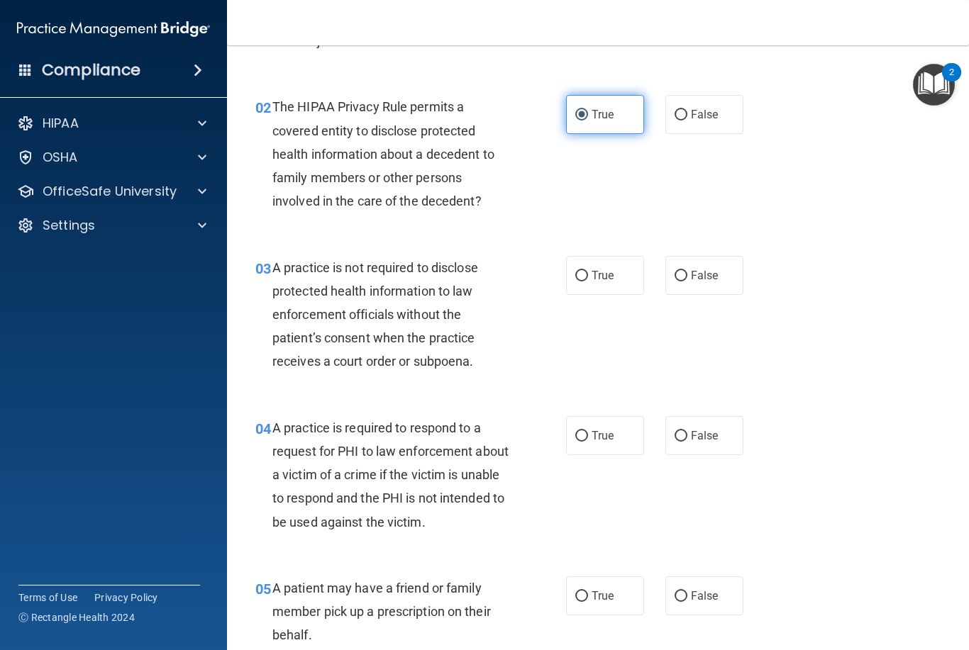
scroll to position [182, 0]
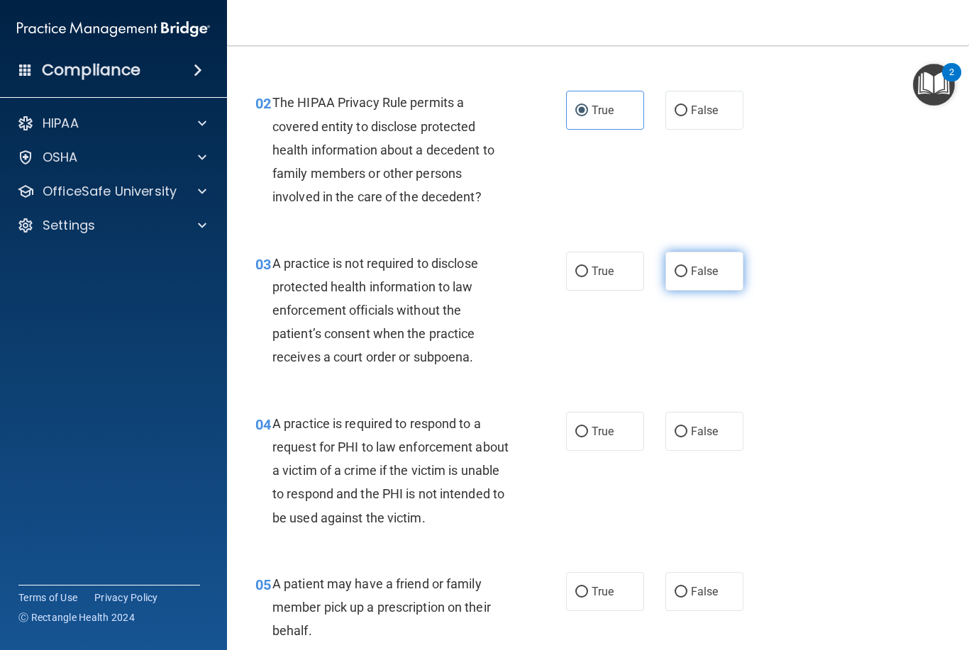
click at [699, 264] on span "False" at bounding box center [705, 270] width 28 height 13
click at [687, 267] on input "False" at bounding box center [680, 272] width 13 height 11
radio input "true"
click at [595, 425] on span "True" at bounding box center [602, 431] width 22 height 13
click at [588, 427] on input "True" at bounding box center [581, 432] width 13 height 11
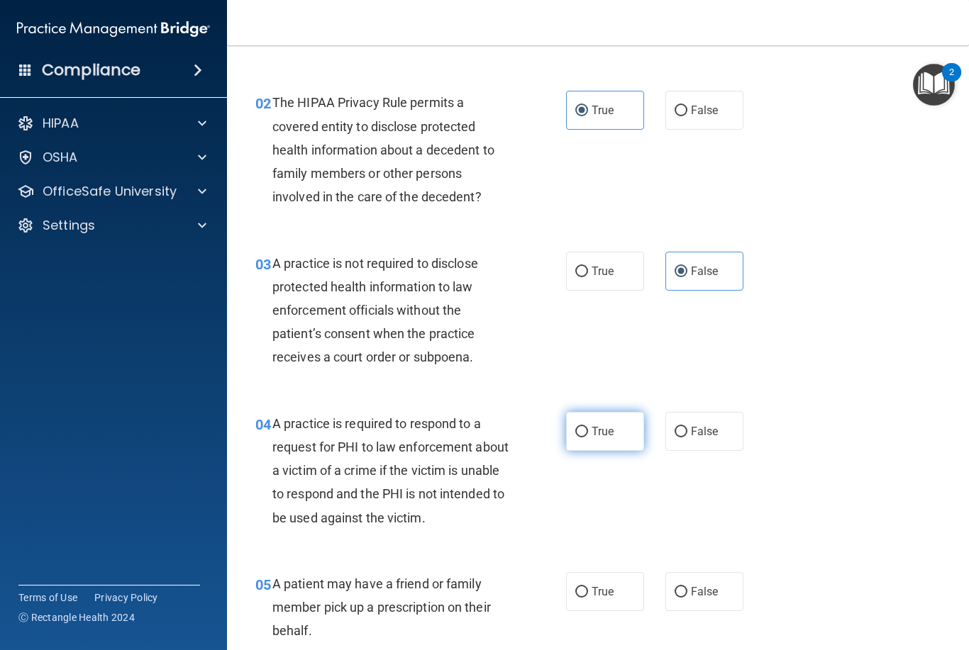
radio input "true"
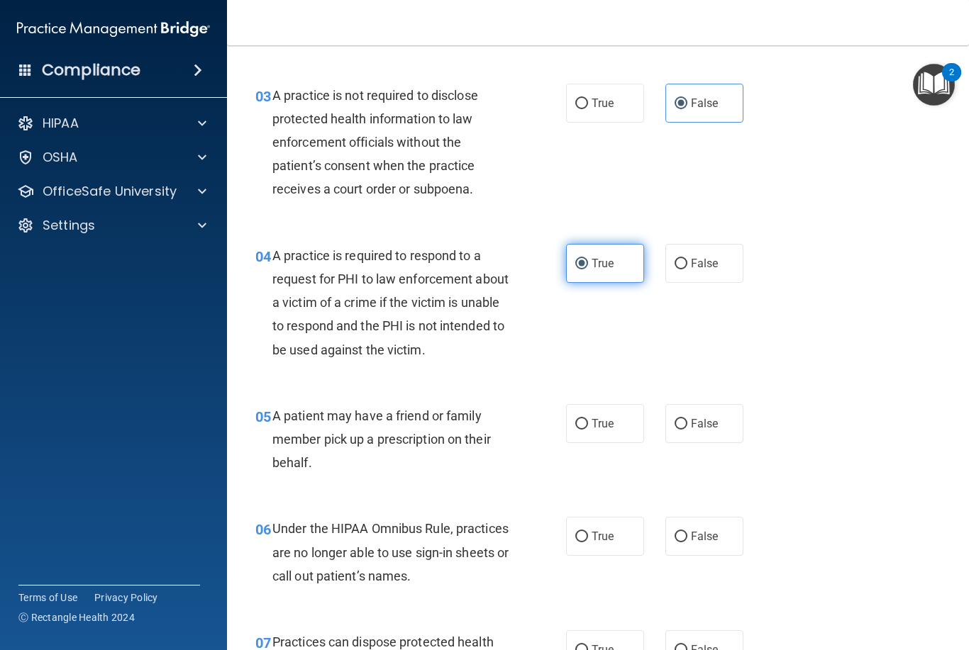
scroll to position [369, 0]
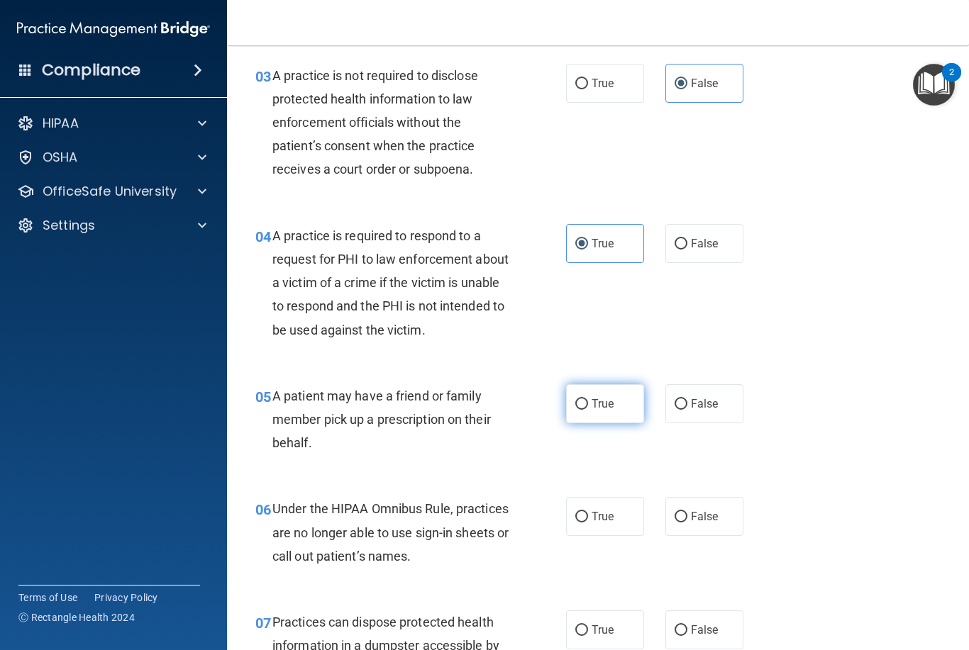
click at [608, 391] on label "True" at bounding box center [605, 403] width 78 height 39
click at [588, 399] on input "True" at bounding box center [581, 404] width 13 height 11
radio input "true"
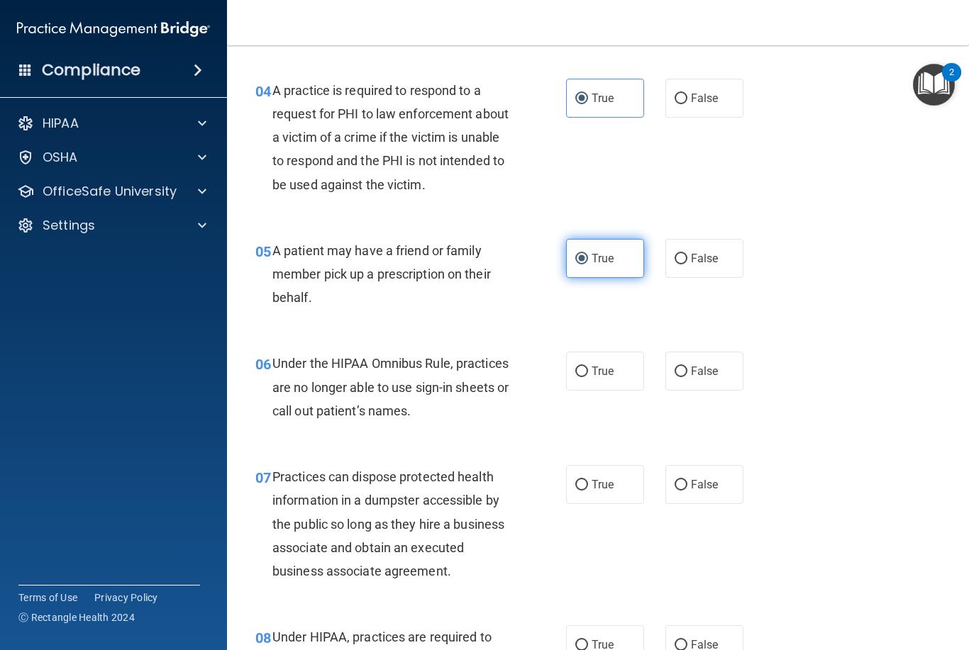
scroll to position [516, 0]
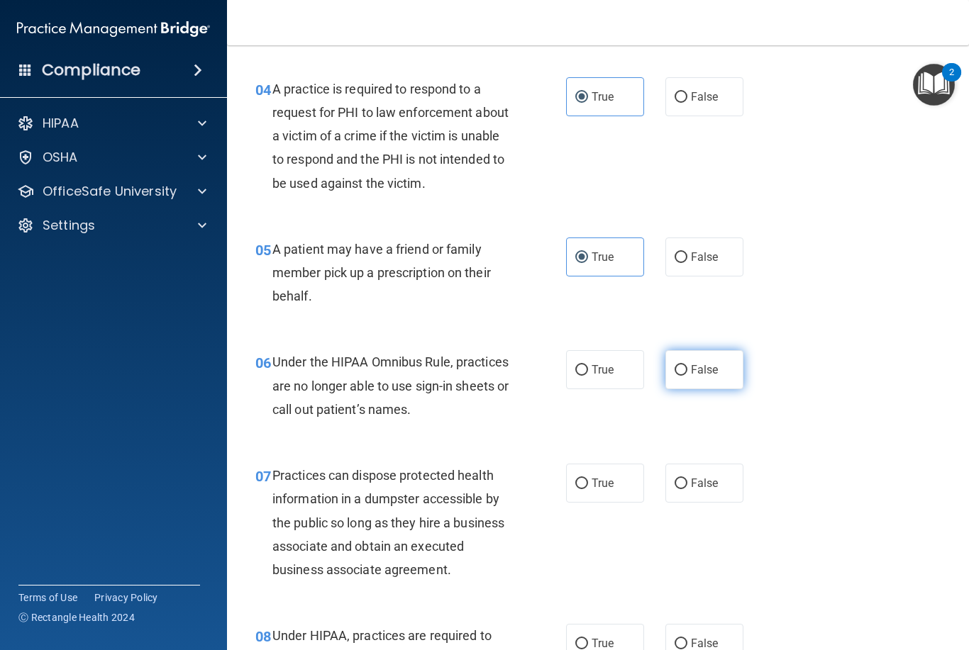
click at [695, 376] on label "False" at bounding box center [704, 369] width 78 height 39
click at [687, 376] on input "False" at bounding box center [680, 370] width 13 height 11
radio input "true"
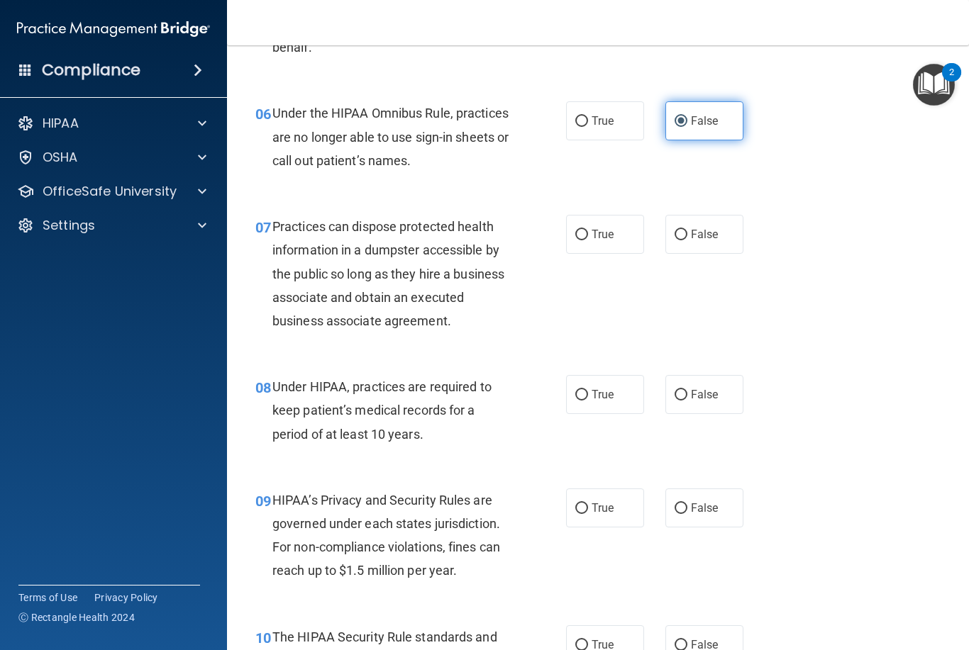
scroll to position [766, 0]
click at [701, 227] on span "False" at bounding box center [705, 233] width 28 height 13
click at [687, 229] on input "False" at bounding box center [680, 234] width 13 height 11
radio input "true"
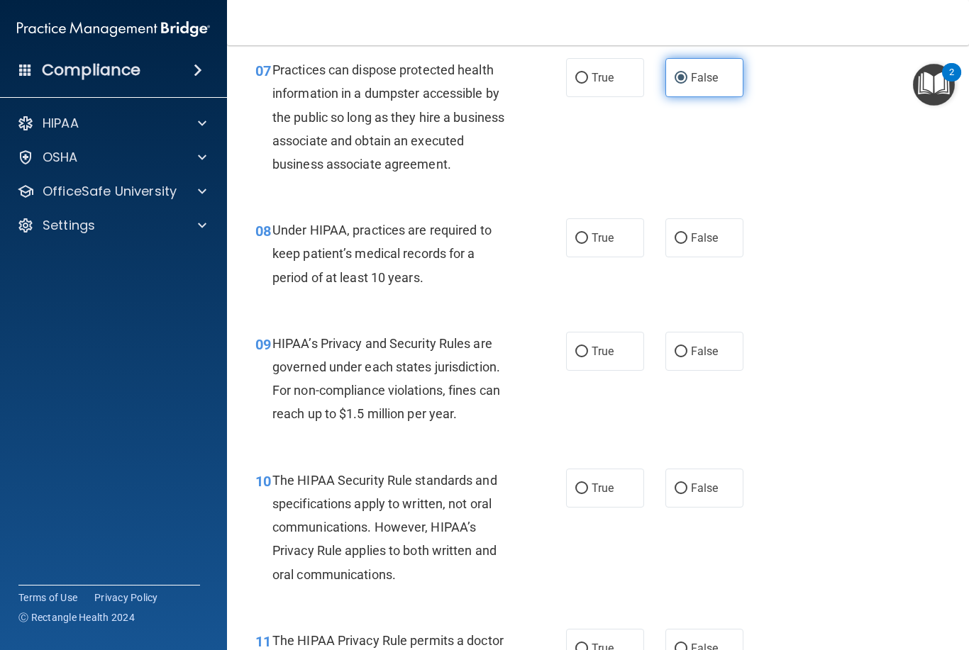
scroll to position [923, 0]
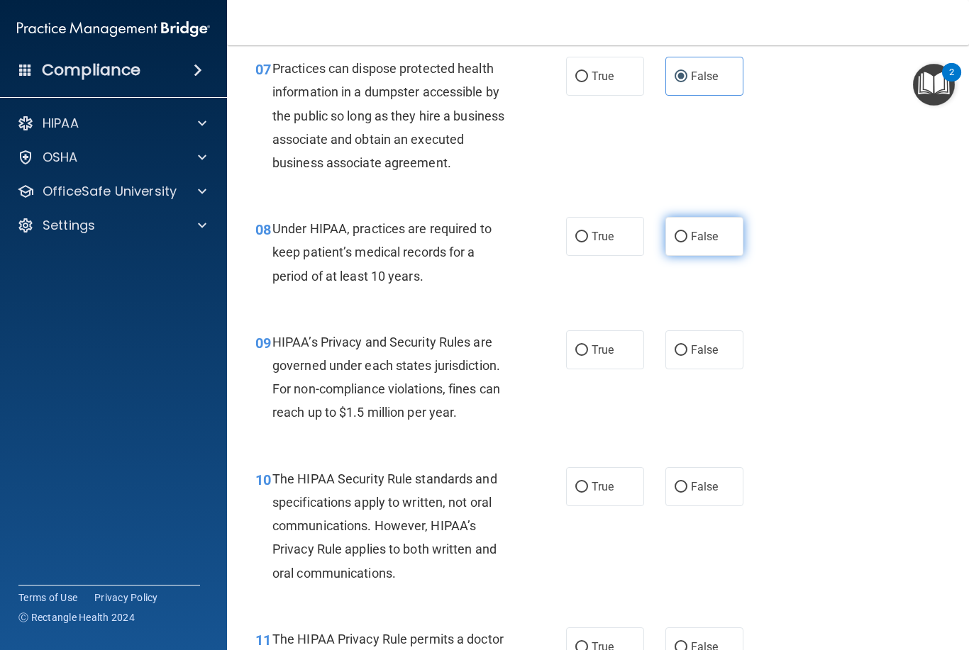
click at [699, 230] on span "False" at bounding box center [705, 236] width 28 height 13
click at [687, 232] on input "False" at bounding box center [680, 237] width 13 height 11
radio input "true"
click at [708, 333] on label "False" at bounding box center [704, 349] width 78 height 39
click at [687, 345] on input "False" at bounding box center [680, 350] width 13 height 11
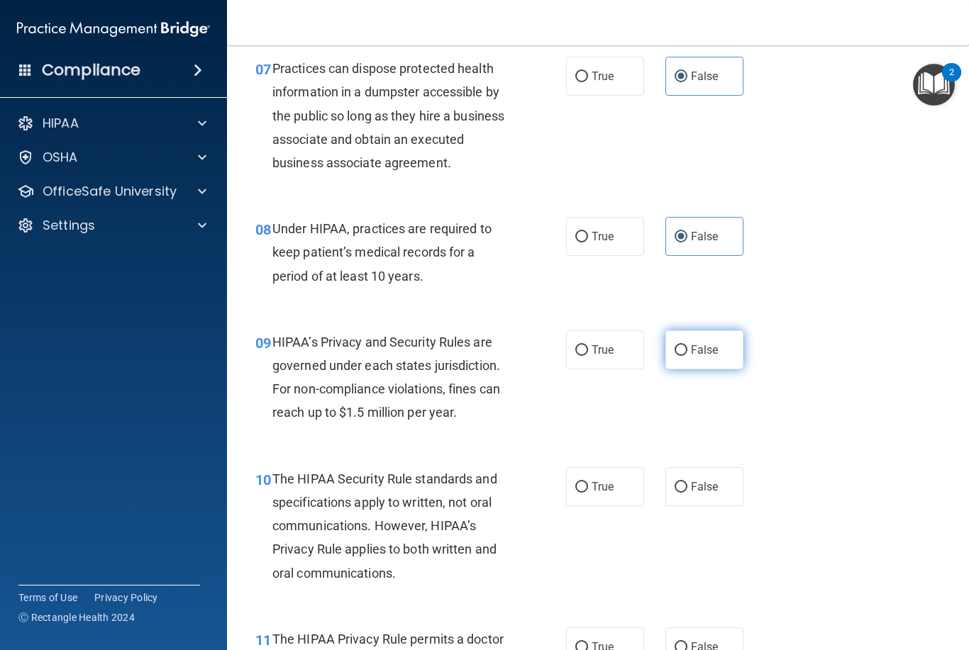
radio input "true"
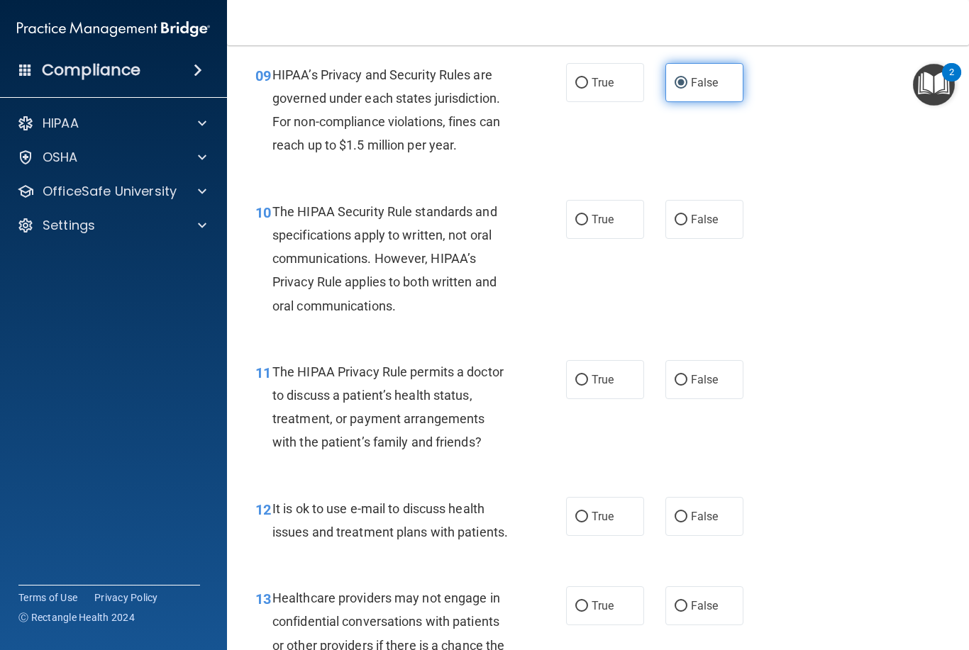
scroll to position [1193, 0]
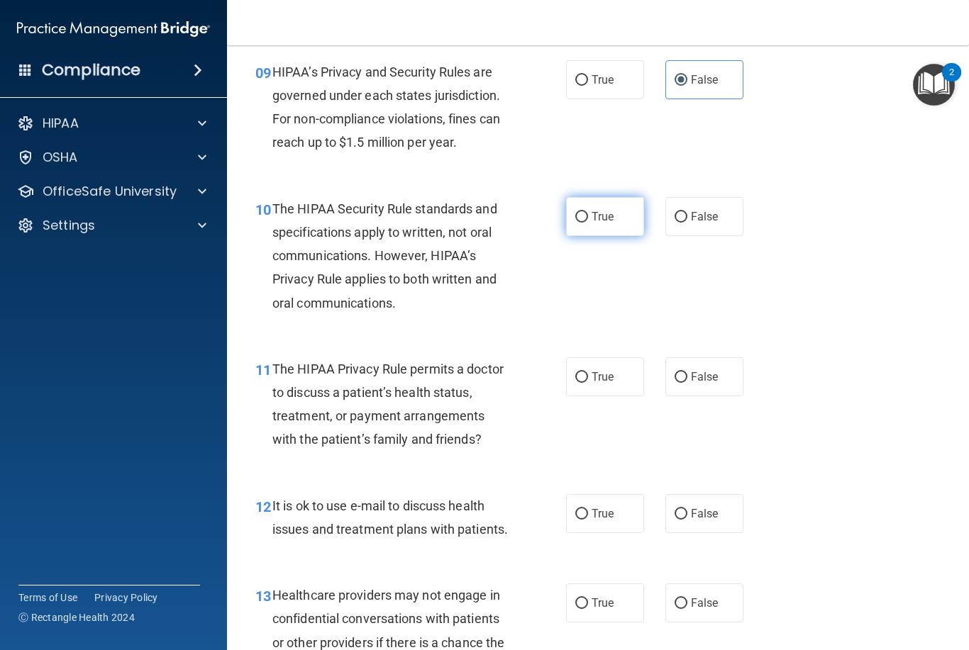
click at [609, 210] on span "True" at bounding box center [602, 216] width 22 height 13
click at [588, 212] on input "True" at bounding box center [581, 217] width 13 height 11
radio input "true"
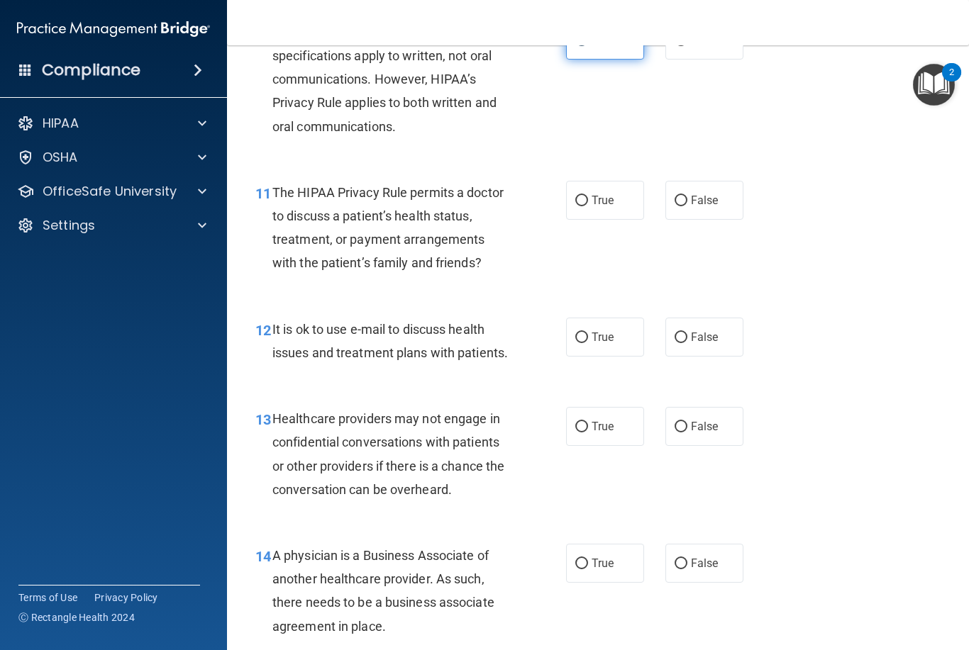
scroll to position [1371, 0]
click at [622, 197] on label "True" at bounding box center [605, 199] width 78 height 39
click at [588, 197] on input "True" at bounding box center [581, 200] width 13 height 11
radio input "true"
click at [598, 330] on span "True" at bounding box center [602, 336] width 22 height 13
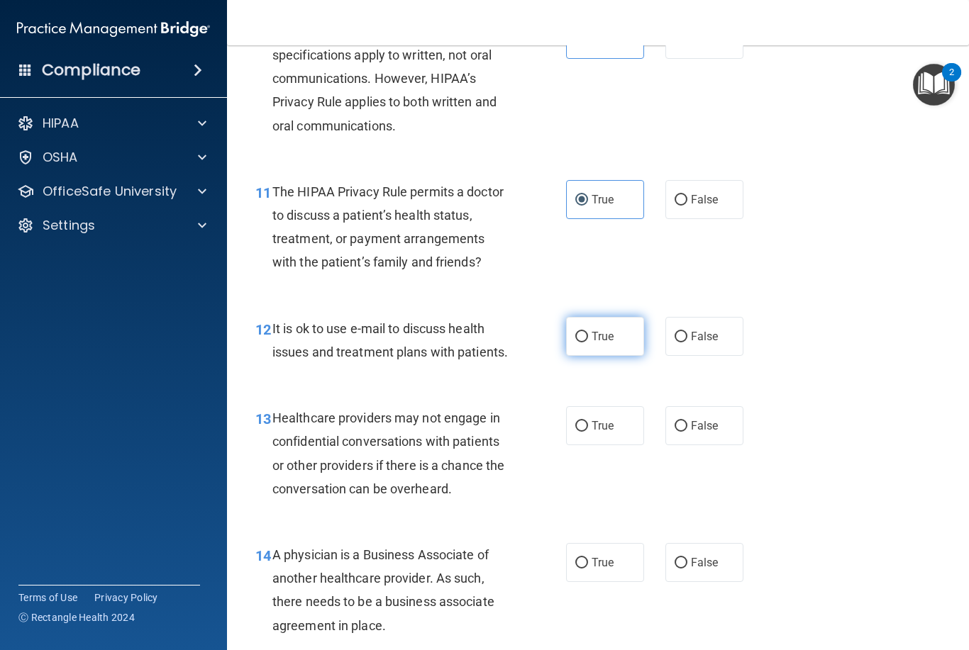
click at [588, 332] on input "True" at bounding box center [581, 337] width 13 height 11
radio input "true"
click at [699, 419] on span "False" at bounding box center [705, 425] width 28 height 13
click at [687, 421] on input "False" at bounding box center [680, 426] width 13 height 11
radio input "true"
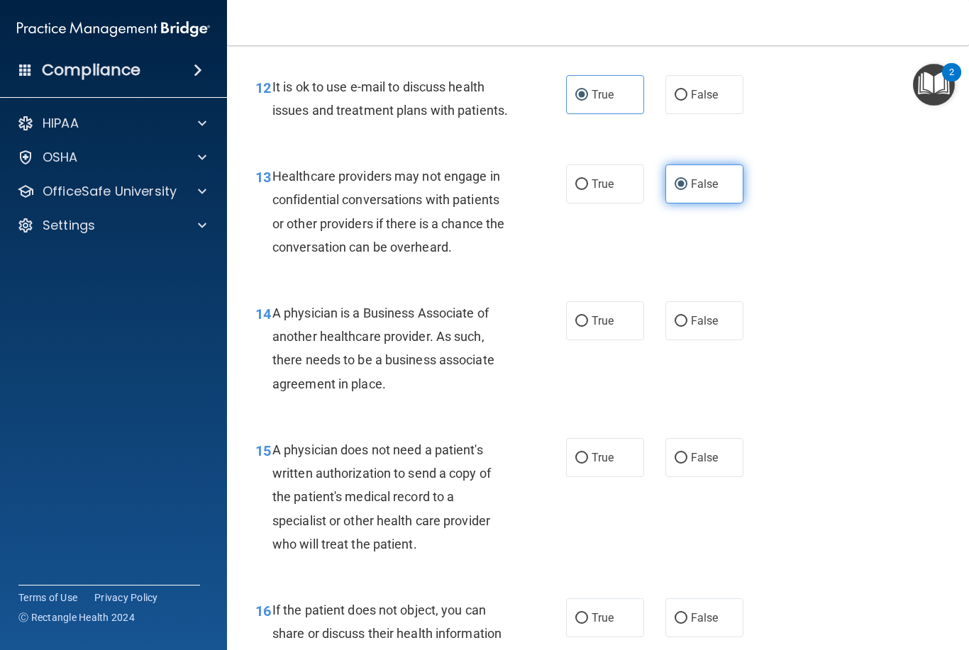
scroll to position [1614, 0]
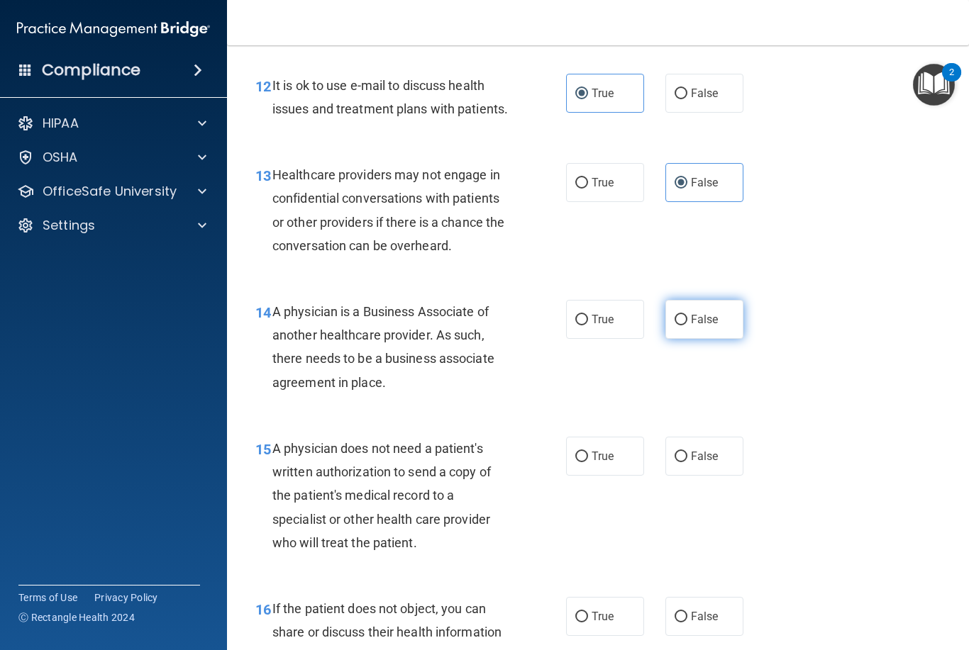
click at [703, 316] on span "False" at bounding box center [705, 319] width 28 height 13
click at [687, 316] on input "False" at bounding box center [680, 320] width 13 height 11
radio input "true"
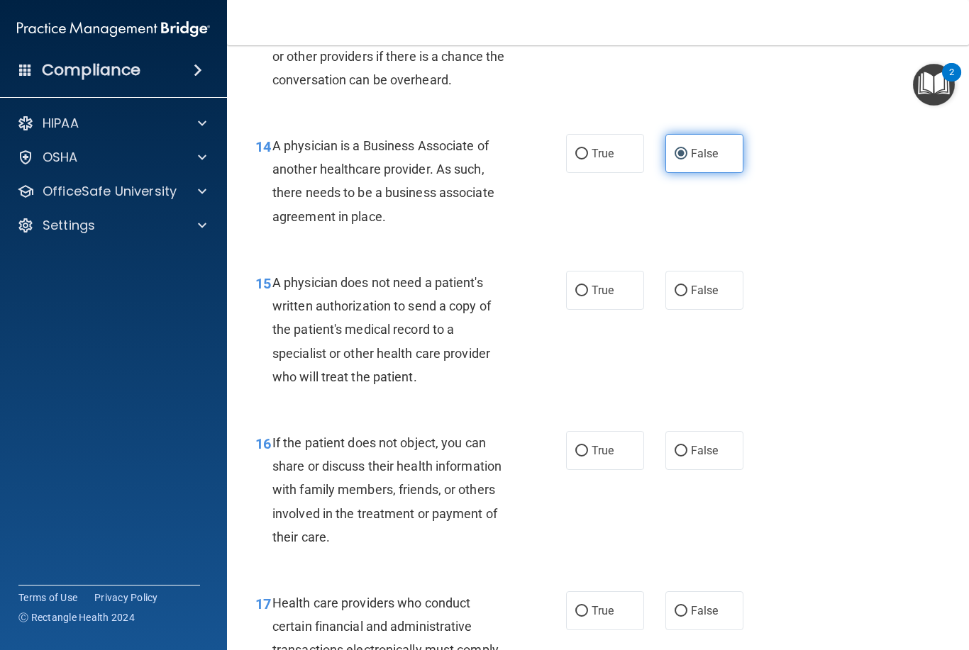
scroll to position [1781, 0]
click at [585, 285] on input "True" at bounding box center [581, 290] width 13 height 11
radio input "true"
click at [599, 443] on span "True" at bounding box center [602, 449] width 22 height 13
click at [588, 445] on input "True" at bounding box center [581, 450] width 13 height 11
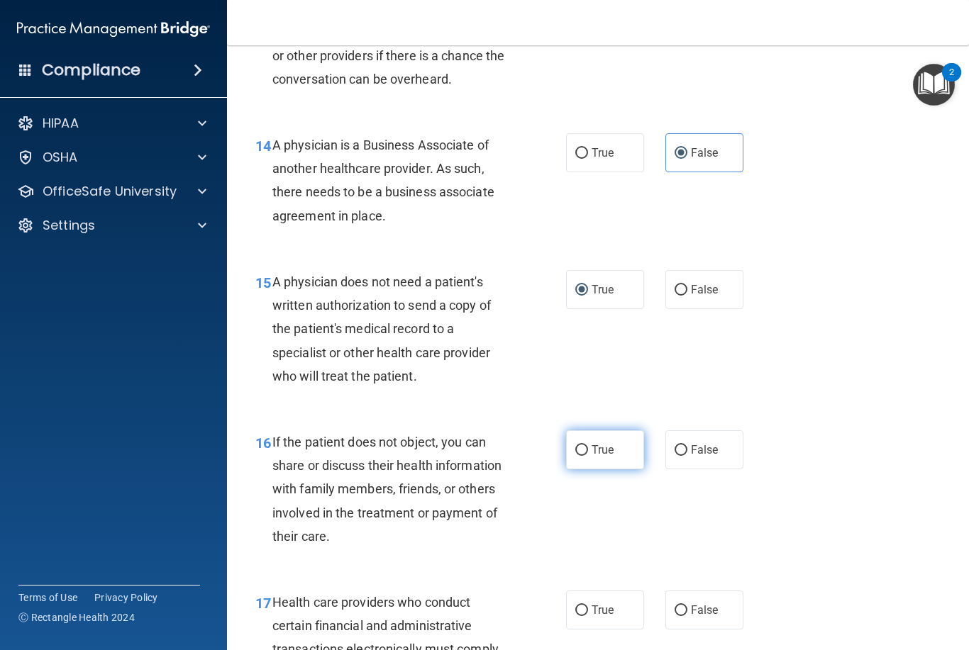
radio input "true"
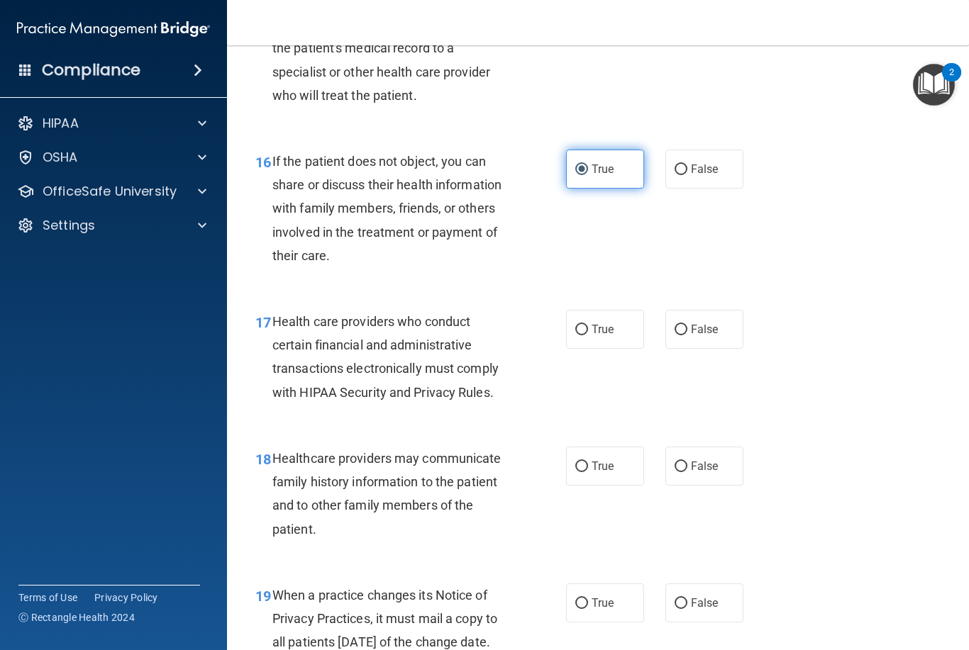
scroll to position [2064, 0]
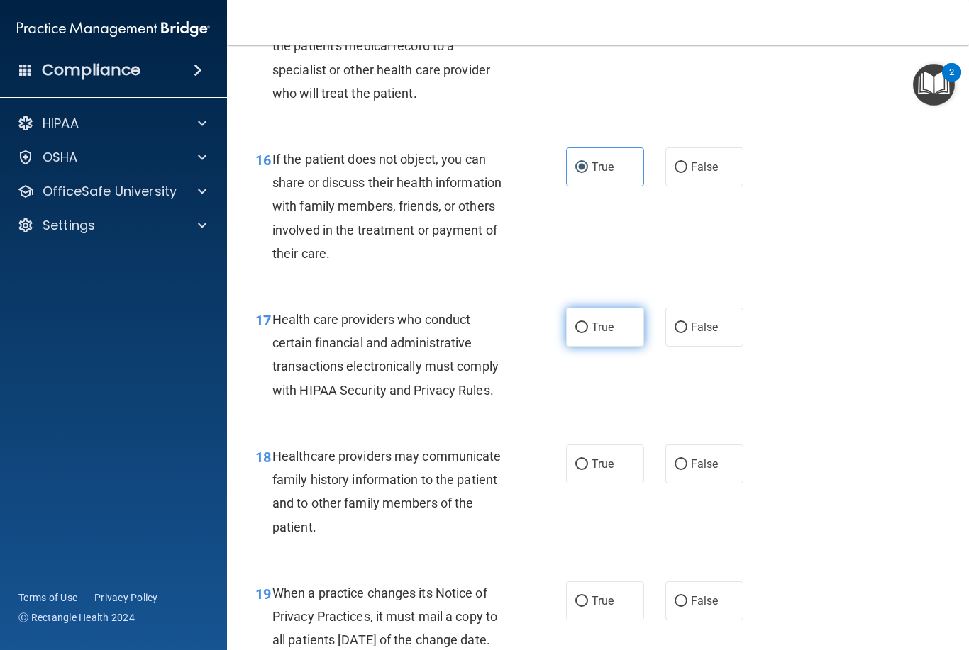
click at [618, 318] on label "True" at bounding box center [605, 327] width 78 height 39
click at [588, 323] on input "True" at bounding box center [581, 328] width 13 height 11
radio input "true"
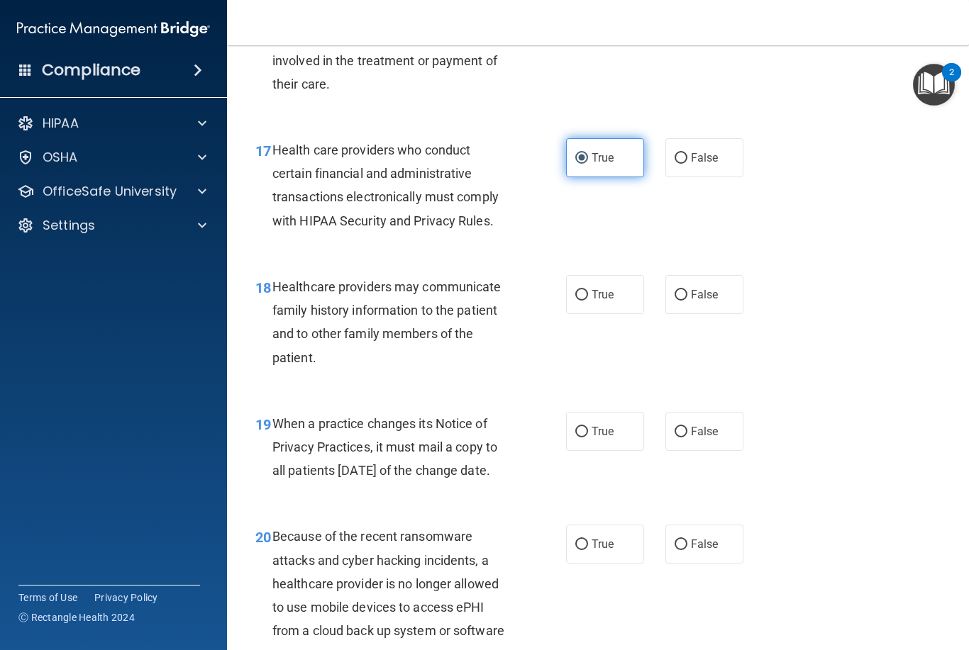
scroll to position [2234, 0]
click at [712, 275] on label "False" at bounding box center [704, 293] width 78 height 39
click at [687, 289] on input "False" at bounding box center [680, 294] width 13 height 11
radio input "true"
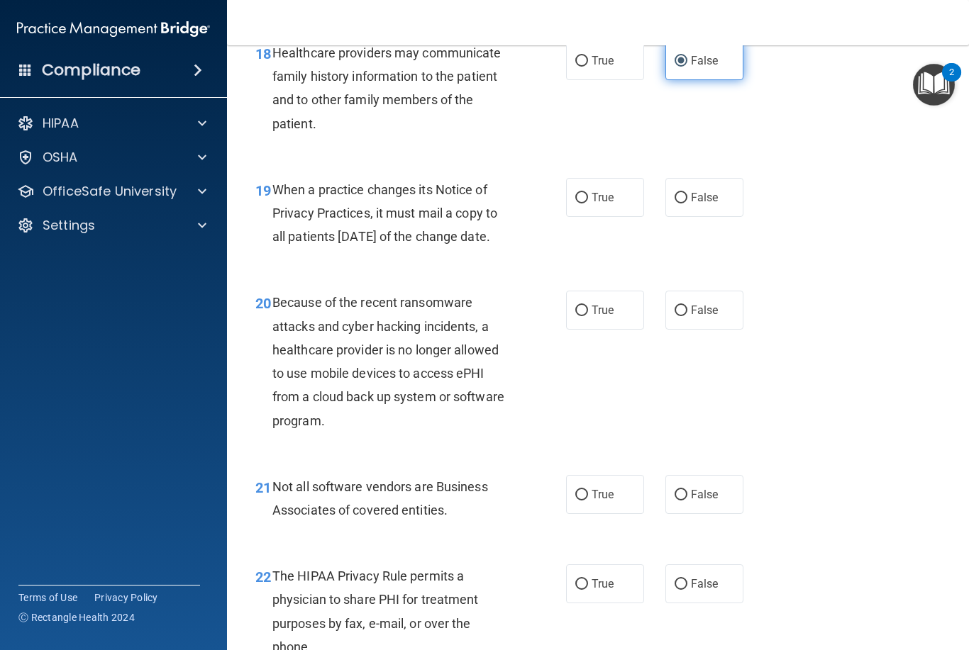
scroll to position [2468, 0]
click at [697, 190] on span "False" at bounding box center [705, 196] width 28 height 13
click at [687, 192] on input "False" at bounding box center [680, 197] width 13 height 11
radio input "true"
click at [712, 316] on span "False" at bounding box center [705, 309] width 28 height 13
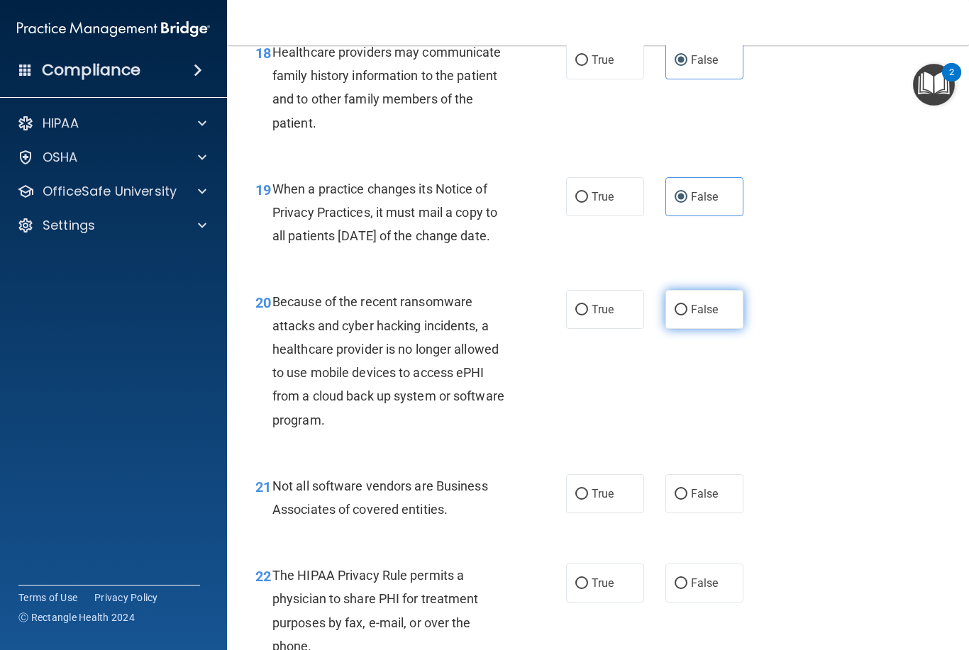
click at [687, 316] on input "False" at bounding box center [680, 310] width 13 height 11
radio input "true"
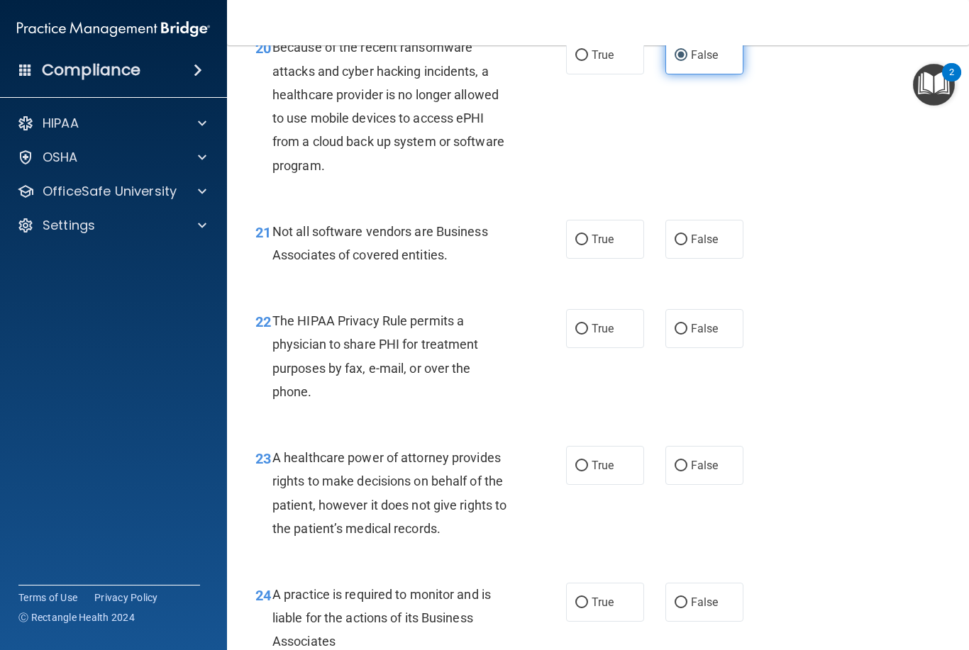
scroll to position [2724, 0]
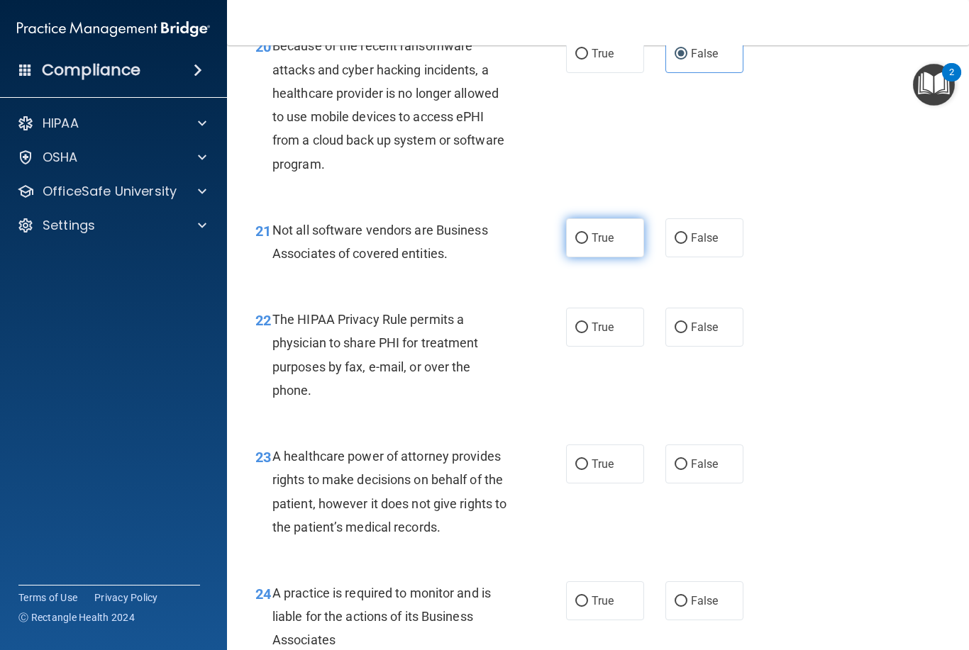
click at [606, 243] on span "True" at bounding box center [602, 237] width 22 height 13
click at [588, 243] on input "True" at bounding box center [581, 238] width 13 height 11
radio input "true"
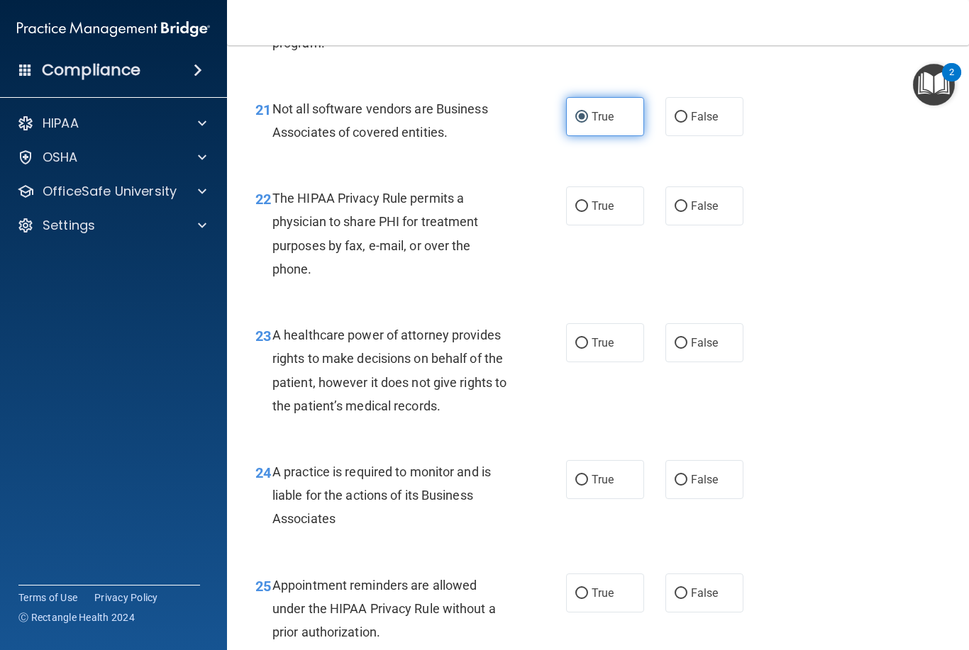
scroll to position [2846, 0]
click at [613, 225] on label "True" at bounding box center [605, 205] width 78 height 39
click at [588, 211] on input "True" at bounding box center [581, 206] width 13 height 11
radio input "true"
click at [691, 347] on span "False" at bounding box center [705, 341] width 28 height 13
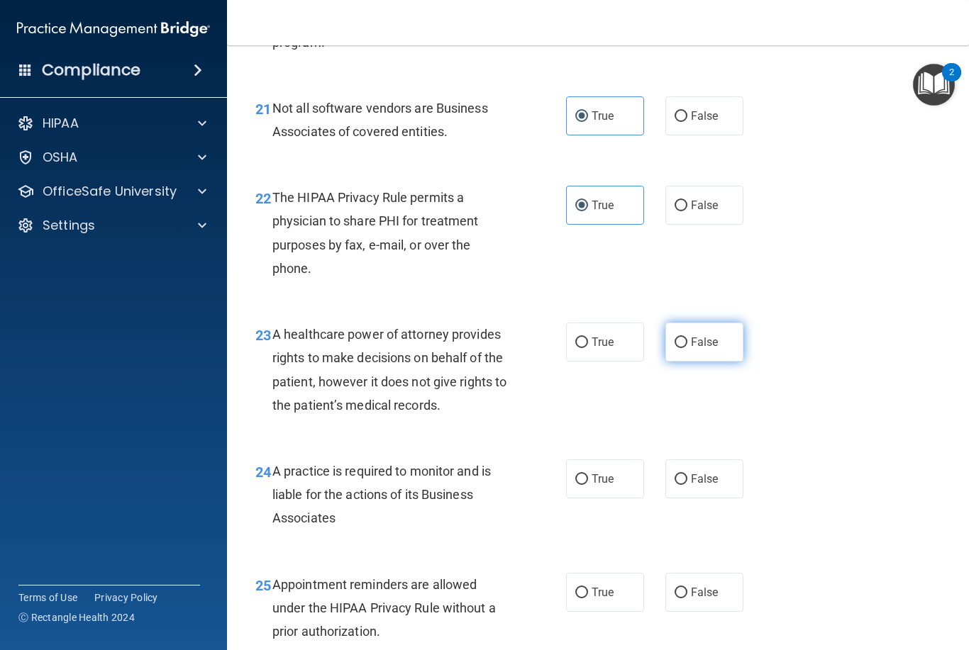
click at [687, 347] on input "False" at bounding box center [680, 343] width 13 height 11
radio input "true"
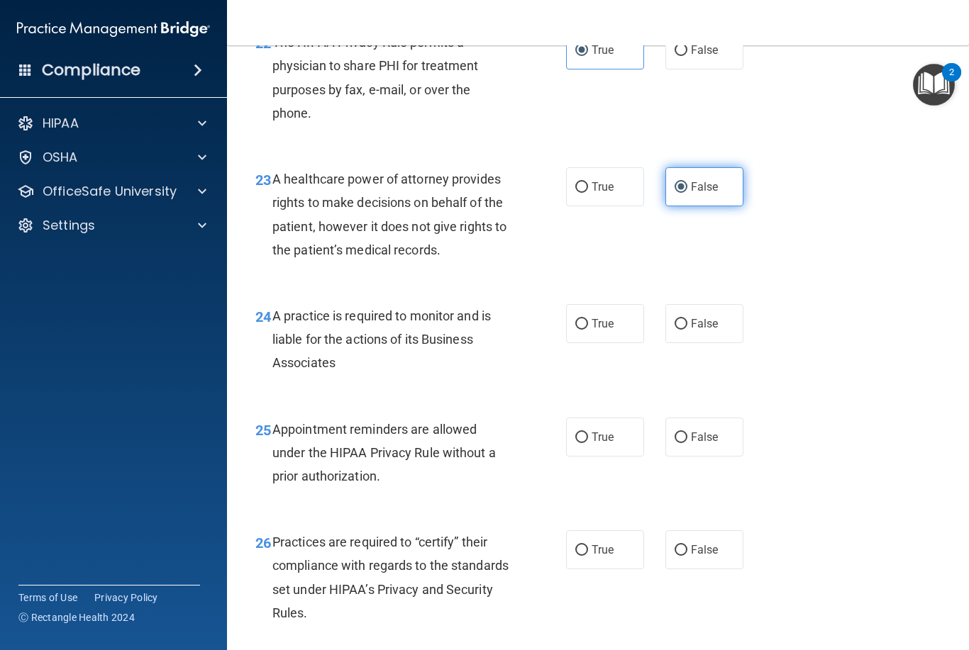
scroll to position [3002, 0]
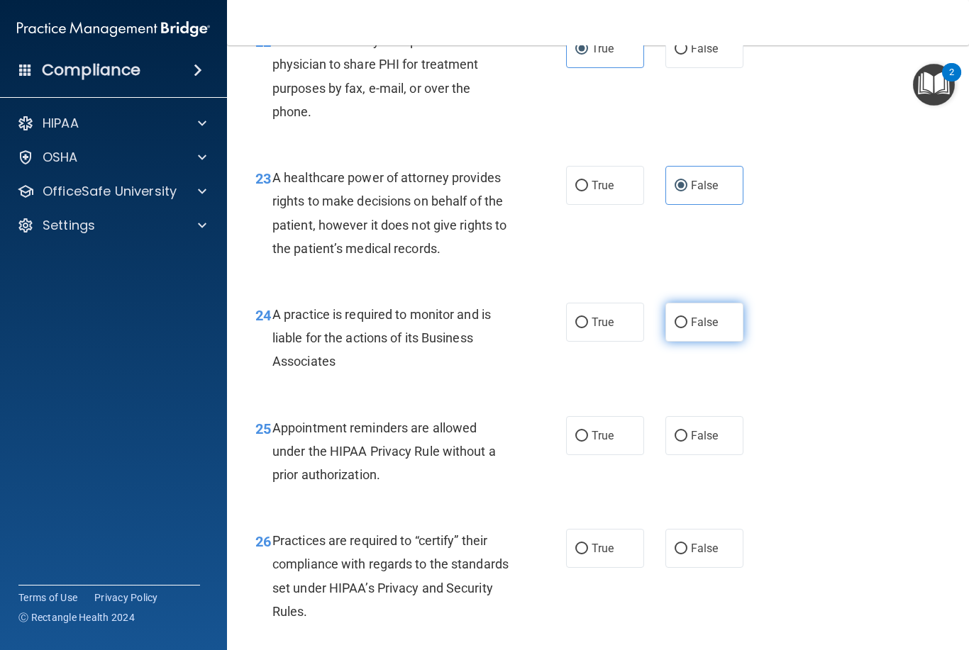
click at [711, 323] on label "False" at bounding box center [704, 322] width 78 height 39
click at [687, 323] on input "False" at bounding box center [680, 323] width 13 height 11
radio input "true"
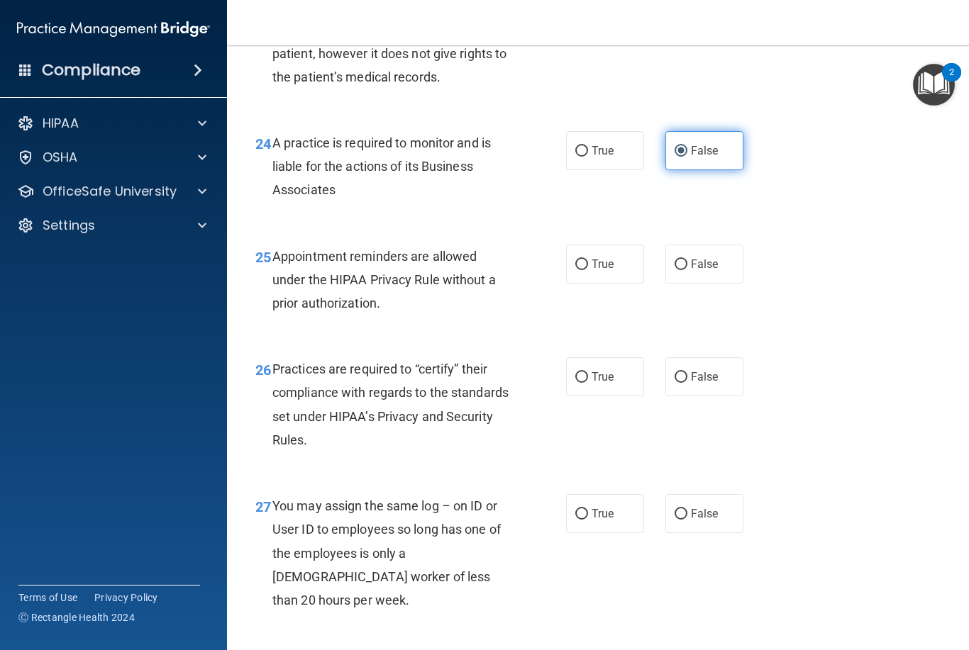
scroll to position [3175, 0]
click at [695, 267] on span "False" at bounding box center [705, 263] width 28 height 13
click at [687, 267] on input "False" at bounding box center [680, 264] width 13 height 11
radio input "true"
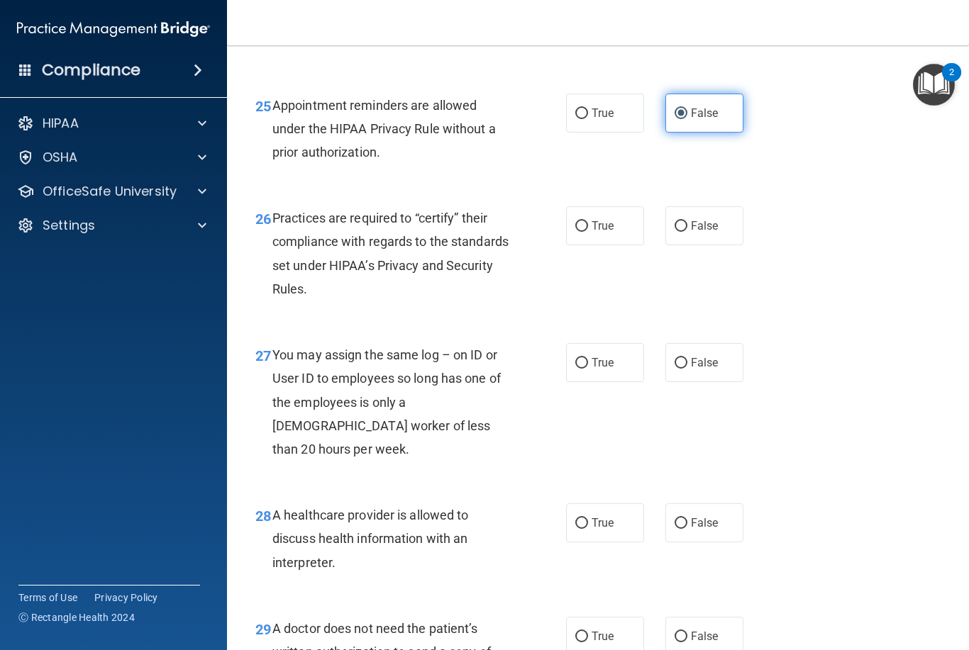
scroll to position [3326, 0]
click at [709, 230] on span "False" at bounding box center [705, 224] width 28 height 13
click at [687, 230] on input "False" at bounding box center [680, 226] width 13 height 11
radio input "true"
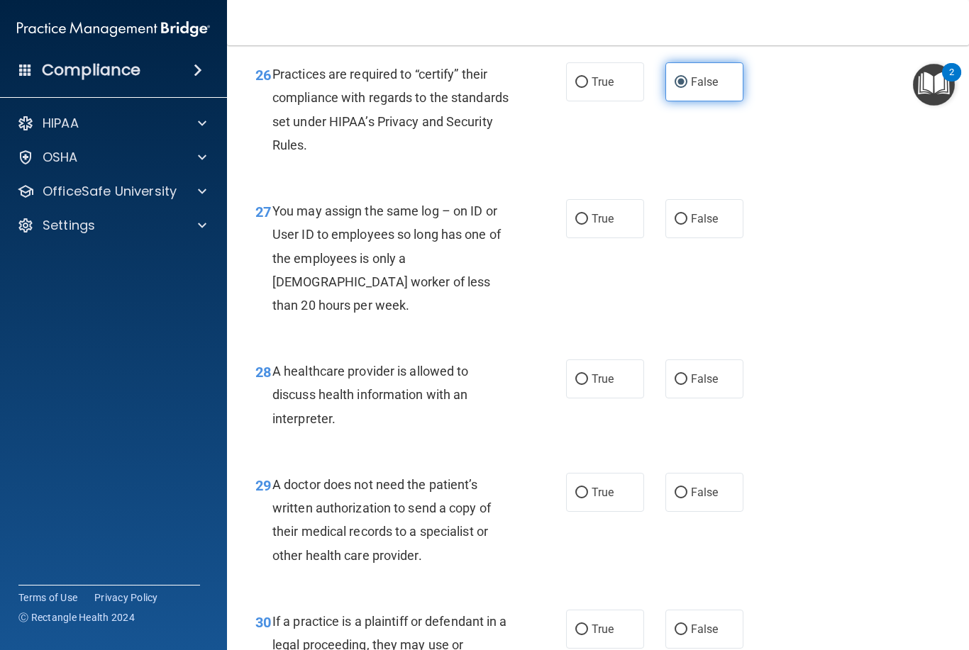
scroll to position [3470, 0]
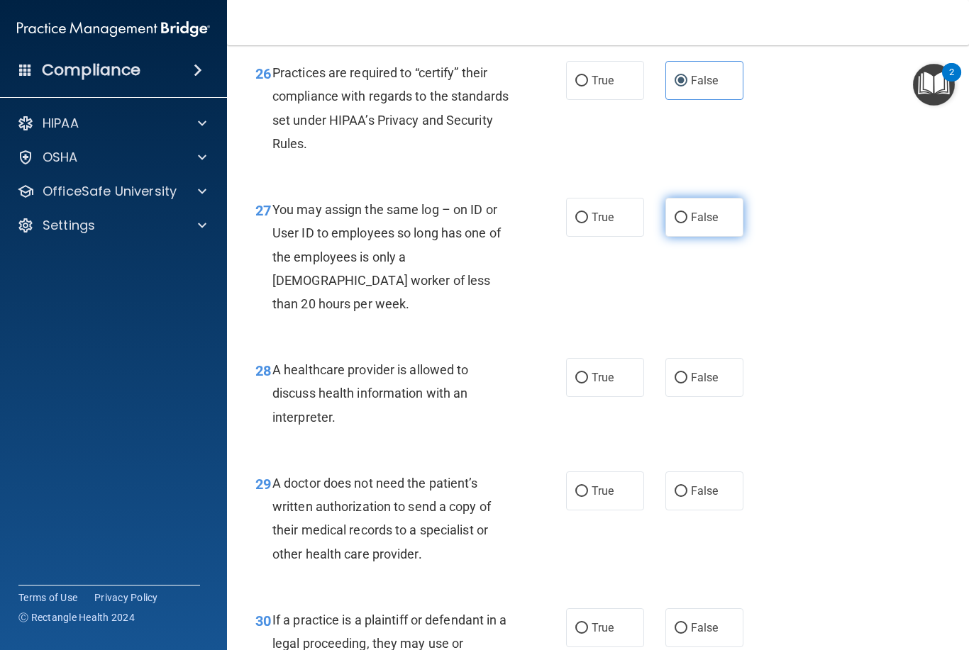
click at [706, 213] on label "False" at bounding box center [704, 217] width 78 height 39
click at [687, 213] on input "False" at bounding box center [680, 218] width 13 height 11
radio input "true"
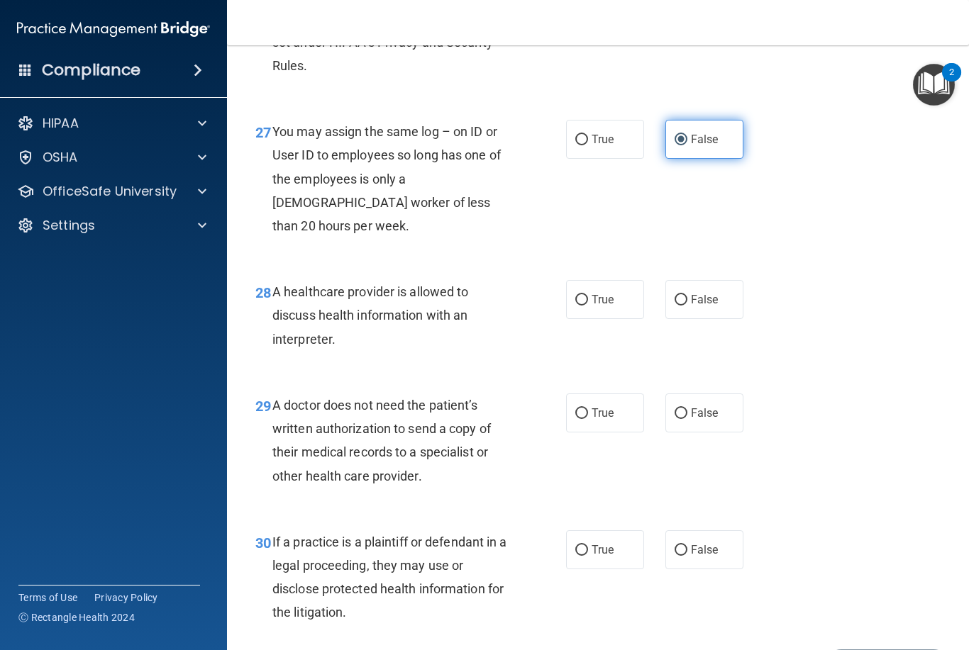
scroll to position [3555, 0]
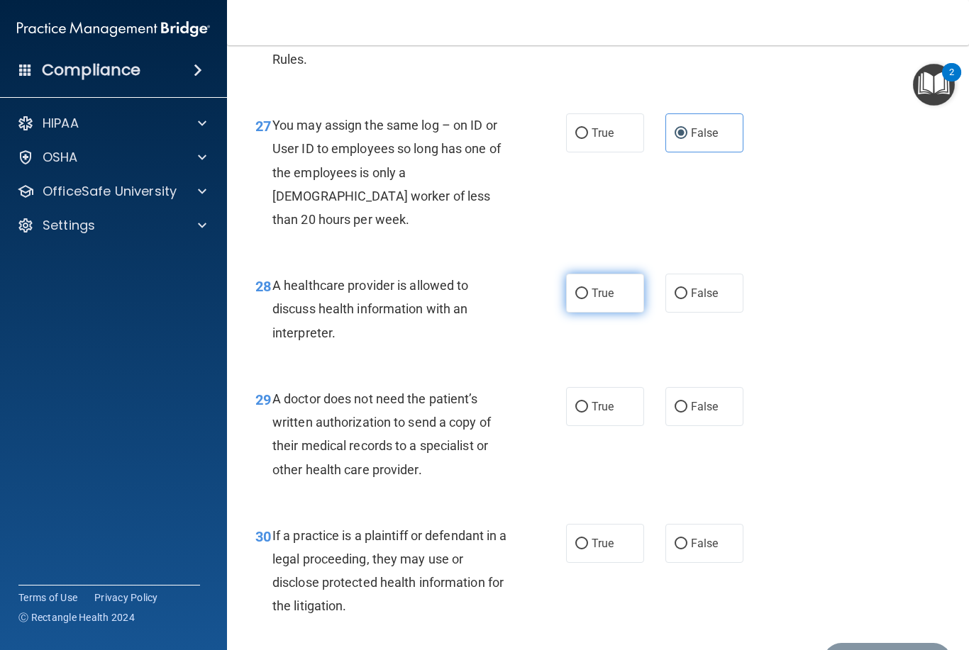
click at [612, 274] on label "True" at bounding box center [605, 293] width 78 height 39
click at [588, 289] on input "True" at bounding box center [581, 294] width 13 height 11
radio input "true"
click at [694, 286] on span "False" at bounding box center [705, 292] width 28 height 13
click at [687, 289] on input "False" at bounding box center [680, 294] width 13 height 11
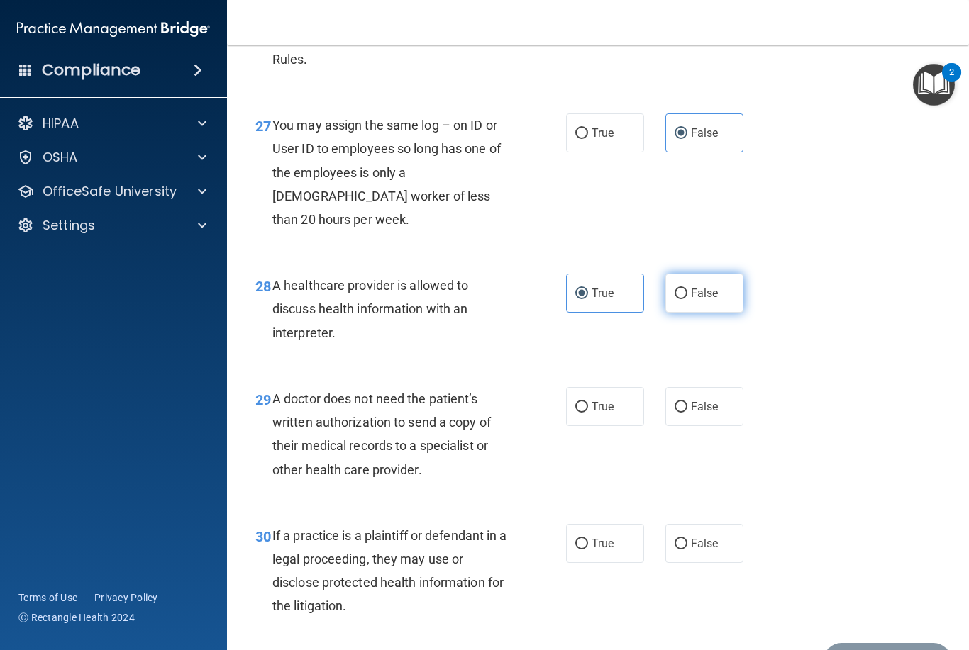
radio input "true"
click at [620, 274] on label "True" at bounding box center [605, 293] width 78 height 39
click at [588, 289] on input "True" at bounding box center [581, 294] width 13 height 11
radio input "true"
radio input "false"
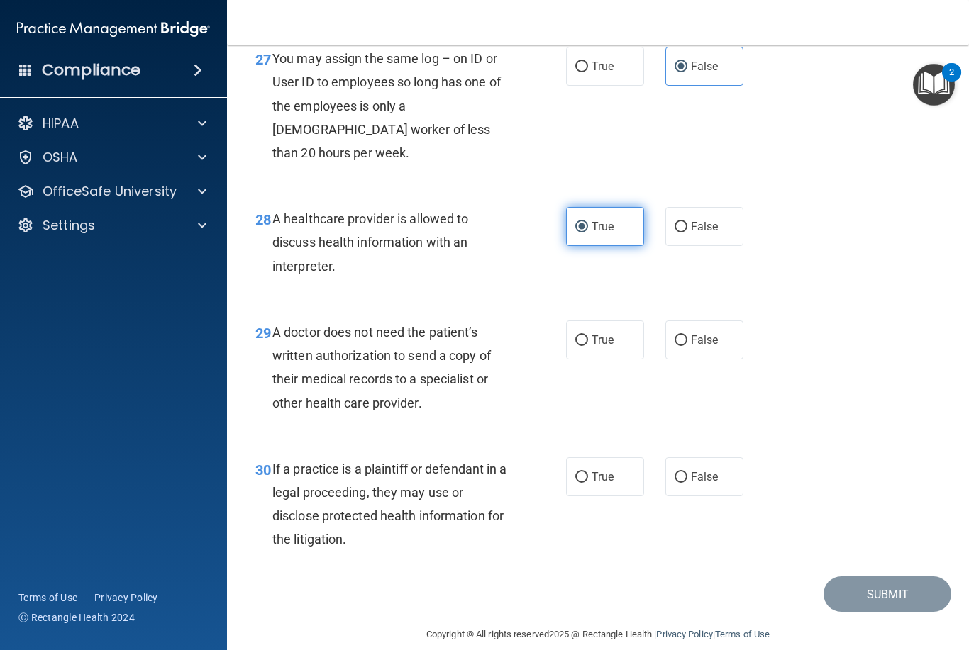
scroll to position [3621, 0]
click at [584, 336] on input "True" at bounding box center [581, 341] width 13 height 11
radio input "true"
click at [594, 471] on span "True" at bounding box center [602, 477] width 22 height 13
click at [588, 473] on input "True" at bounding box center [581, 478] width 13 height 11
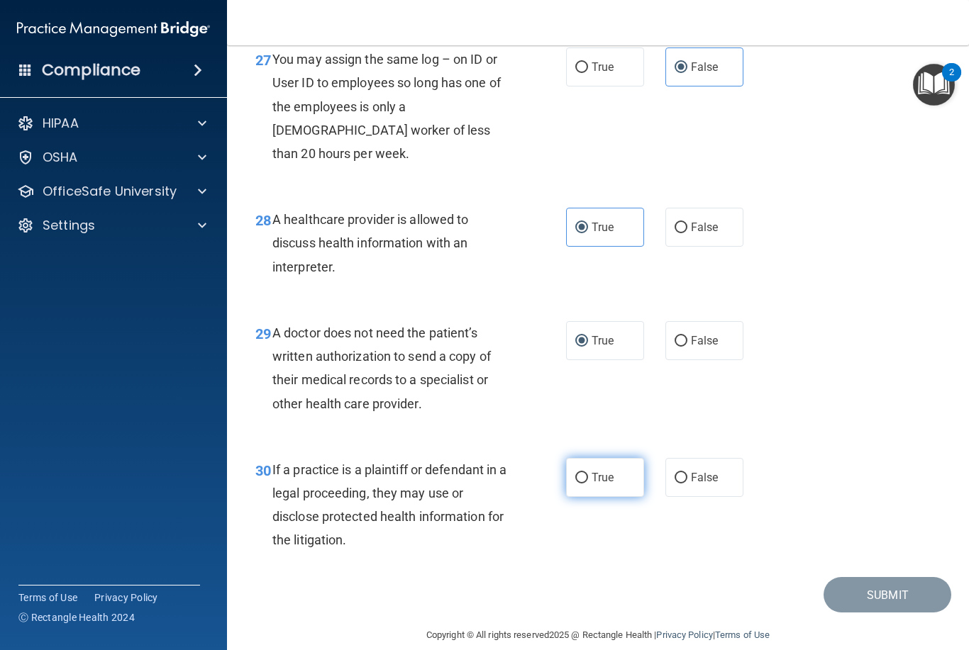
radio input "true"
click at [886, 577] on button "Submit" at bounding box center [887, 595] width 128 height 36
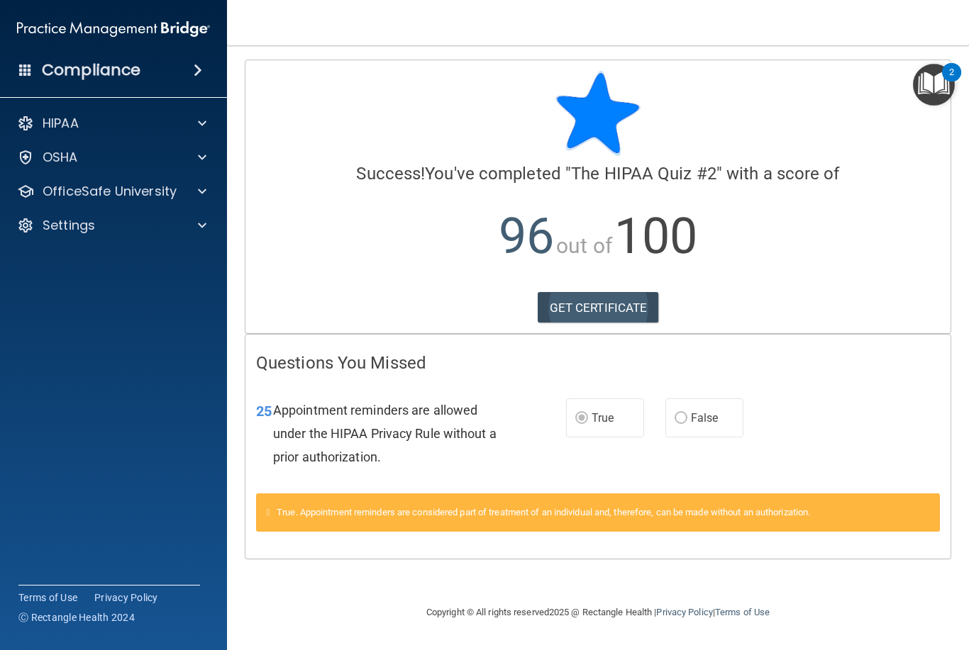
click at [598, 303] on link "GET CERTIFICATE" at bounding box center [598, 307] width 121 height 31
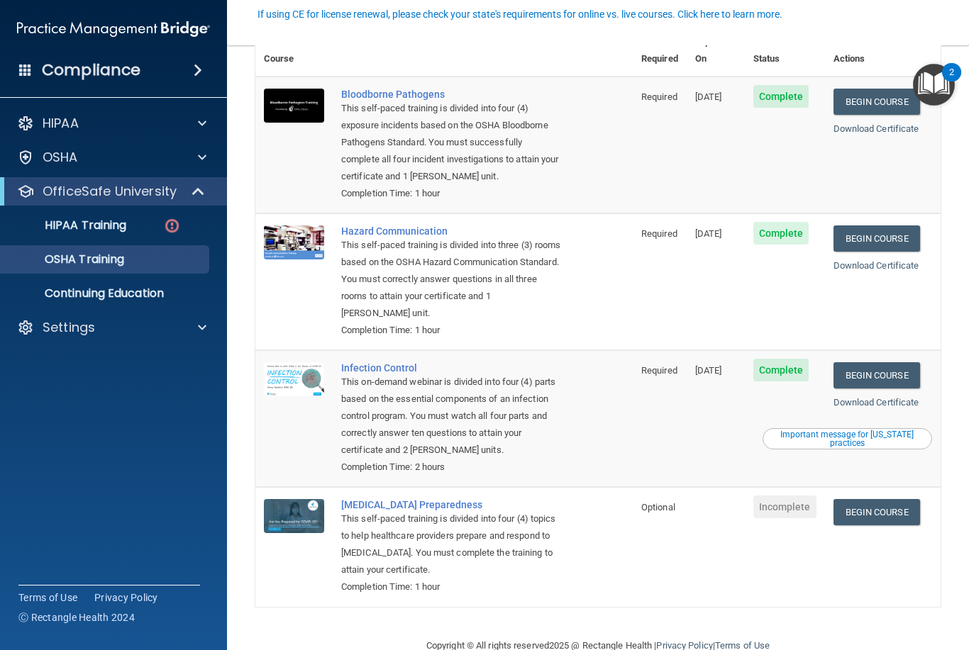
scroll to position [99, 0]
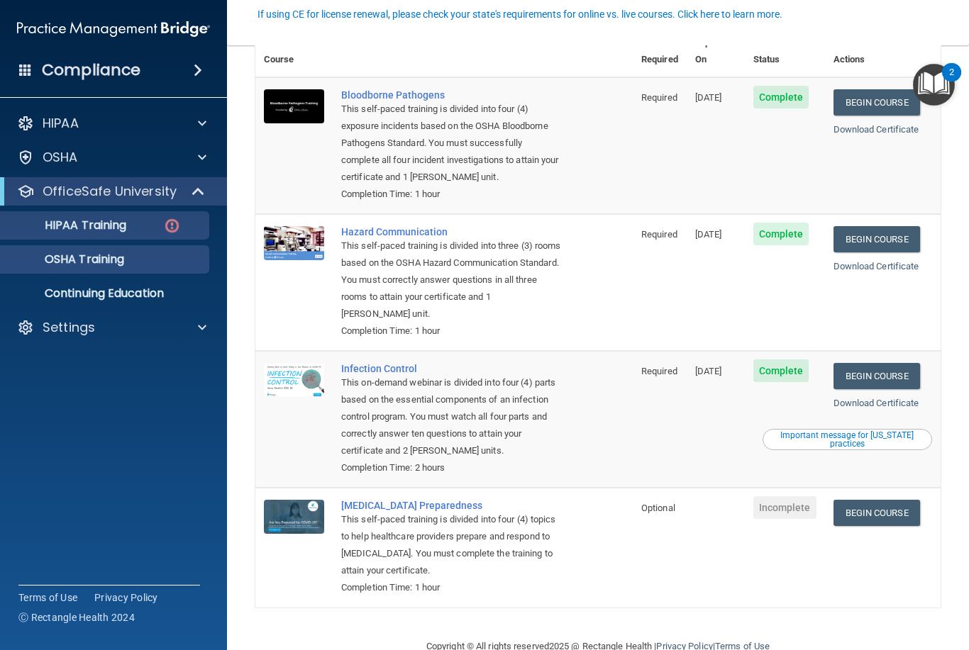
click at [126, 223] on p "HIPAA Training" at bounding box center [67, 225] width 117 height 14
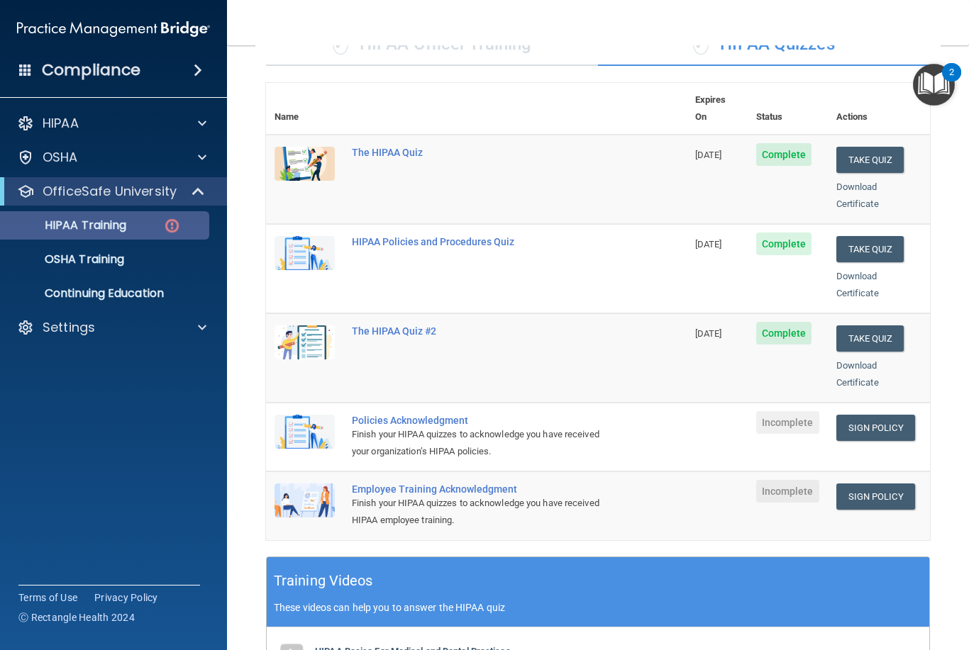
scroll to position [196, 0]
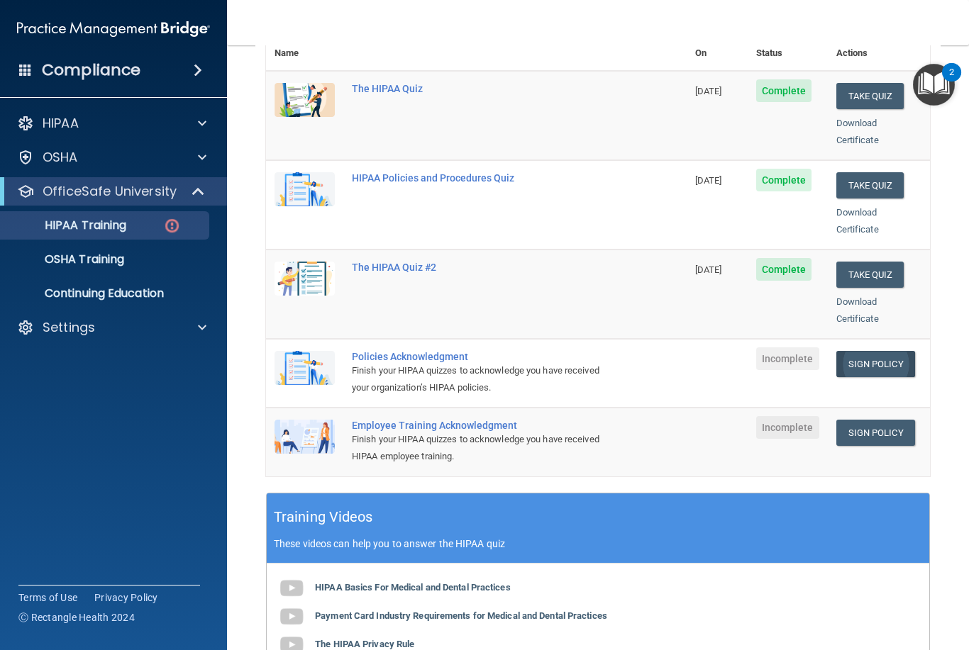
click at [880, 351] on link "Sign Policy" at bounding box center [875, 364] width 79 height 26
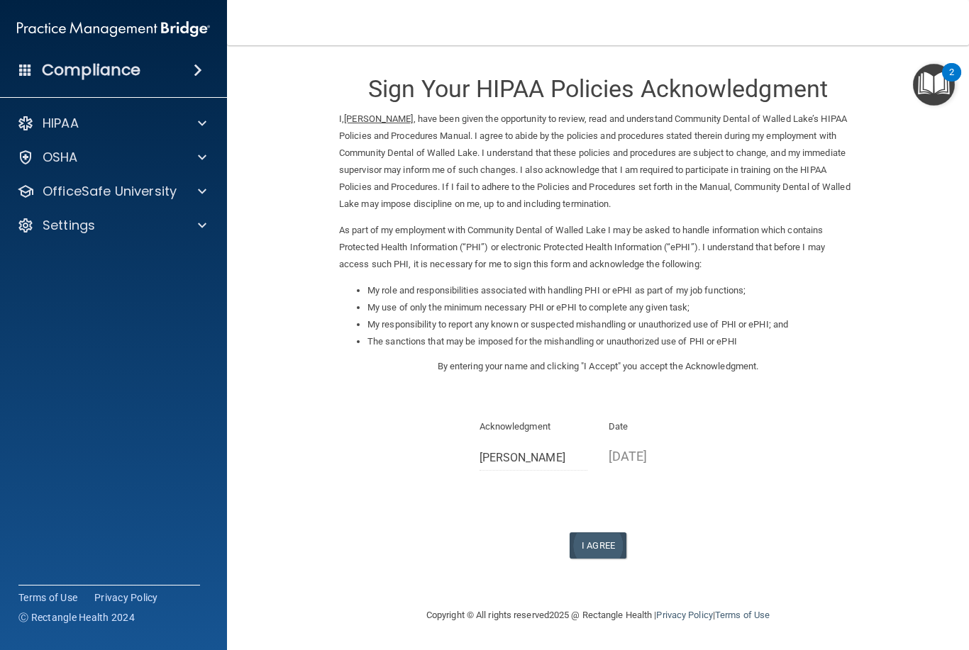
click at [599, 533] on button "I Agree" at bounding box center [597, 546] width 57 height 26
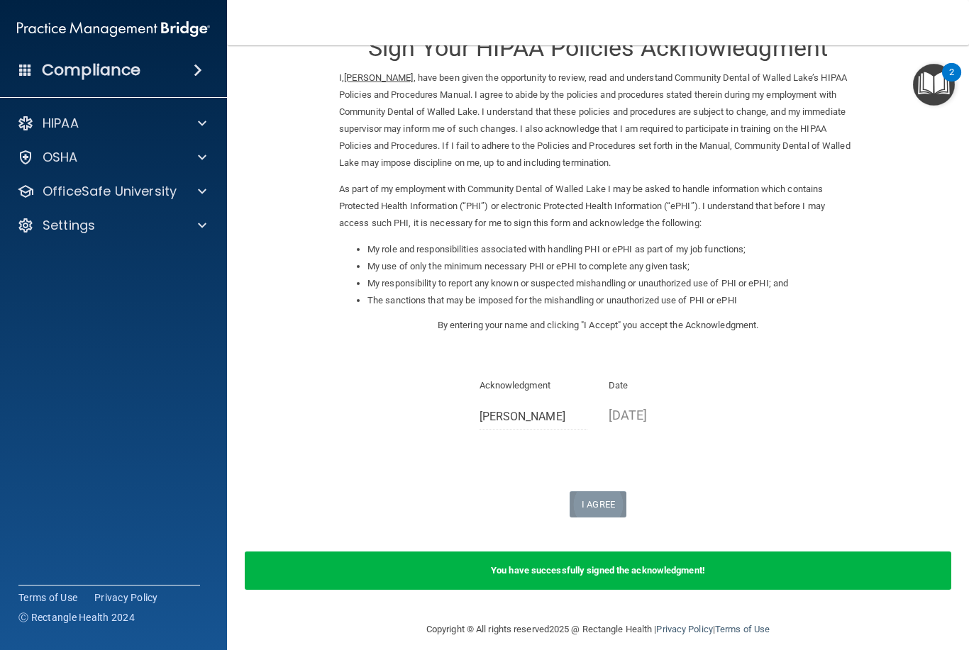
scroll to position [40, 0]
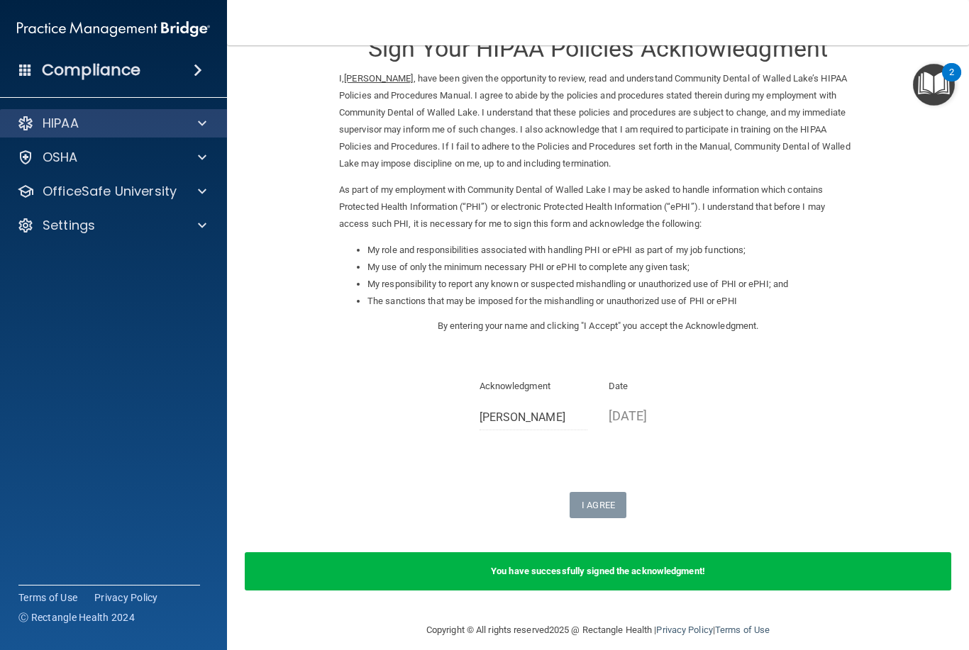
click at [90, 122] on div "HIPAA" at bounding box center [94, 123] width 176 height 17
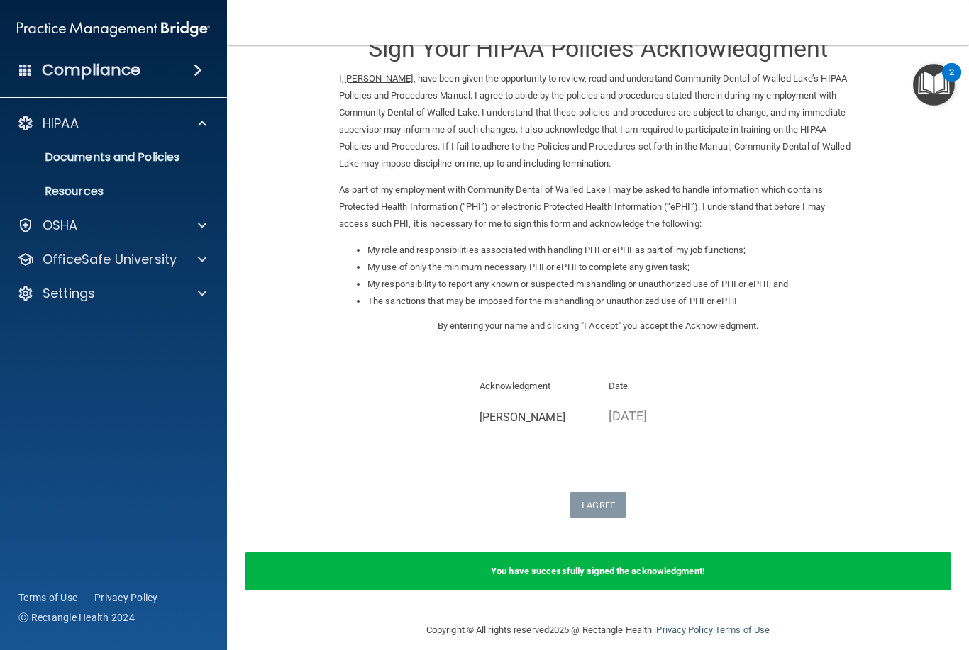
click at [135, 67] on h4 "Compliance" at bounding box center [91, 70] width 99 height 20
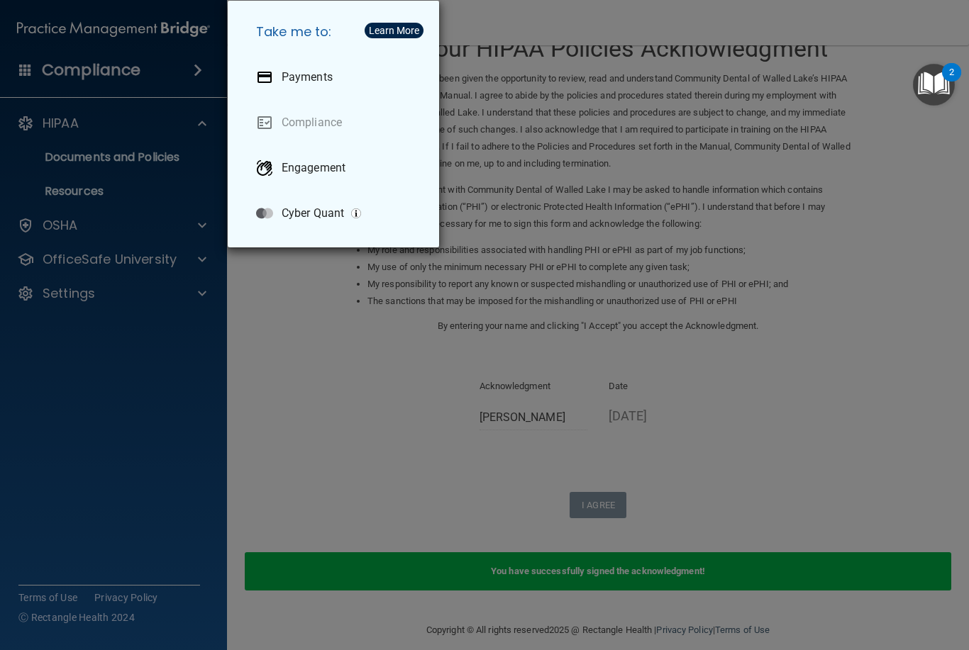
click at [119, 369] on div "Take me to: Payments Compliance Engagement Cyber Quant" at bounding box center [484, 325] width 969 height 650
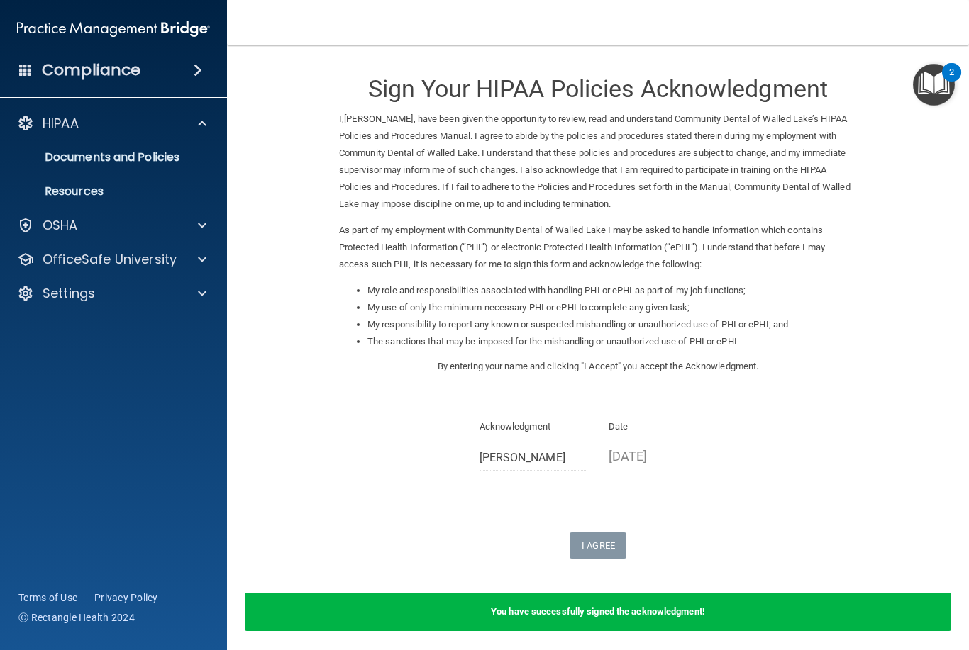
scroll to position [0, 0]
click at [132, 227] on div "OSHA" at bounding box center [94, 225] width 176 height 17
click at [113, 57] on div "Compliance" at bounding box center [113, 70] width 227 height 31
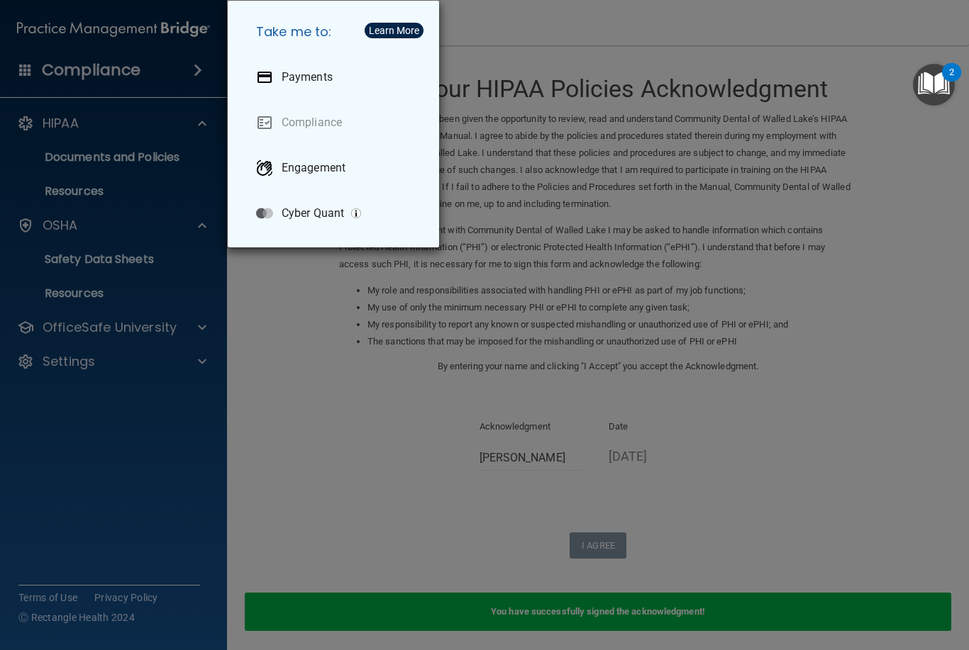
click at [120, 154] on div "Take me to: Payments Compliance Engagement Cyber Quant" at bounding box center [484, 325] width 969 height 650
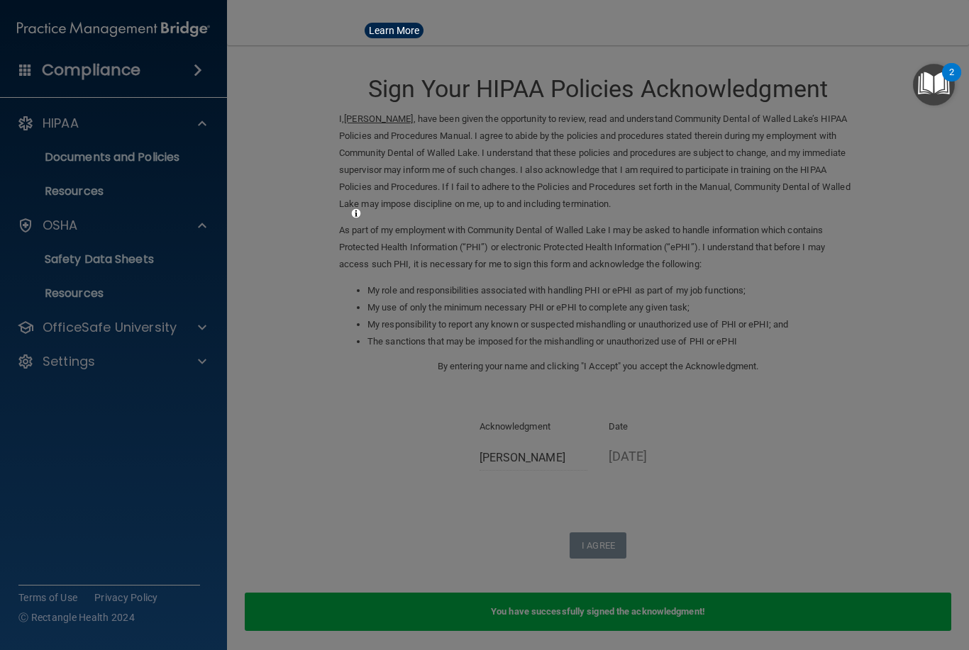
click at [129, 147] on div at bounding box center [484, 325] width 969 height 650
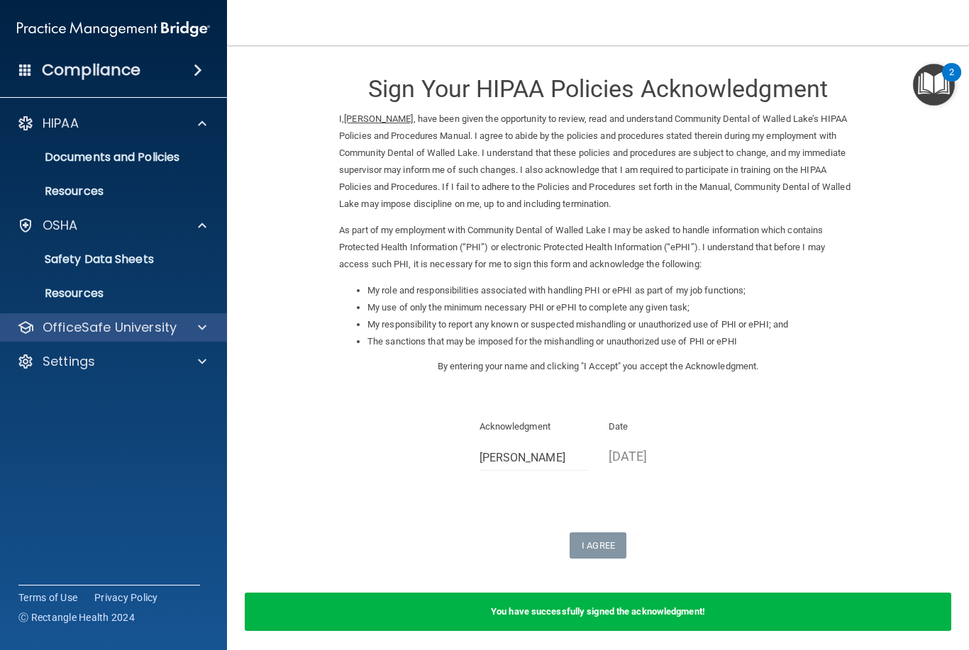
click at [105, 330] on p "OfficeSafe University" at bounding box center [110, 327] width 134 height 17
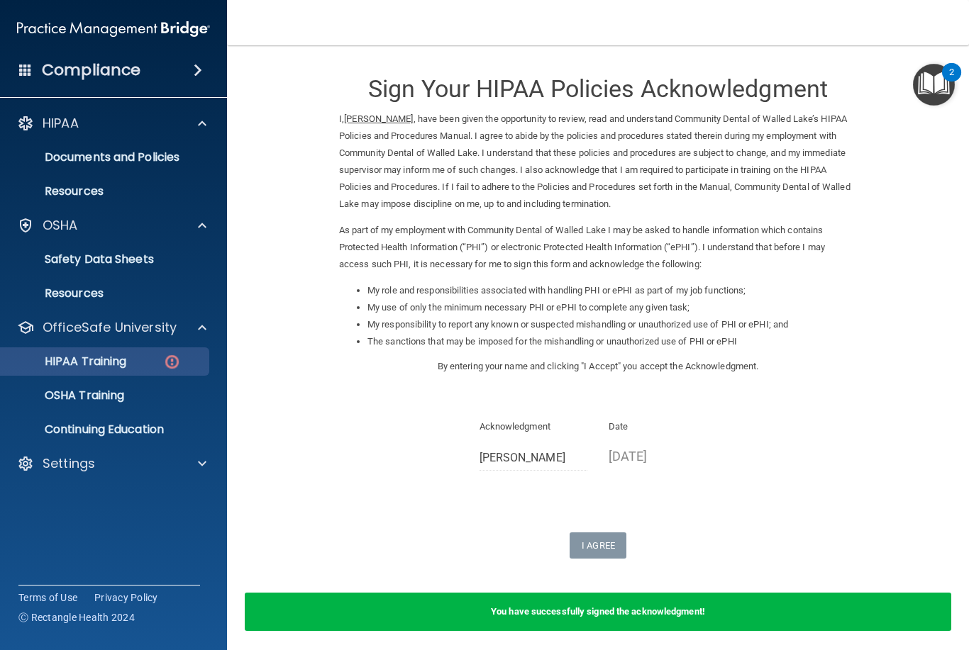
click at [123, 358] on p "HIPAA Training" at bounding box center [67, 362] width 117 height 14
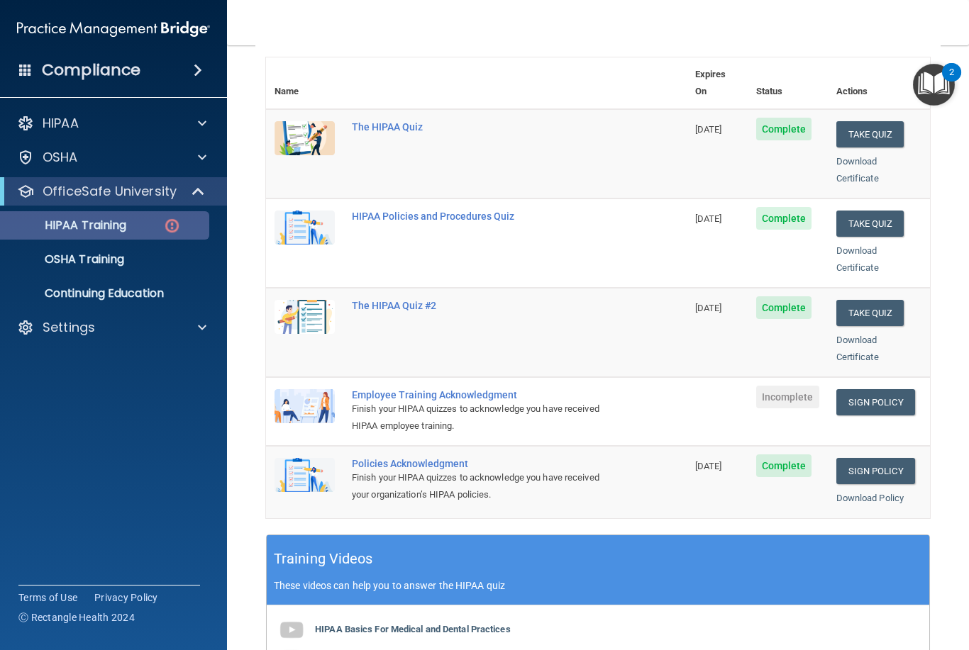
scroll to position [159, 0]
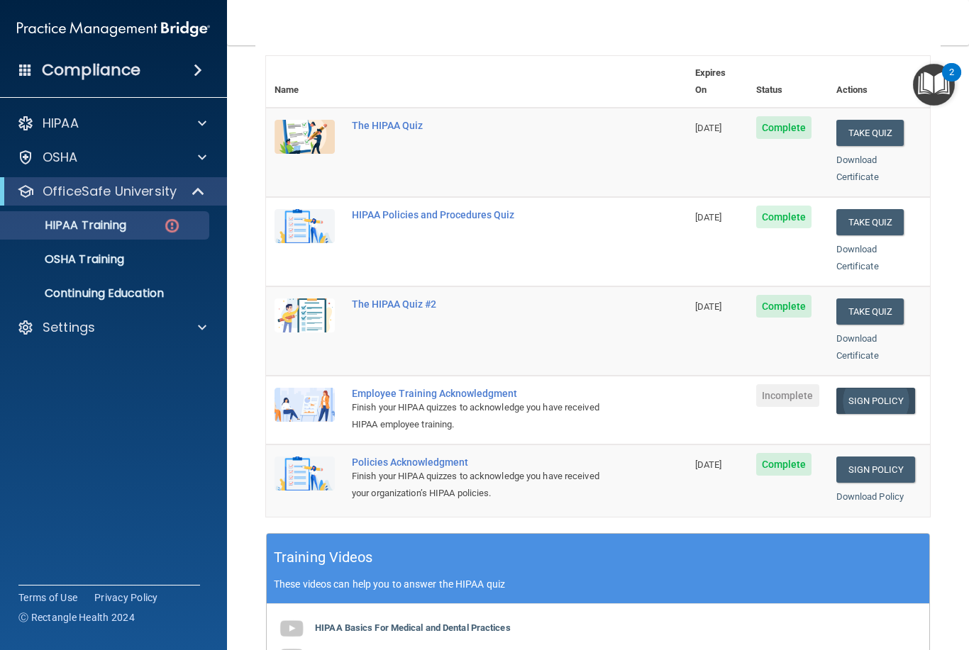
click at [882, 388] on link "Sign Policy" at bounding box center [875, 401] width 79 height 26
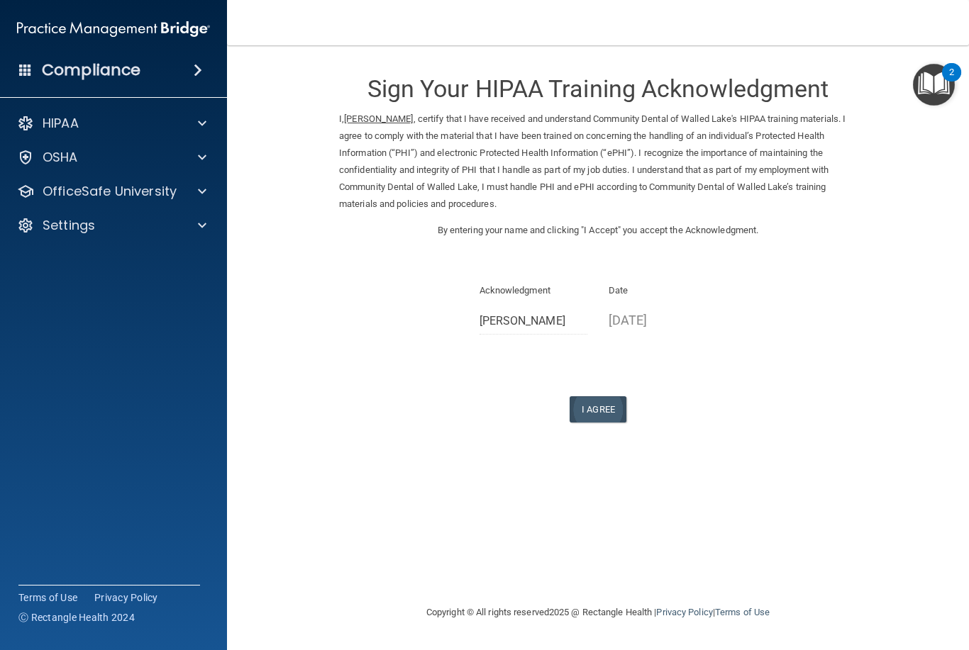
click at [604, 399] on button "I Agree" at bounding box center [597, 409] width 57 height 26
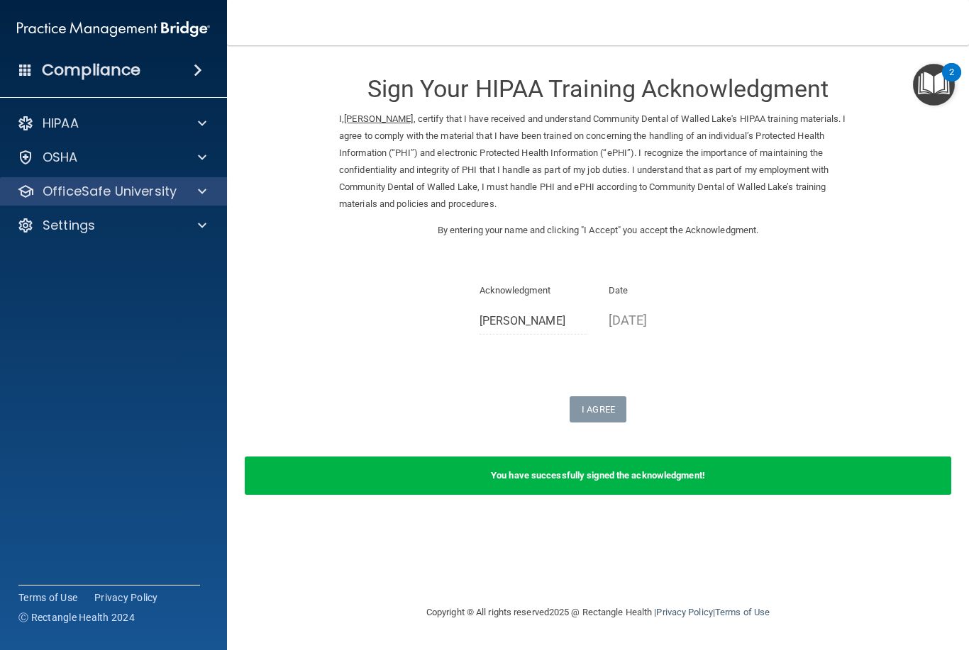
click at [158, 187] on p "OfficeSafe University" at bounding box center [110, 191] width 134 height 17
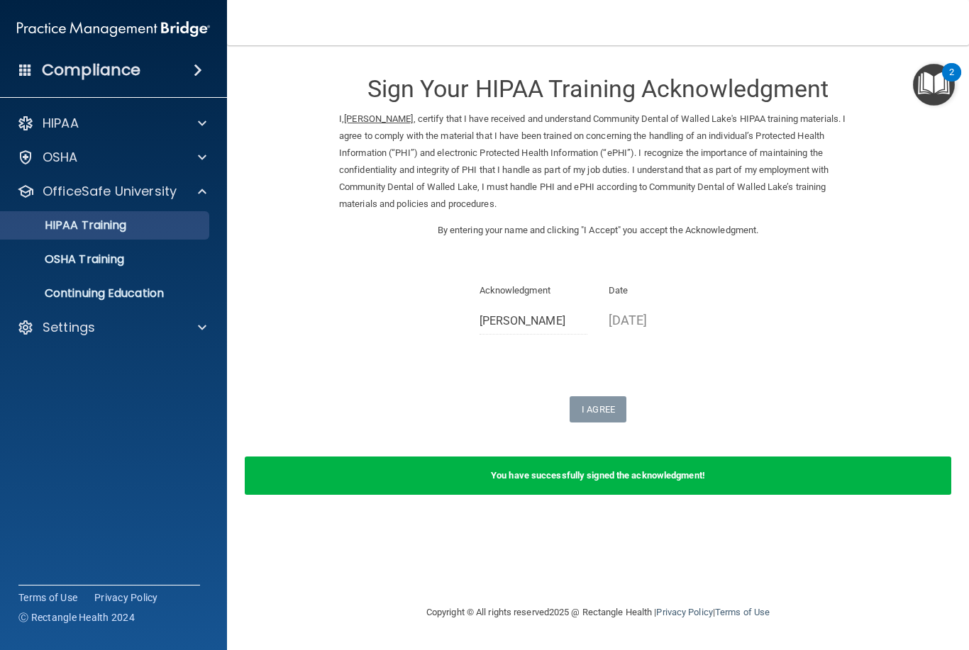
click at [111, 215] on link "HIPAA Training" at bounding box center [97, 225] width 223 height 28
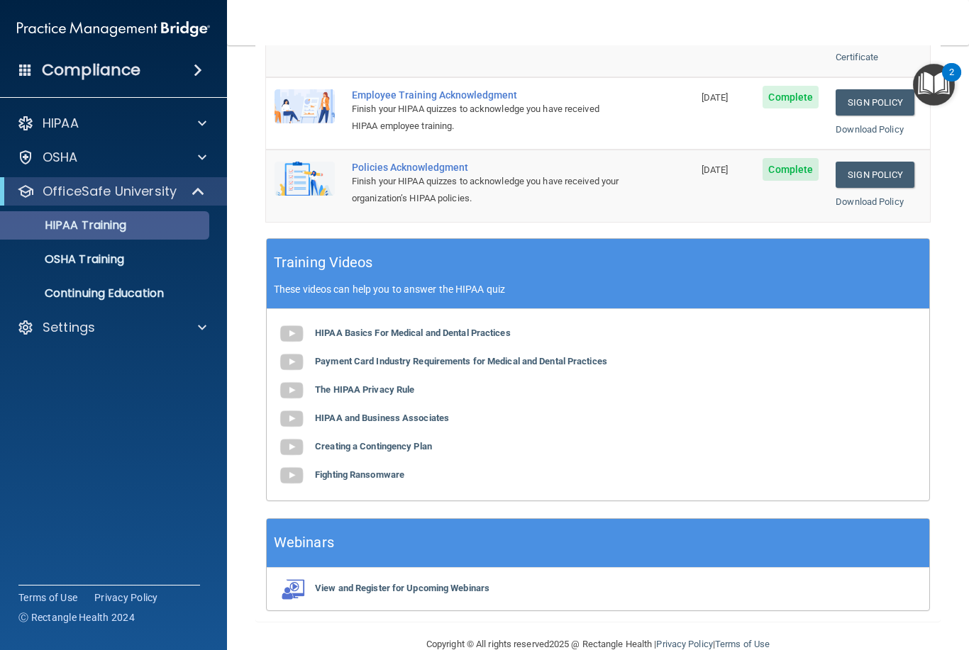
scroll to position [456, 0]
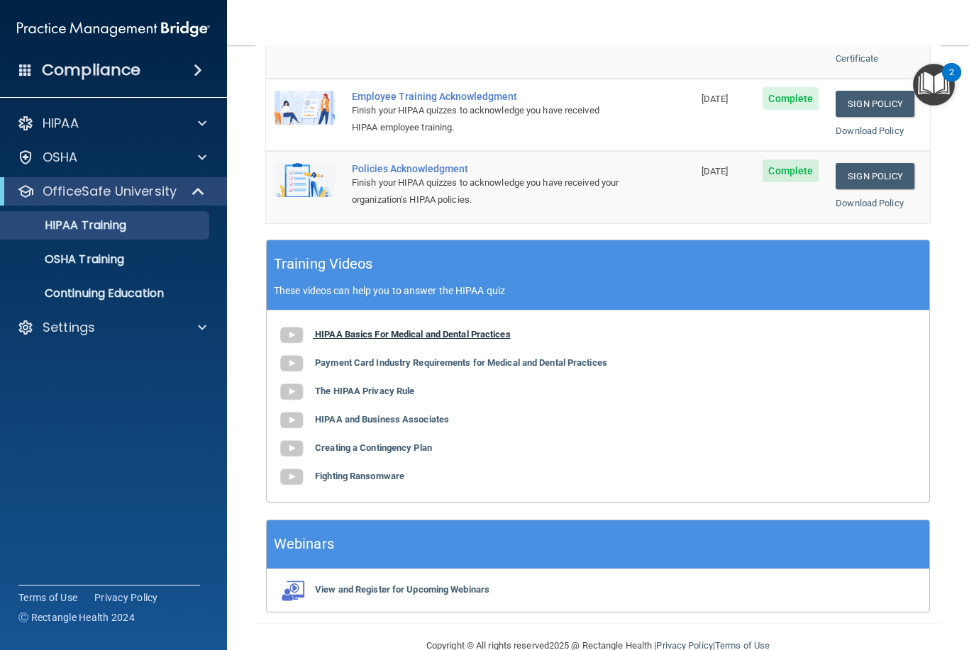
click at [301, 321] on img at bounding box center [291, 335] width 28 height 28
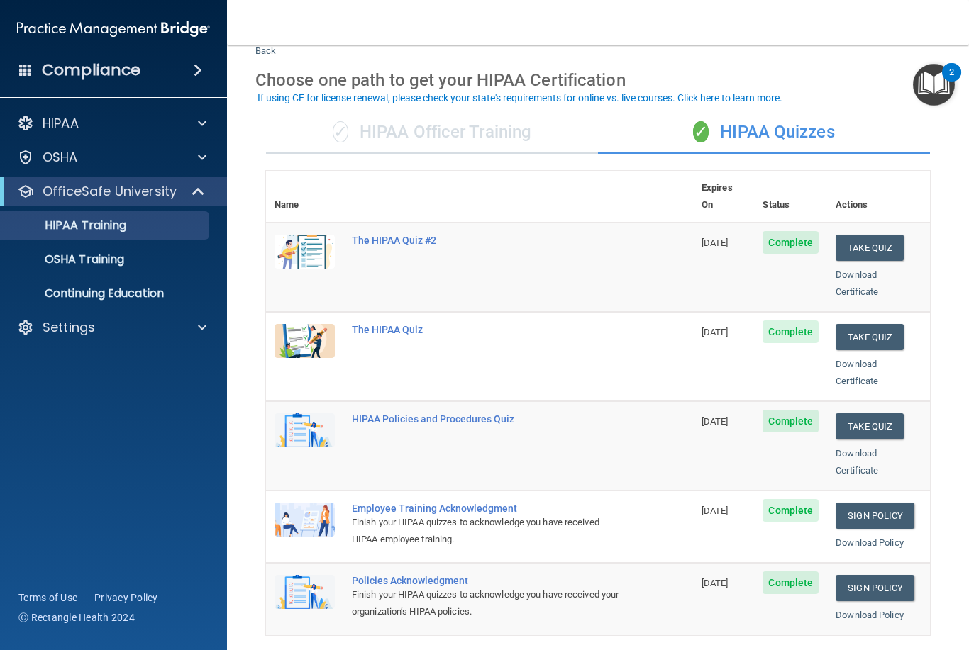
scroll to position [42, 0]
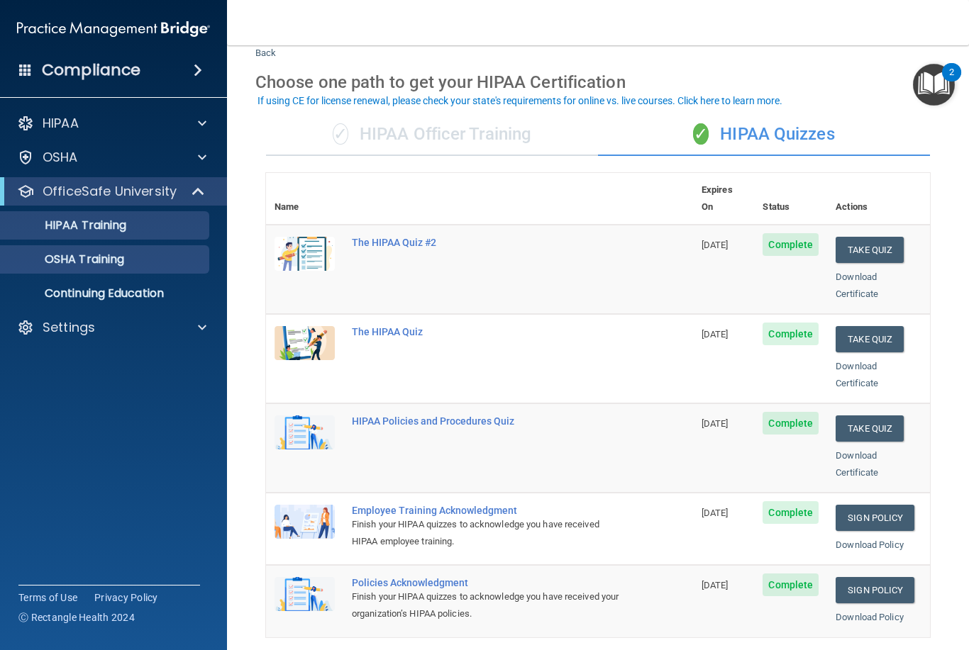
click at [95, 260] on p "OSHA Training" at bounding box center [66, 259] width 115 height 14
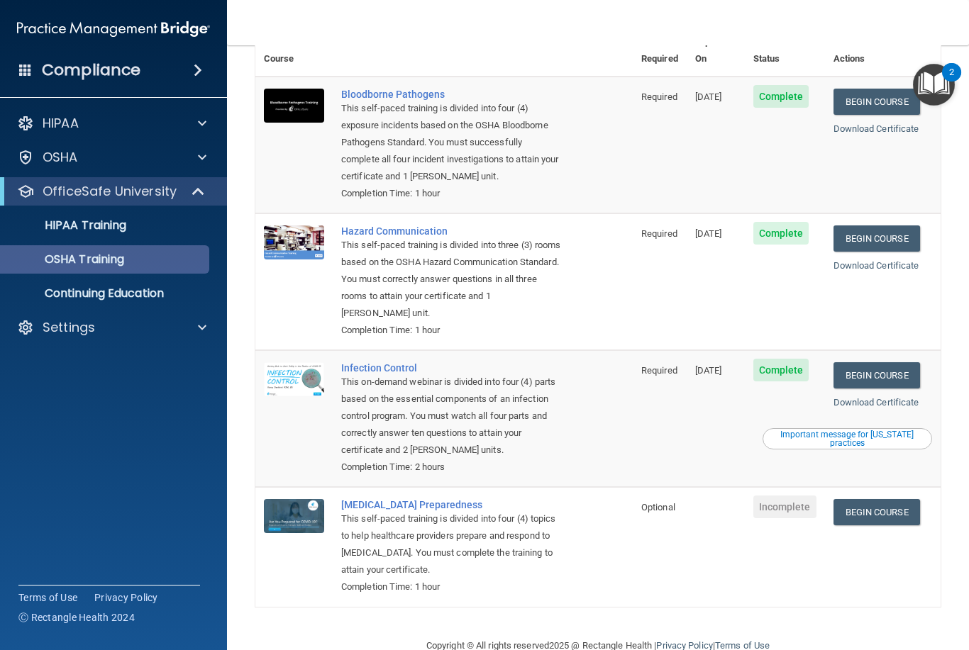
scroll to position [99, 0]
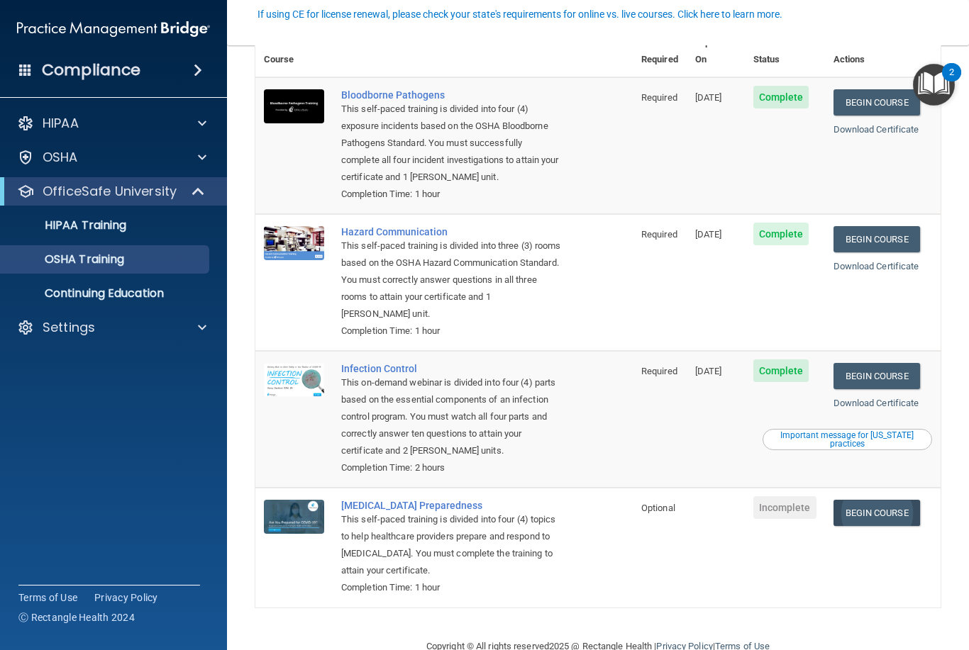
click at [897, 500] on link "Begin Course" at bounding box center [876, 513] width 87 height 26
